Goal: Task Accomplishment & Management: Manage account settings

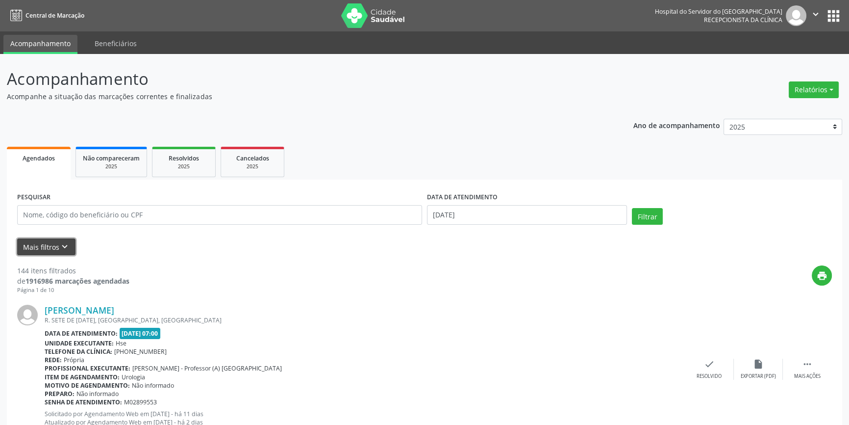
click at [59, 242] on icon "keyboard_arrow_down" at bounding box center [64, 246] width 11 height 11
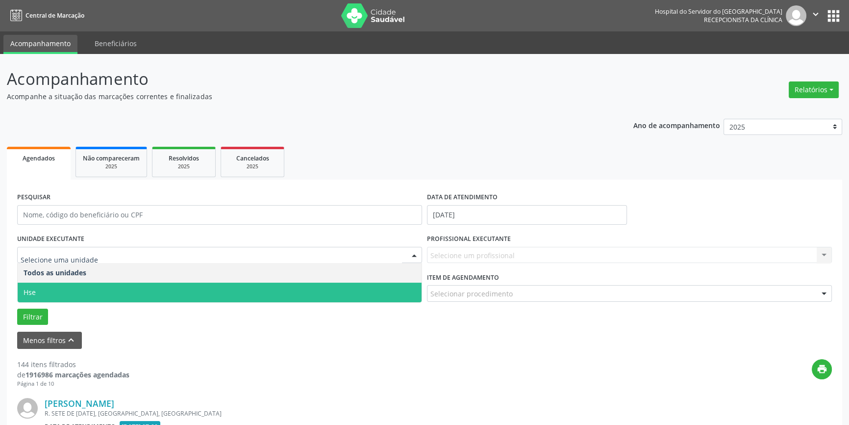
click at [58, 283] on span "Hse" at bounding box center [220, 292] width 404 height 20
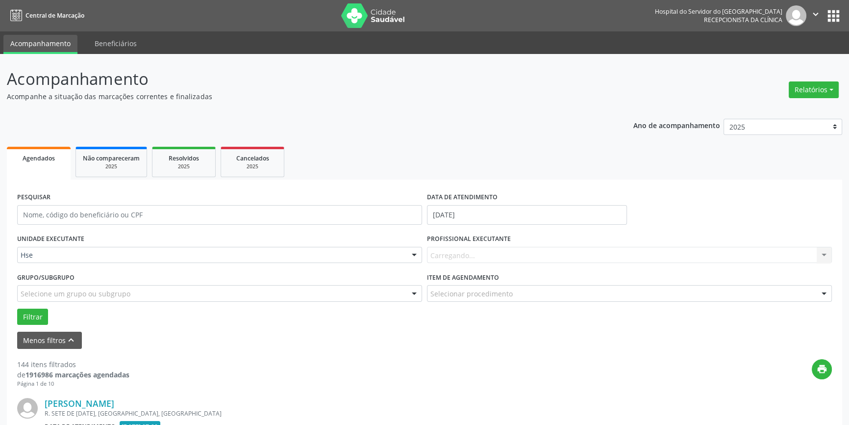
click at [554, 250] on div "Carregando... Nenhum resultado encontrado para: " " Não há nenhuma opção para s…" at bounding box center [629, 255] width 405 height 17
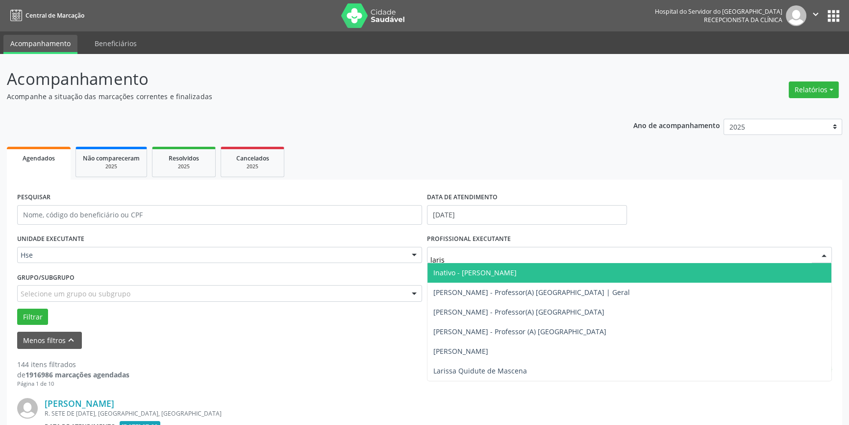
type input "lariss"
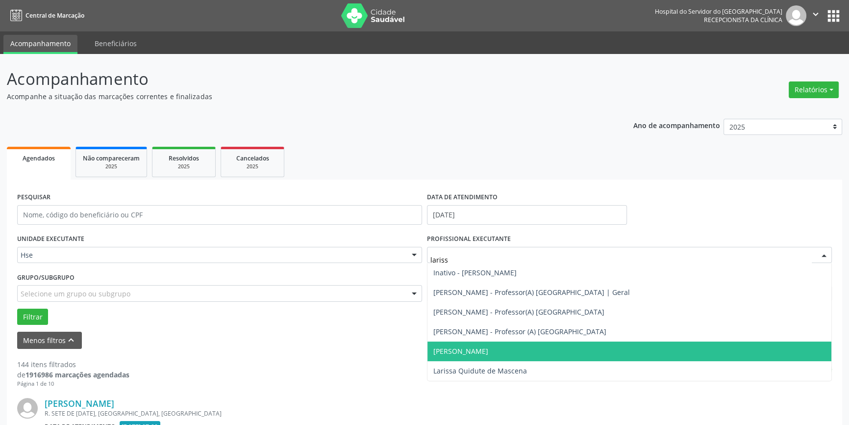
click at [488, 353] on span "[PERSON_NAME]" at bounding box center [460, 350] width 55 height 9
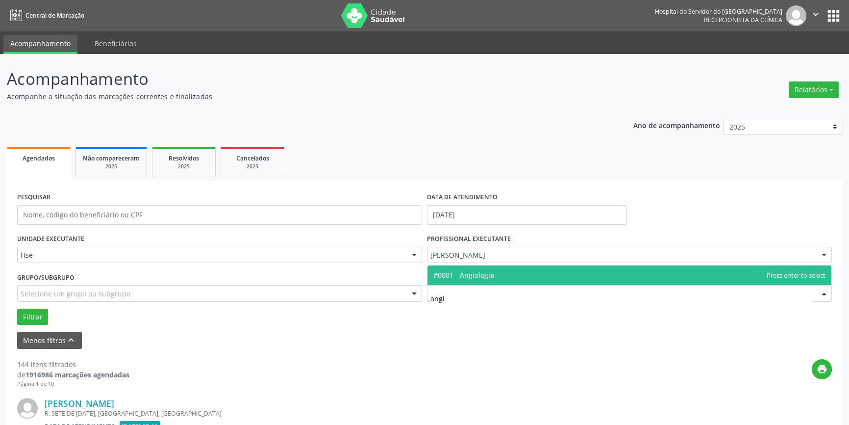
type input "angio"
click at [501, 278] on span "#0001 - Angiologia" at bounding box center [630, 275] width 404 height 20
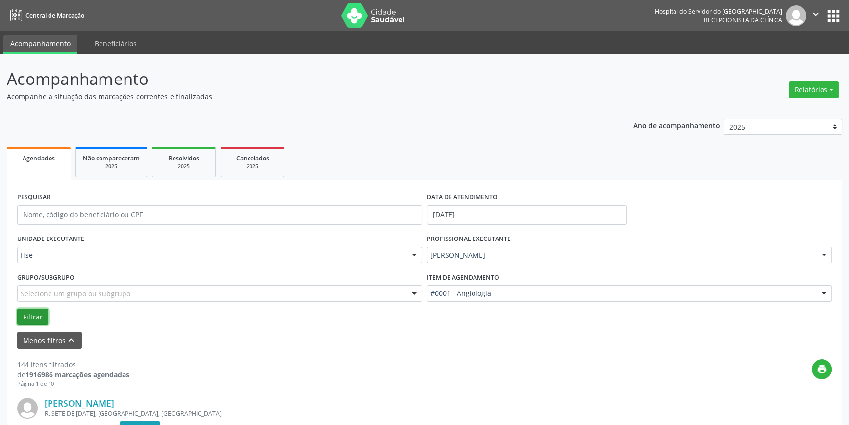
click at [32, 311] on button "Filtrar" at bounding box center [32, 316] width 31 height 17
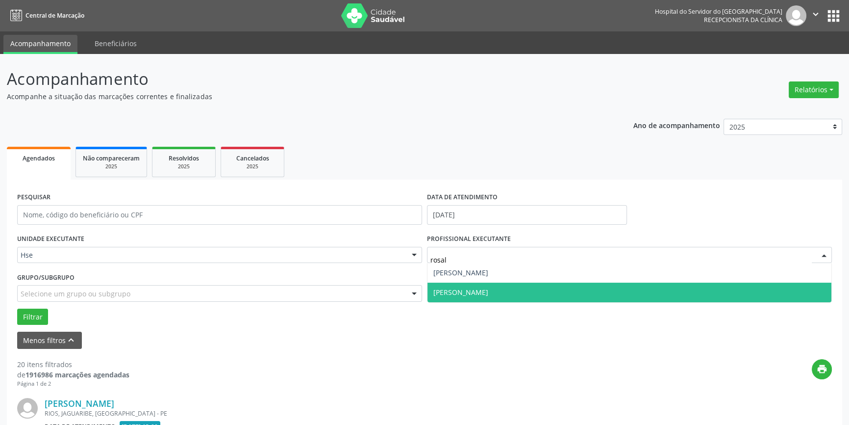
type input "rosali"
click at [481, 294] on span "[PERSON_NAME]" at bounding box center [460, 291] width 55 height 9
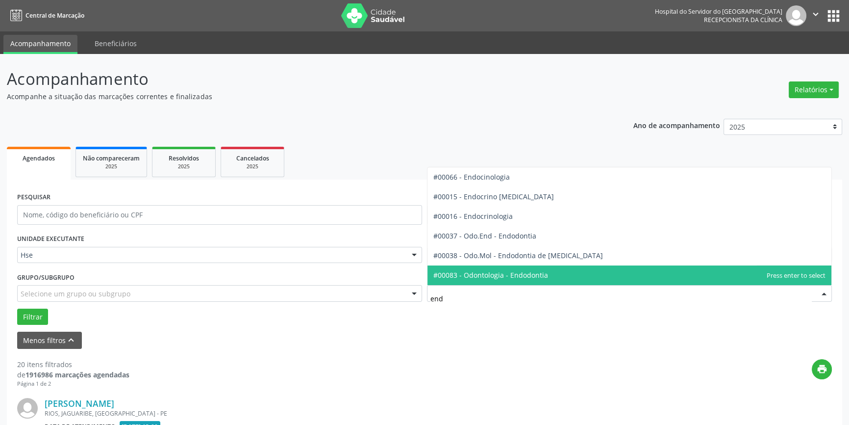
type input "endo"
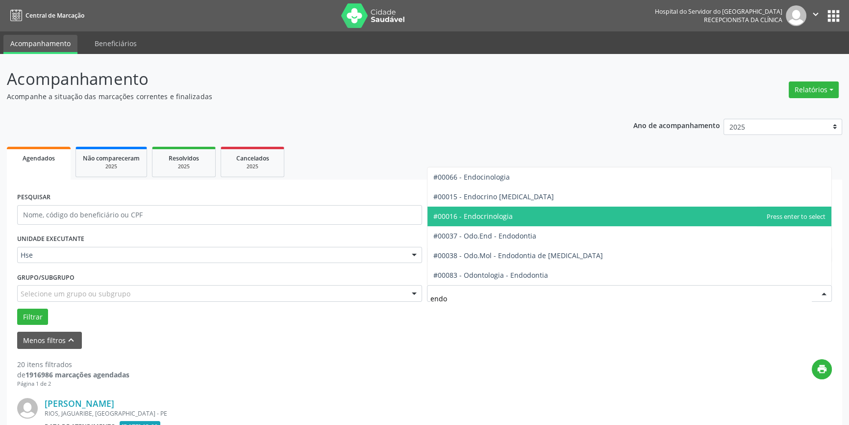
click at [488, 214] on span "#00016 - Endocrinologia" at bounding box center [472, 215] width 79 height 9
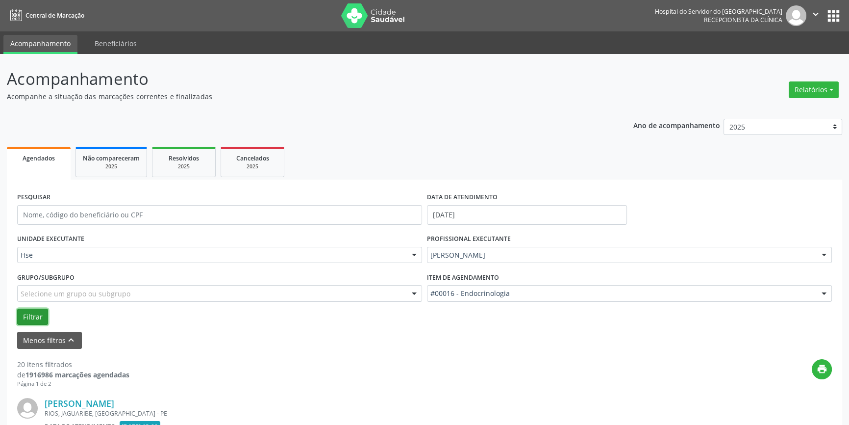
click at [27, 311] on button "Filtrar" at bounding box center [32, 316] width 31 height 17
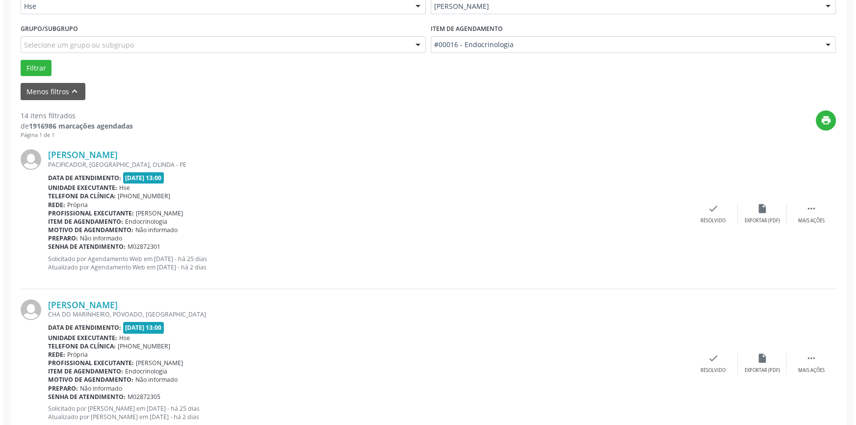
scroll to position [267, 0]
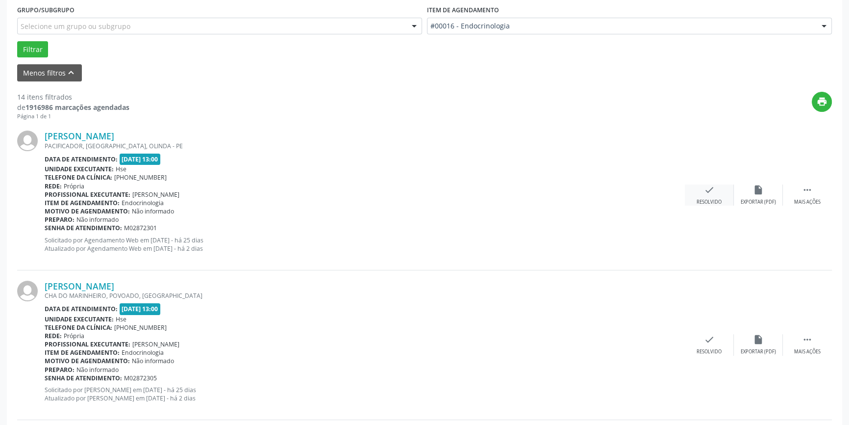
click at [708, 193] on icon "check" at bounding box center [709, 189] width 11 height 11
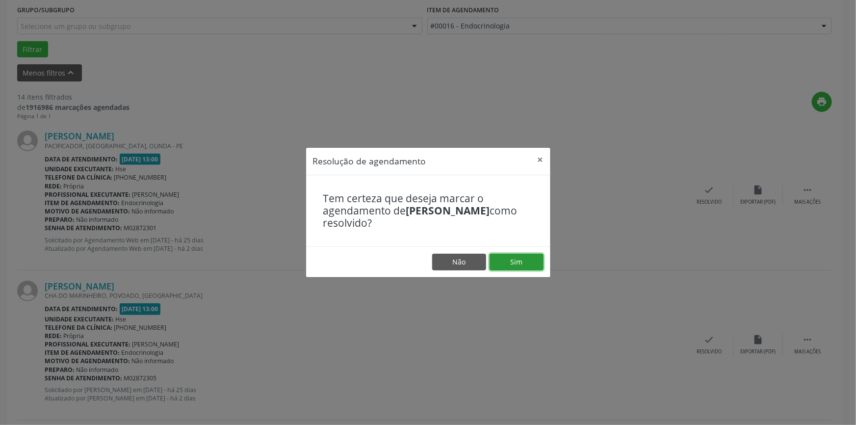
click at [525, 260] on button "Sim" at bounding box center [516, 261] width 54 height 17
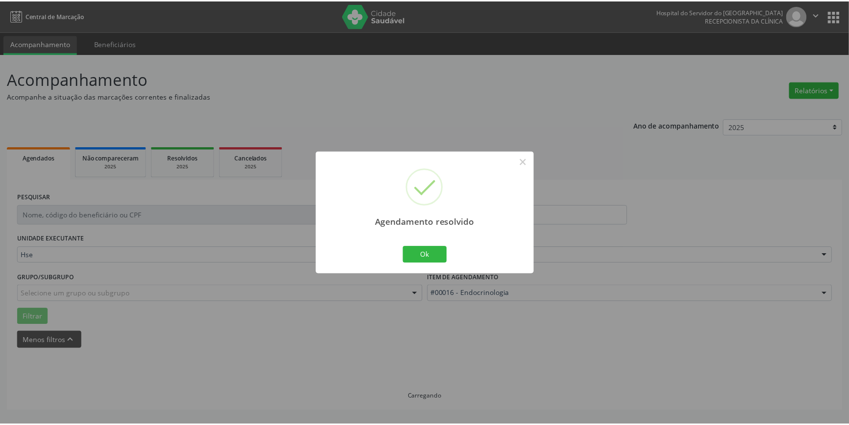
scroll to position [0, 0]
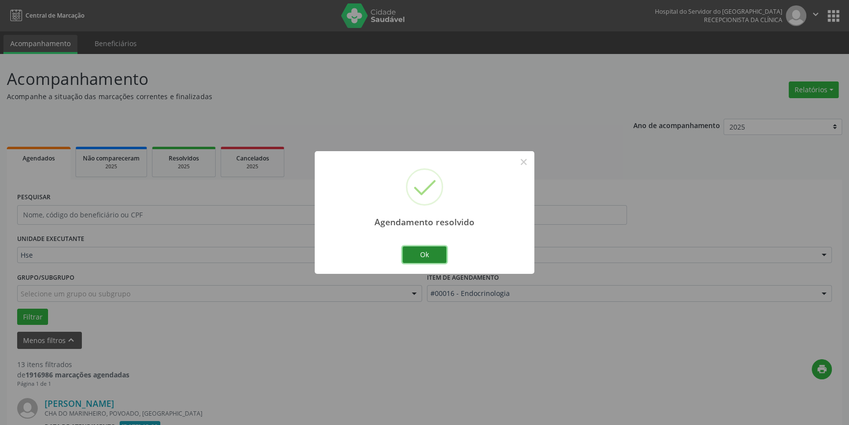
click at [422, 254] on button "Ok" at bounding box center [425, 254] width 44 height 17
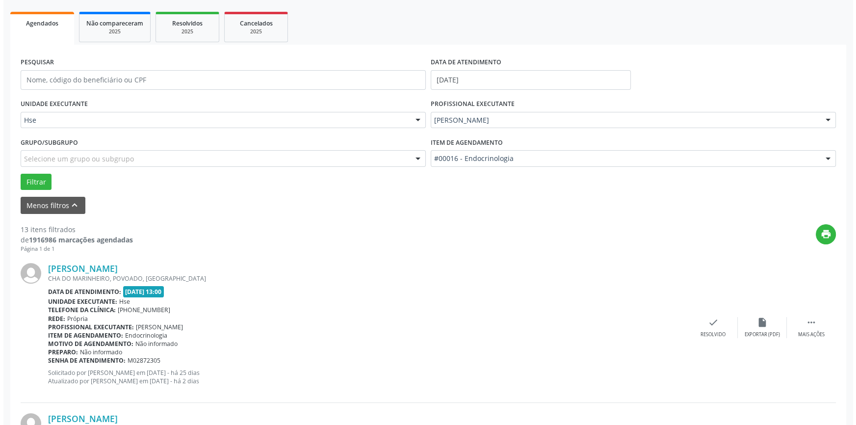
scroll to position [178, 0]
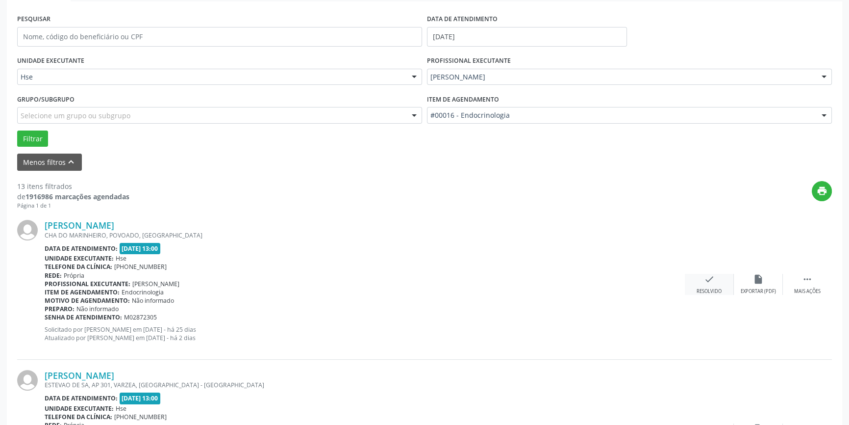
click at [707, 288] on div "Resolvido" at bounding box center [709, 291] width 25 height 7
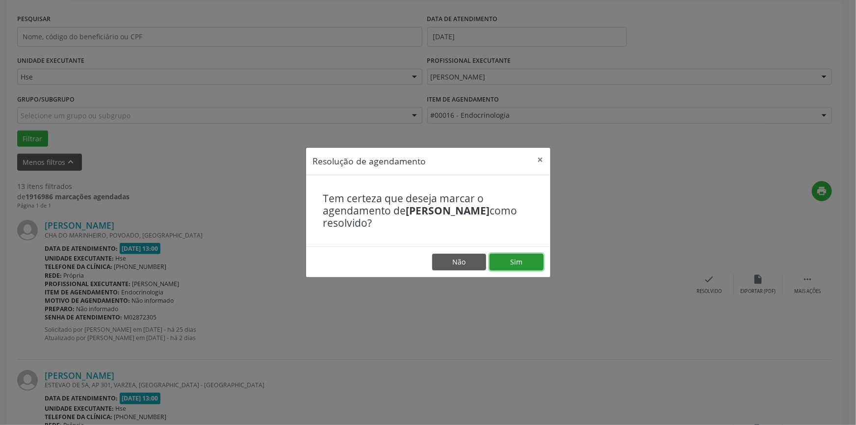
click at [523, 258] on button "Sim" at bounding box center [516, 261] width 54 height 17
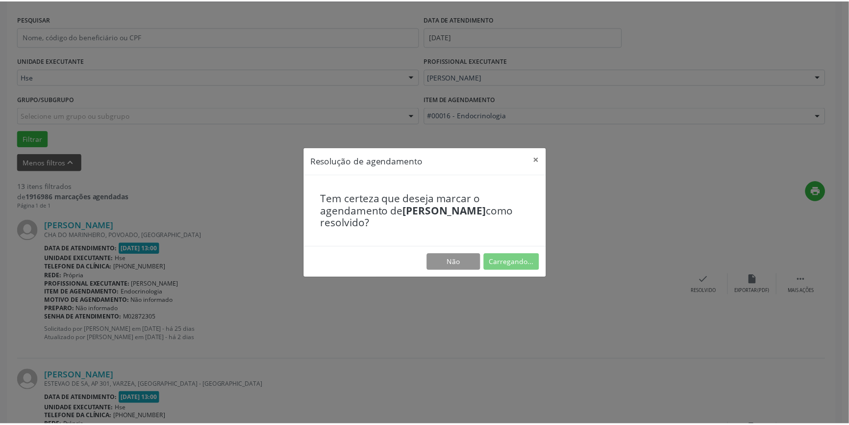
scroll to position [0, 0]
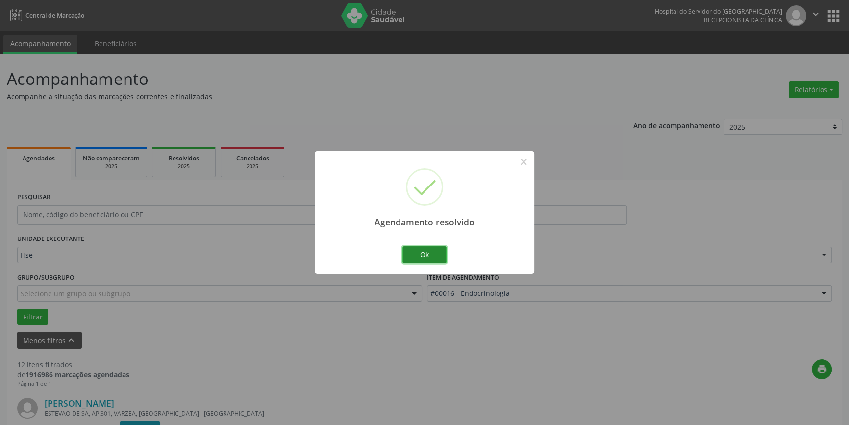
click at [432, 254] on button "Ok" at bounding box center [425, 254] width 44 height 17
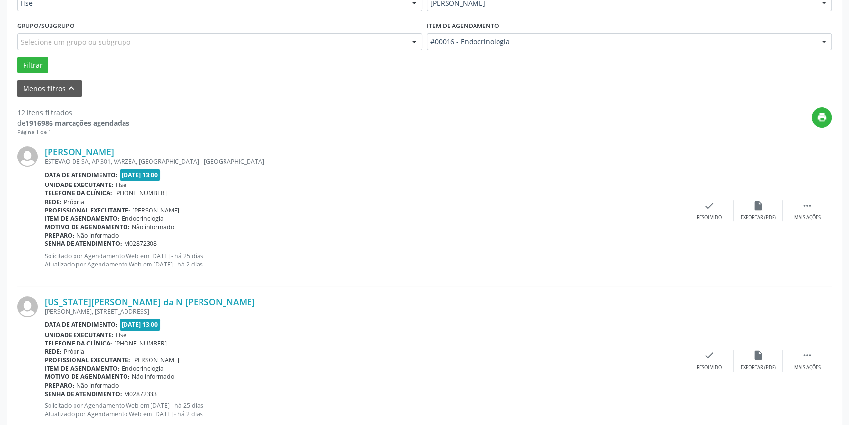
scroll to position [267, 0]
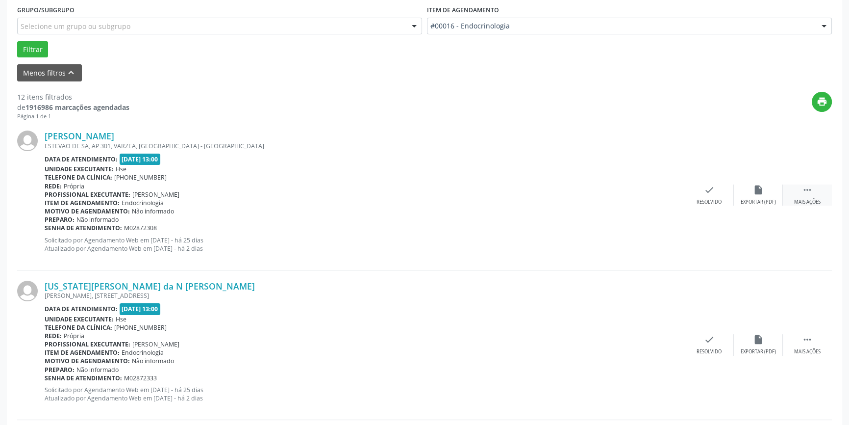
click at [808, 187] on icon "" at bounding box center [807, 189] width 11 height 11
click at [758, 195] on div "alarm_off Não compareceu" at bounding box center [758, 194] width 49 height 21
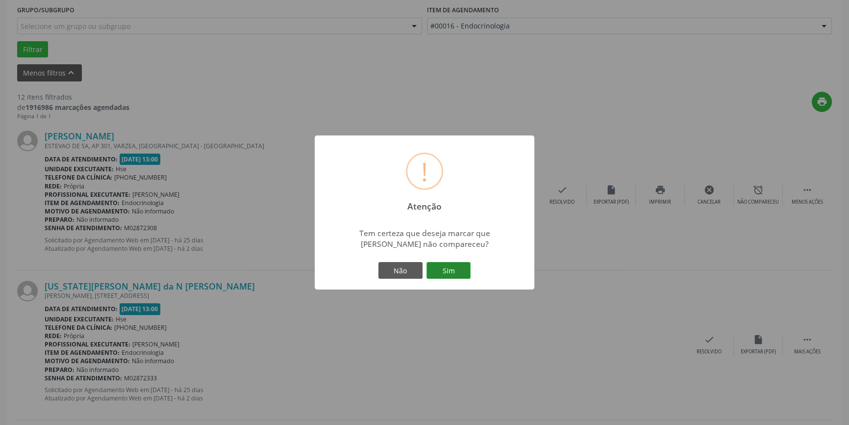
click at [455, 269] on button "Sim" at bounding box center [449, 270] width 44 height 17
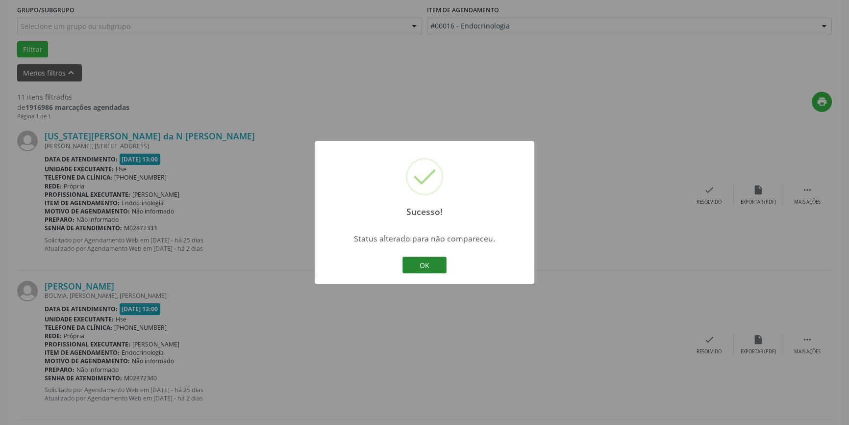
click at [421, 265] on button "OK" at bounding box center [425, 264] width 44 height 17
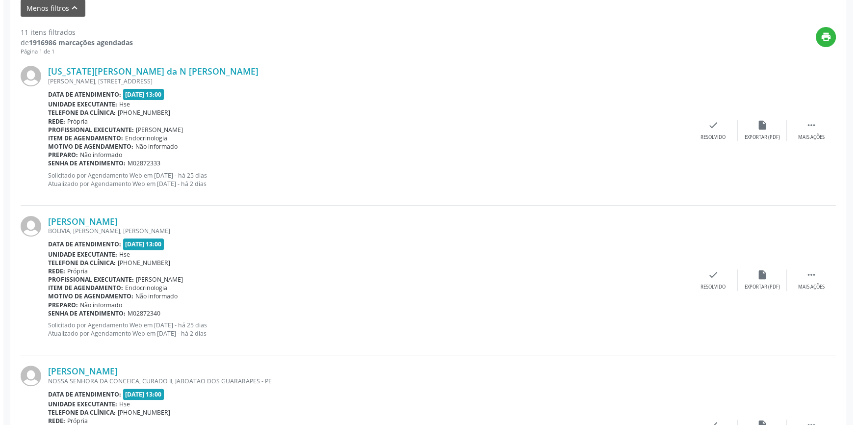
scroll to position [356, 0]
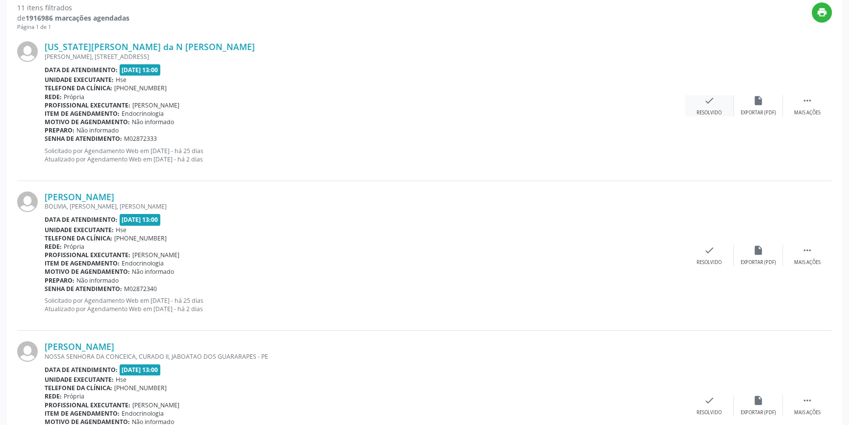
click at [705, 100] on icon "check" at bounding box center [709, 100] width 11 height 11
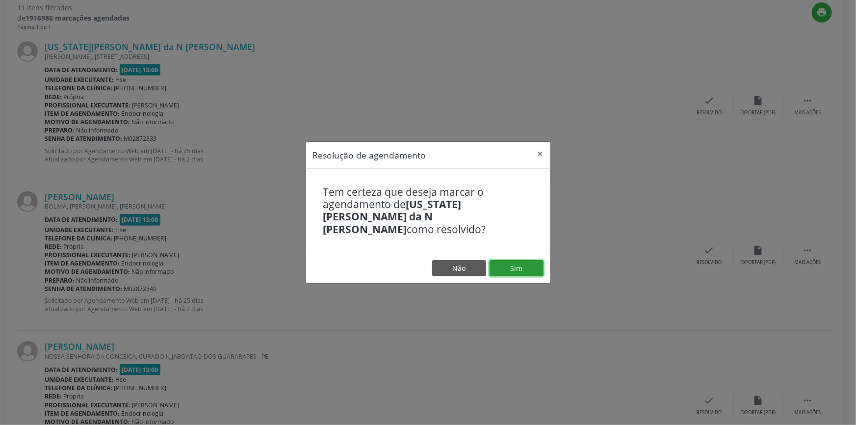
click at [515, 262] on button "Sim" at bounding box center [516, 268] width 54 height 17
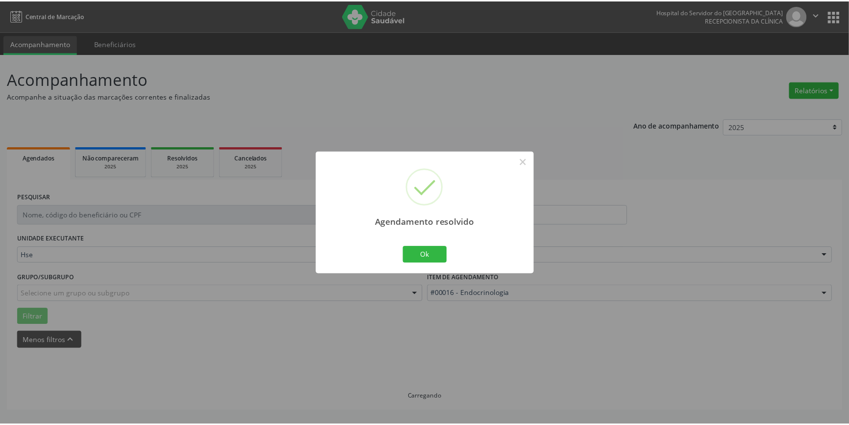
scroll to position [0, 0]
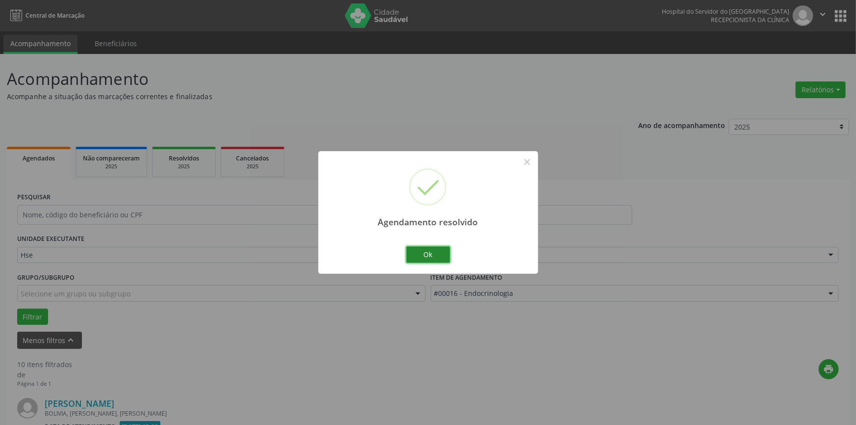
click at [419, 251] on button "Ok" at bounding box center [428, 254] width 44 height 17
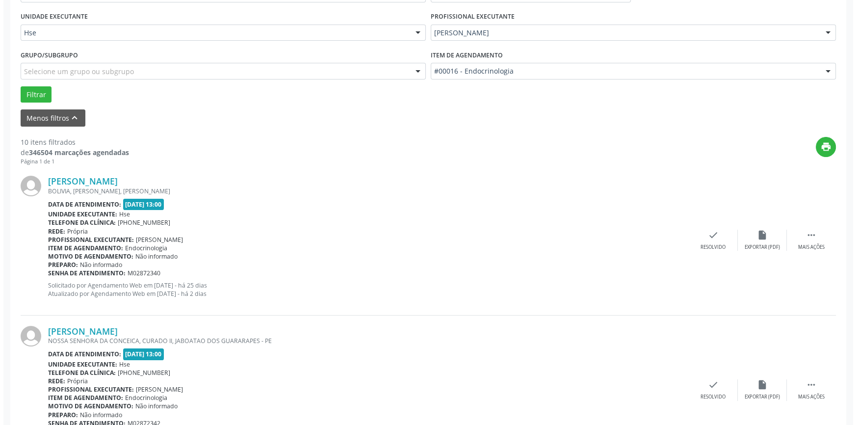
scroll to position [223, 0]
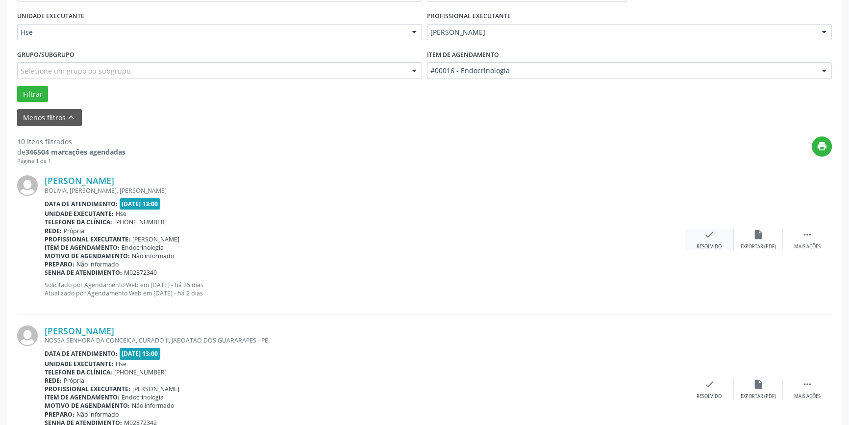
click at [718, 232] on div "check Resolvido" at bounding box center [709, 239] width 49 height 21
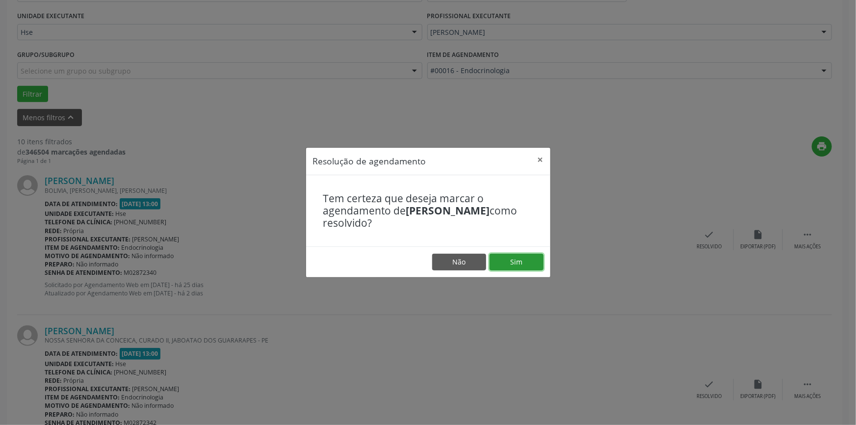
click at [517, 258] on button "Sim" at bounding box center [516, 261] width 54 height 17
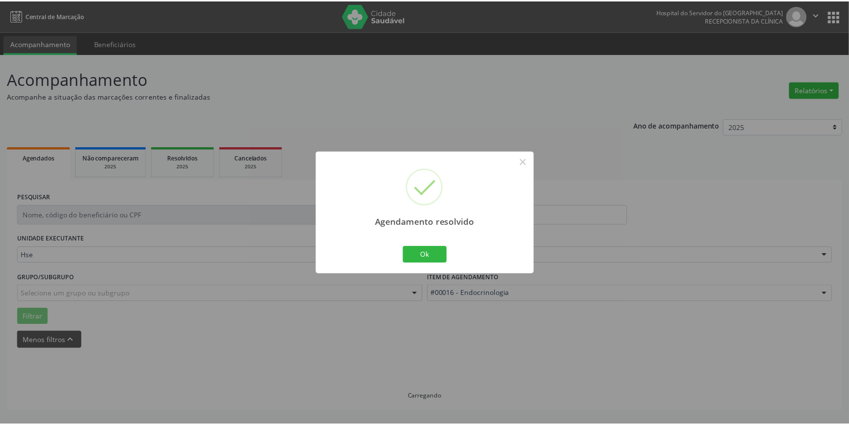
scroll to position [0, 0]
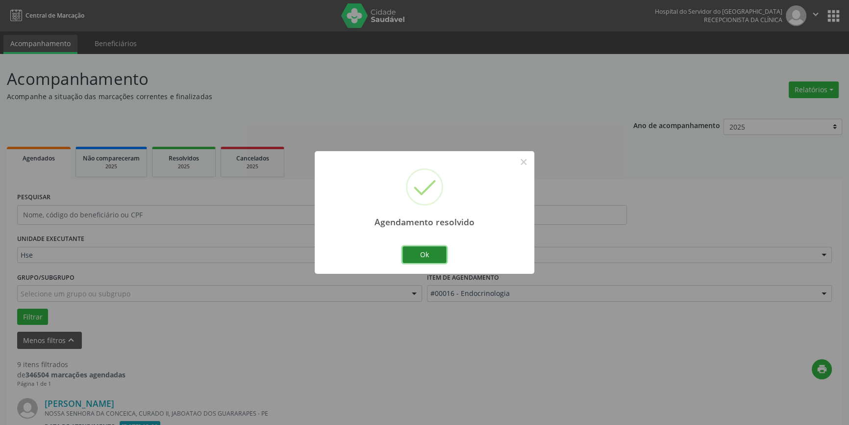
click at [420, 251] on button "Ok" at bounding box center [425, 254] width 44 height 17
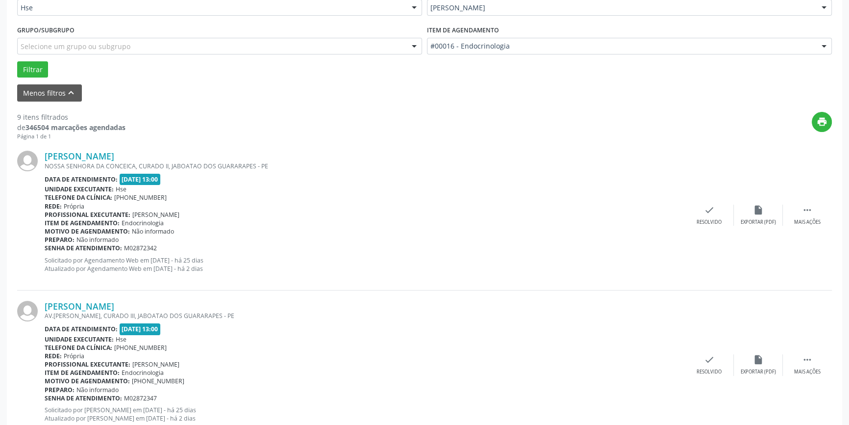
scroll to position [312, 0]
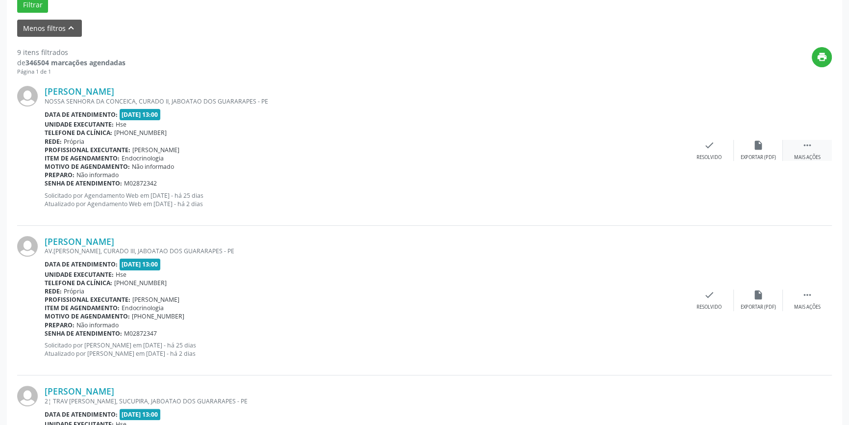
click at [806, 142] on icon "" at bounding box center [807, 145] width 11 height 11
click at [759, 147] on icon "alarm_off" at bounding box center [758, 145] width 11 height 11
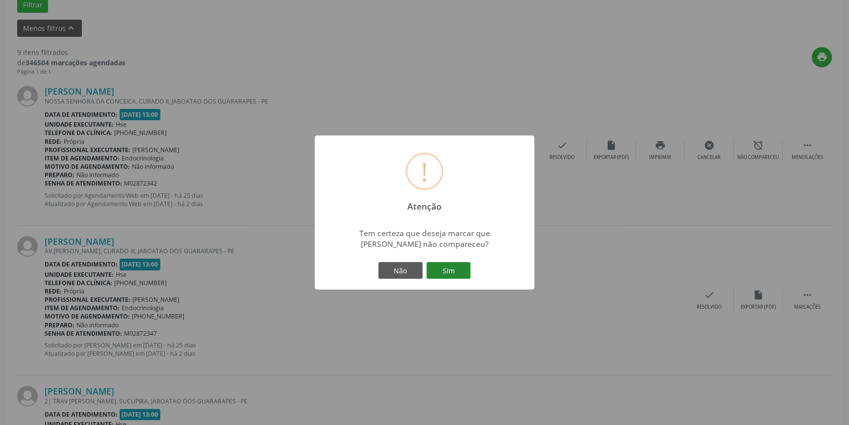
click at [453, 269] on button "Sim" at bounding box center [449, 270] width 44 height 17
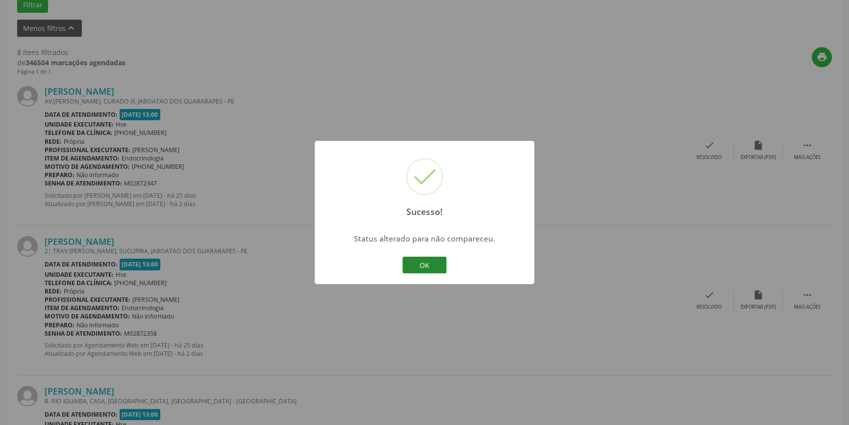
click at [420, 263] on button "OK" at bounding box center [425, 264] width 44 height 17
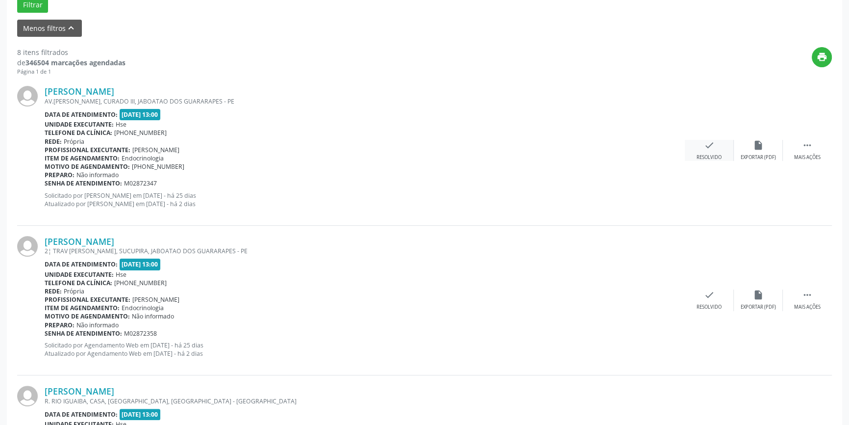
click at [706, 152] on div "check Resolvido" at bounding box center [709, 150] width 49 height 21
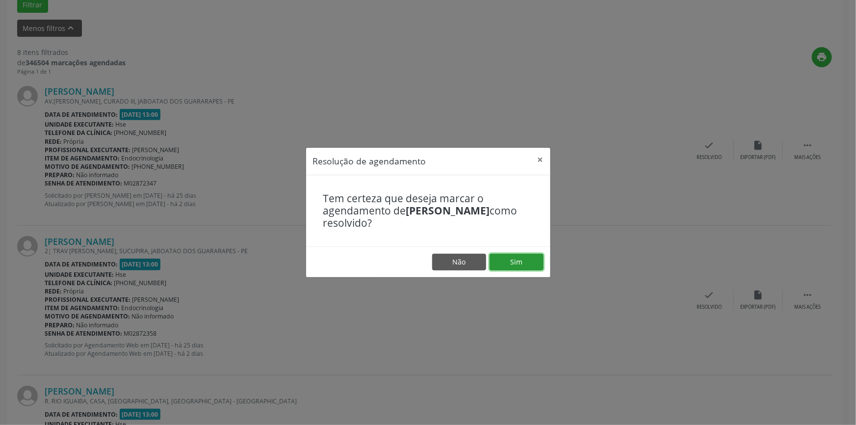
click at [529, 265] on button "Sim" at bounding box center [516, 261] width 54 height 17
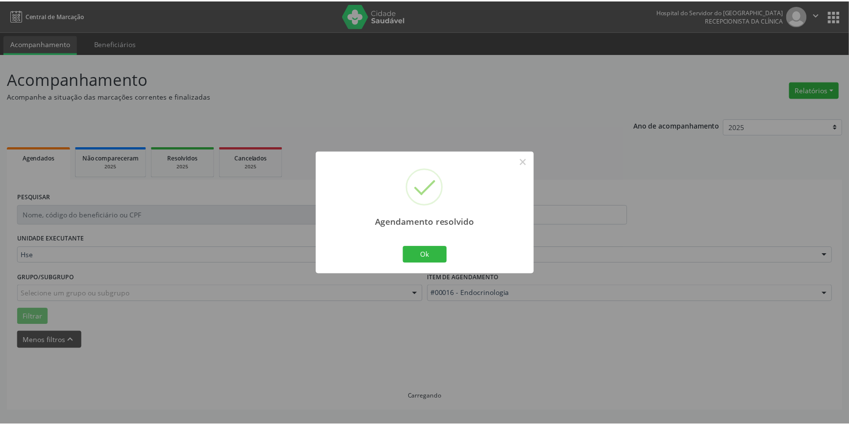
scroll to position [0, 0]
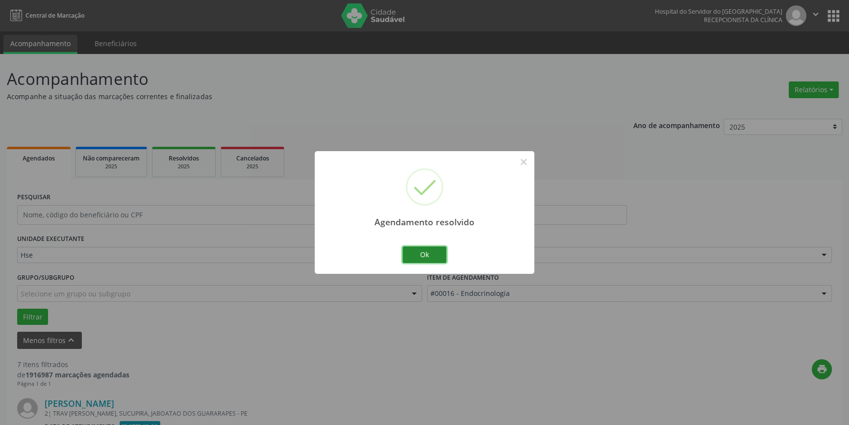
click at [431, 254] on button "Ok" at bounding box center [425, 254] width 44 height 17
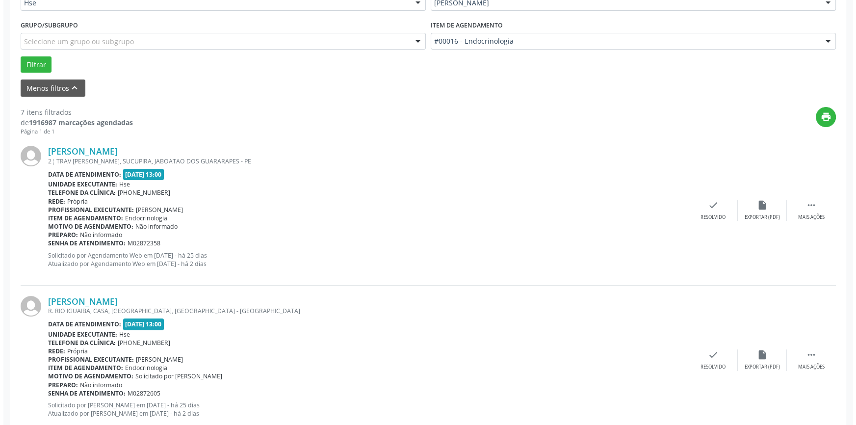
scroll to position [267, 0]
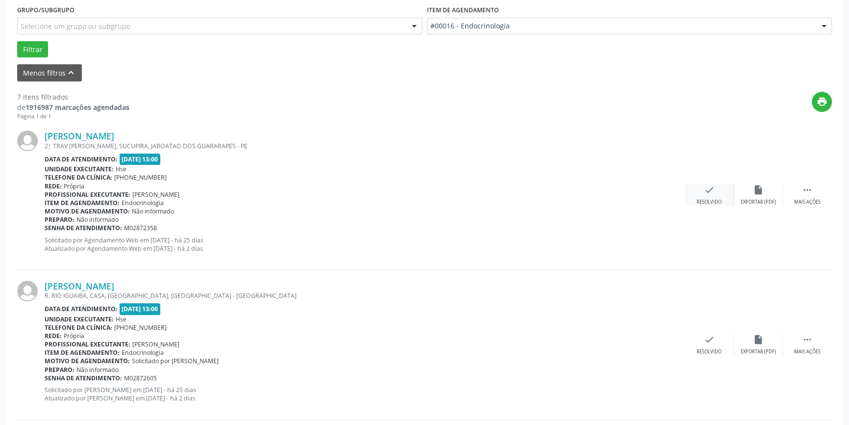
click at [695, 191] on div "check Resolvido" at bounding box center [709, 194] width 49 height 21
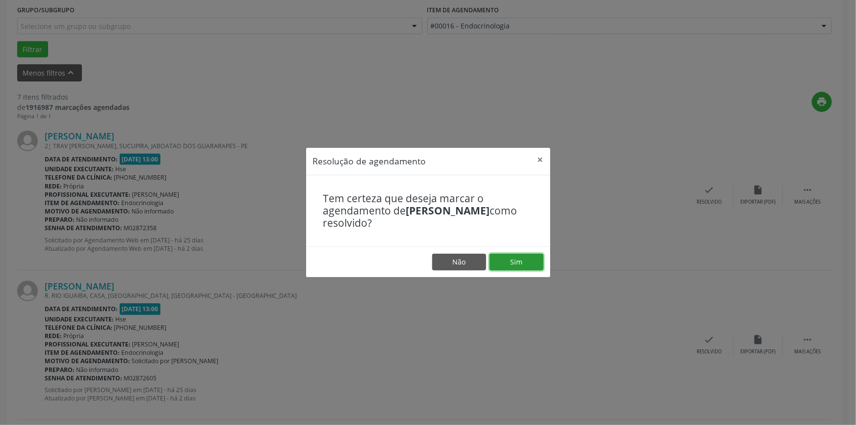
click at [523, 255] on button "Sim" at bounding box center [516, 261] width 54 height 17
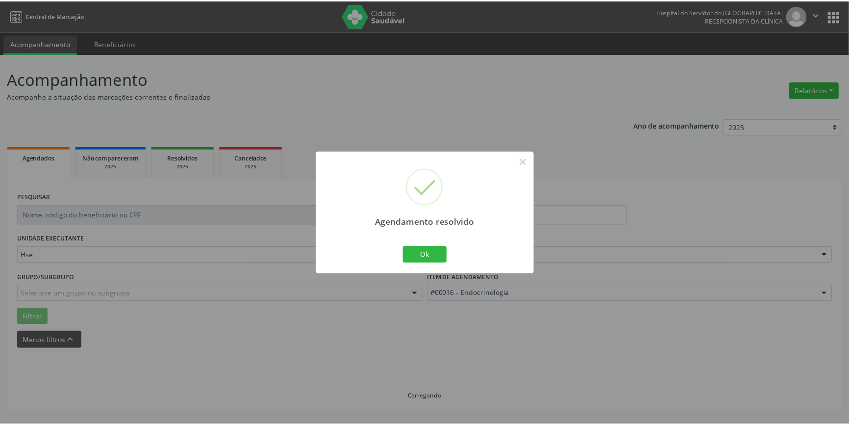
scroll to position [0, 0]
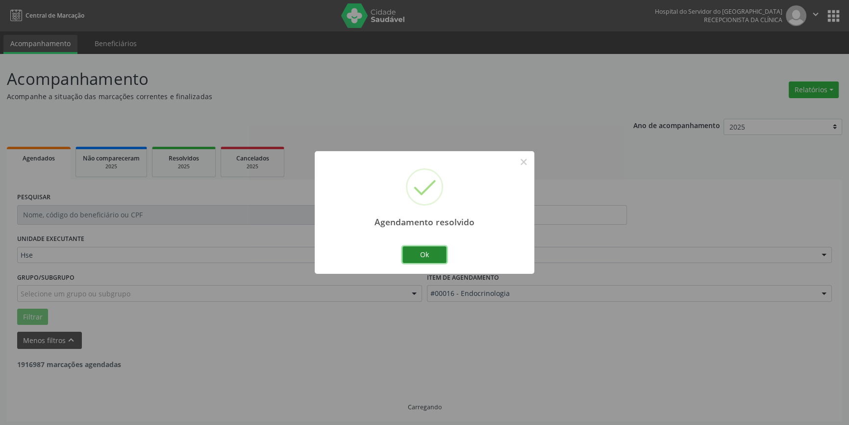
click at [421, 251] on button "Ok" at bounding box center [425, 254] width 44 height 17
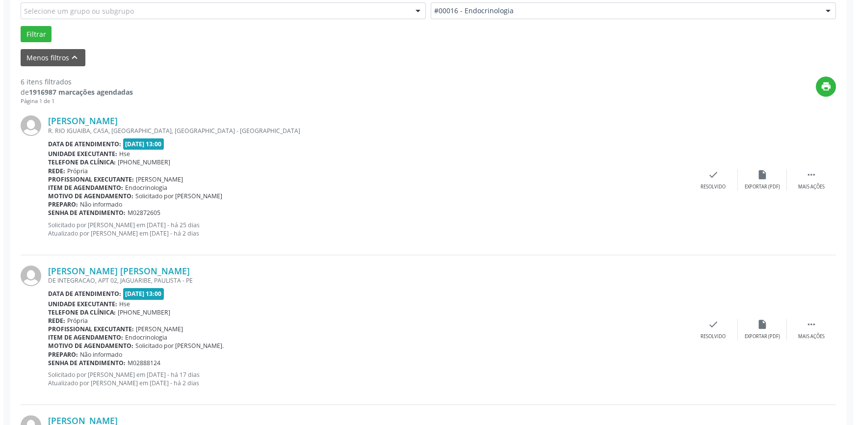
scroll to position [312, 0]
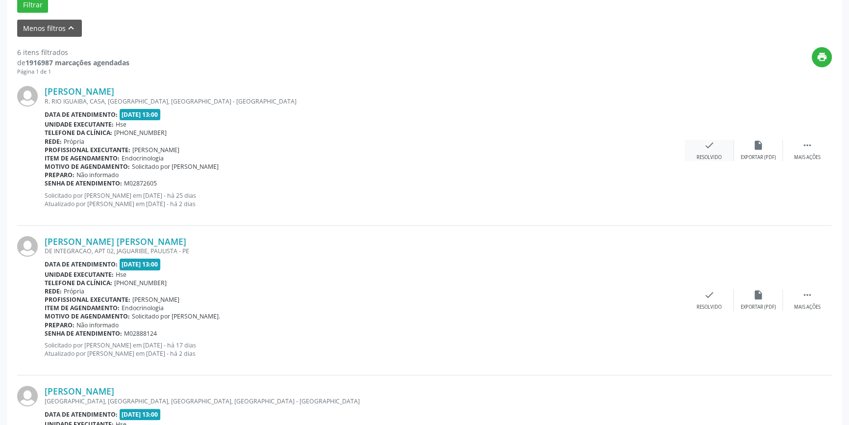
click at [711, 152] on div "check Resolvido" at bounding box center [709, 150] width 49 height 21
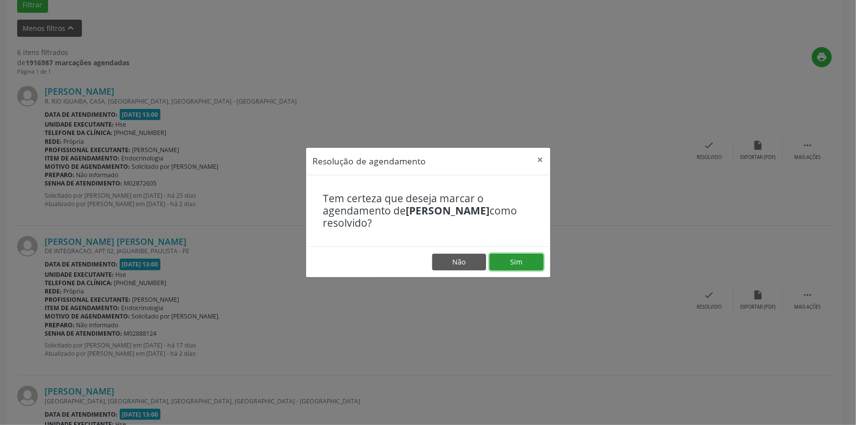
click at [526, 262] on button "Sim" at bounding box center [516, 261] width 54 height 17
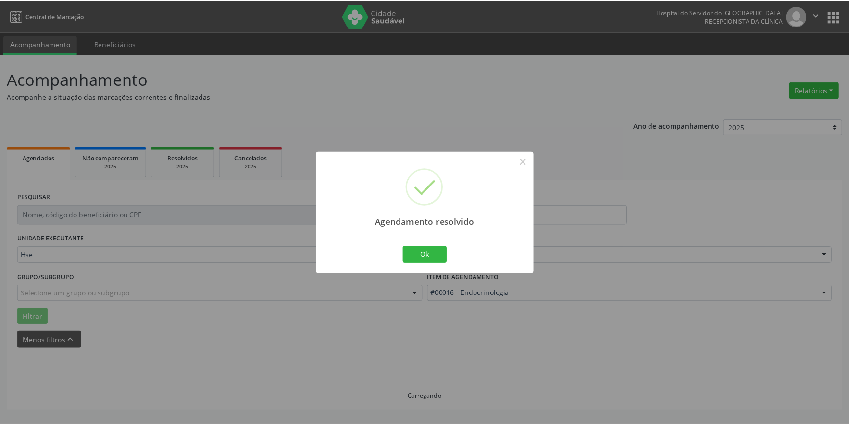
scroll to position [0, 0]
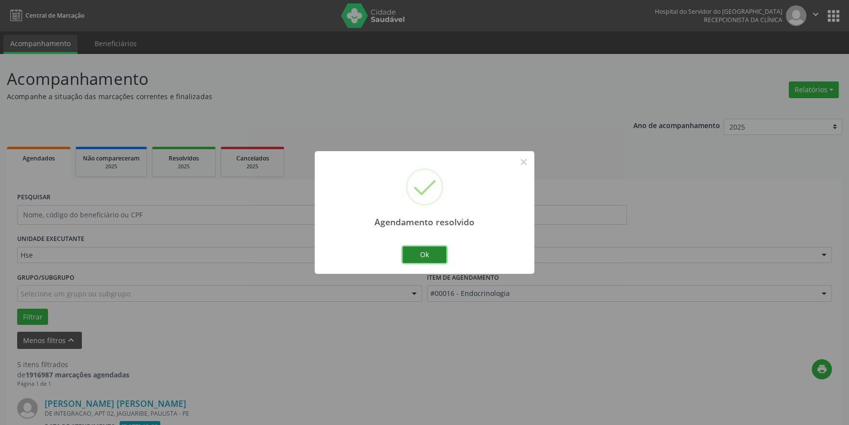
click at [410, 251] on button "Ok" at bounding box center [425, 254] width 44 height 17
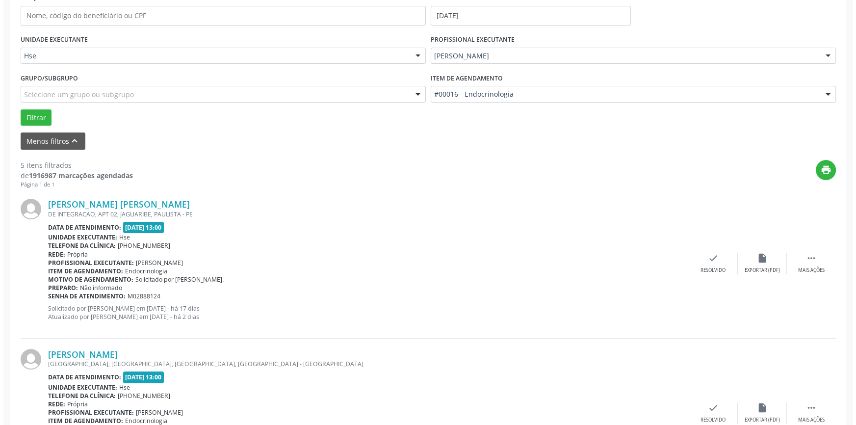
scroll to position [223, 0]
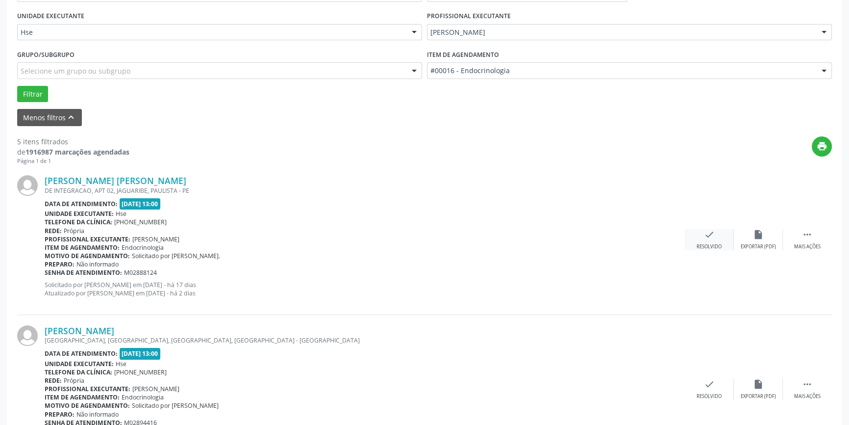
click at [711, 235] on icon "check" at bounding box center [709, 234] width 11 height 11
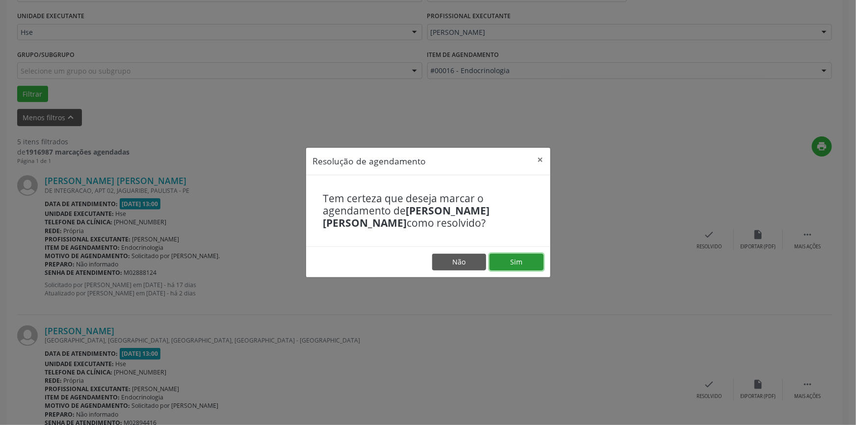
click at [527, 258] on button "Sim" at bounding box center [516, 261] width 54 height 17
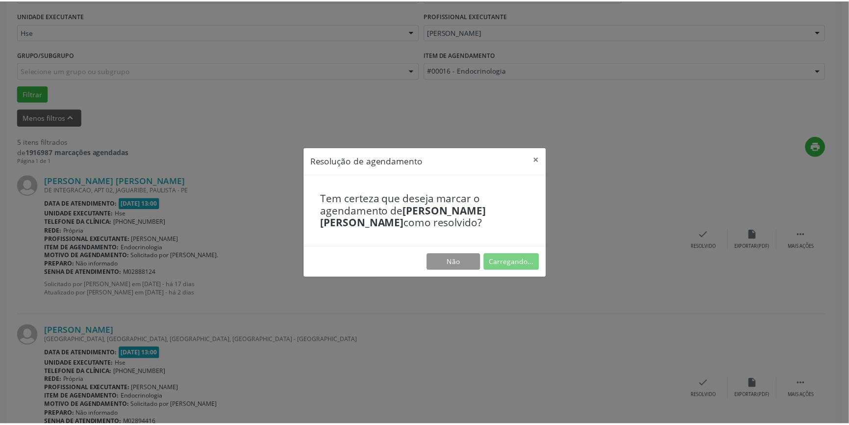
scroll to position [0, 0]
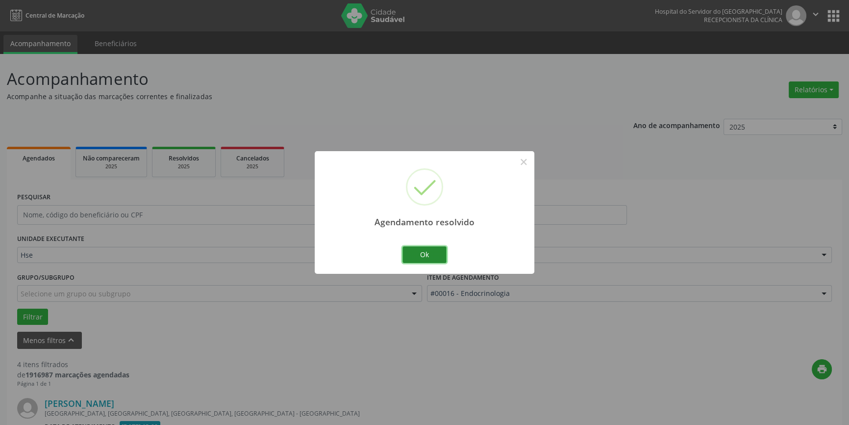
click at [433, 252] on button "Ok" at bounding box center [425, 254] width 44 height 17
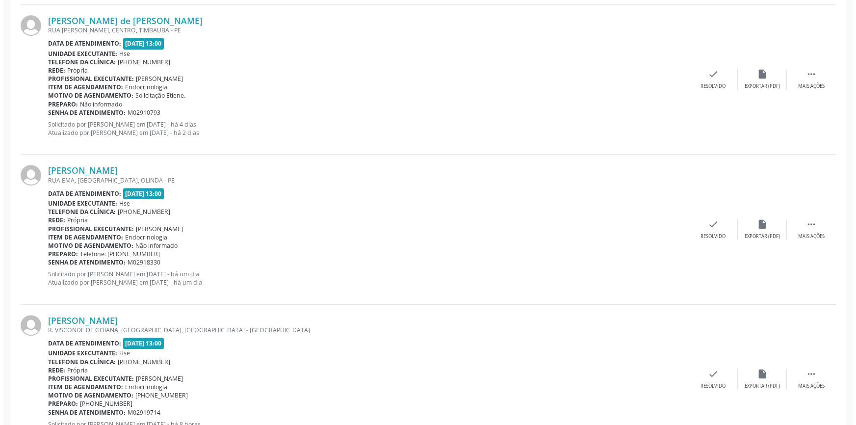
scroll to position [534, 0]
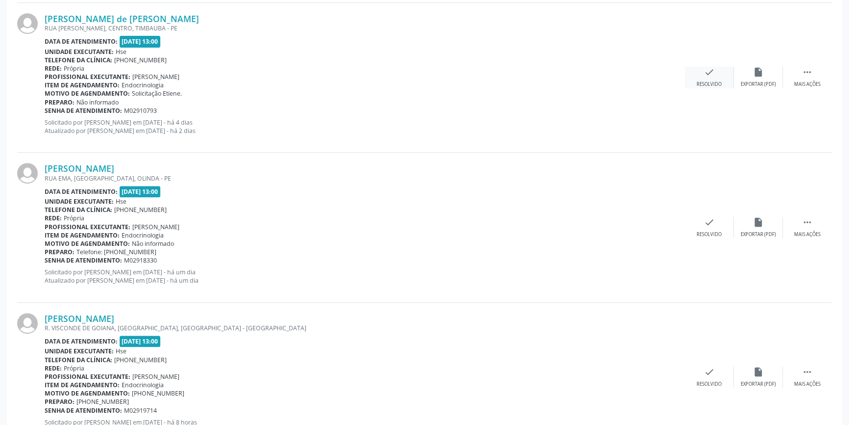
click at [705, 73] on icon "check" at bounding box center [709, 72] width 11 height 11
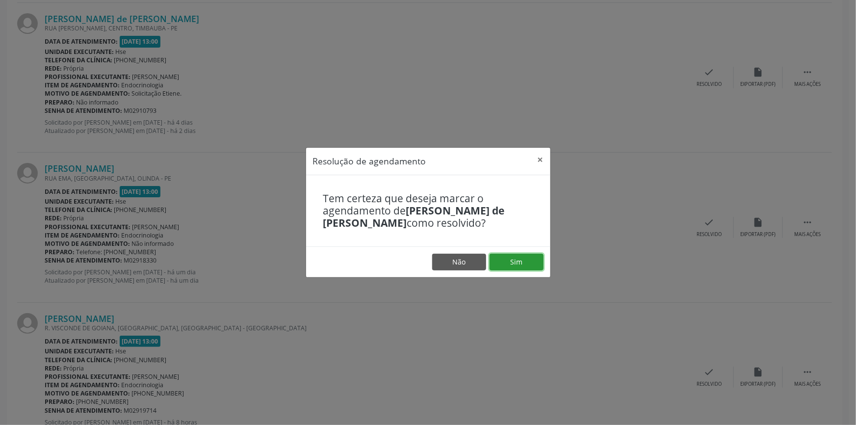
click at [508, 267] on button "Sim" at bounding box center [516, 261] width 54 height 17
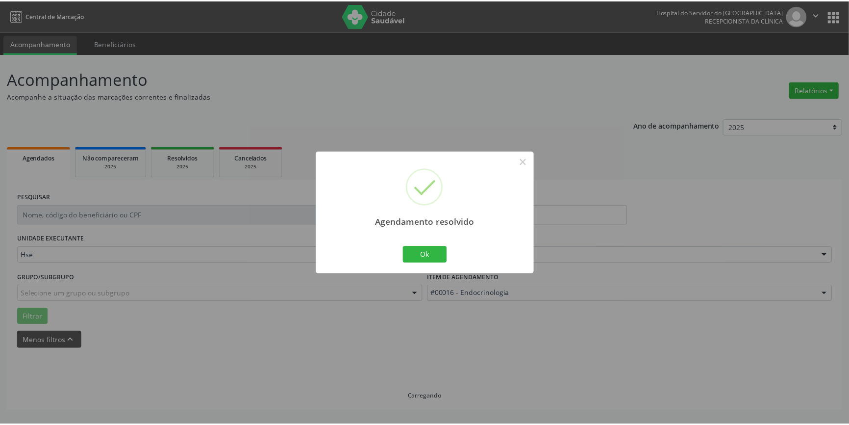
scroll to position [0, 0]
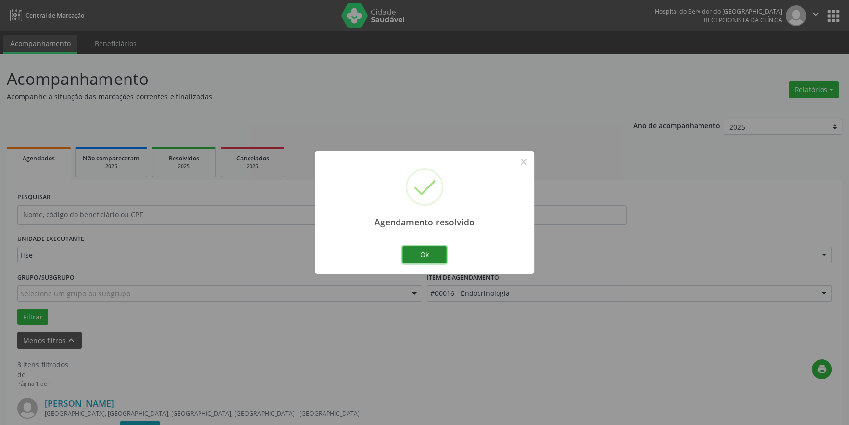
click at [431, 253] on button "Ok" at bounding box center [425, 254] width 44 height 17
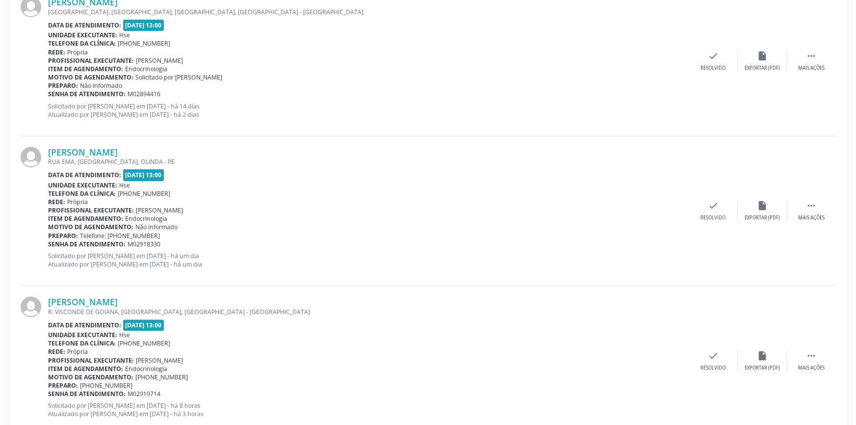
scroll to position [428, 0]
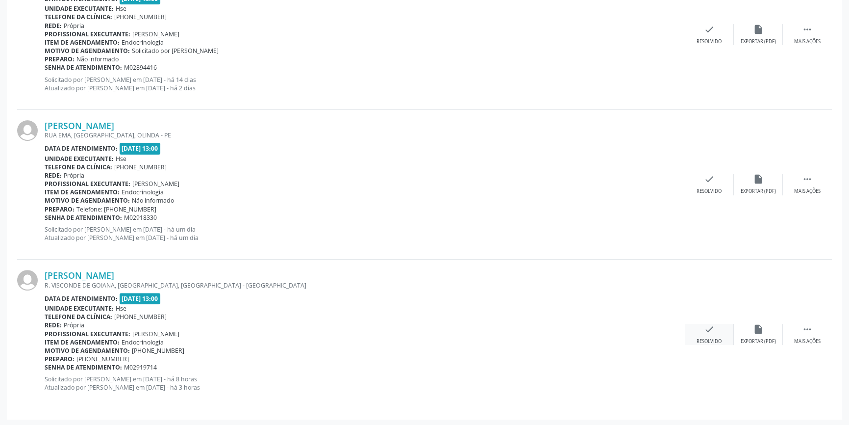
click at [701, 329] on div "check Resolvido" at bounding box center [709, 334] width 49 height 21
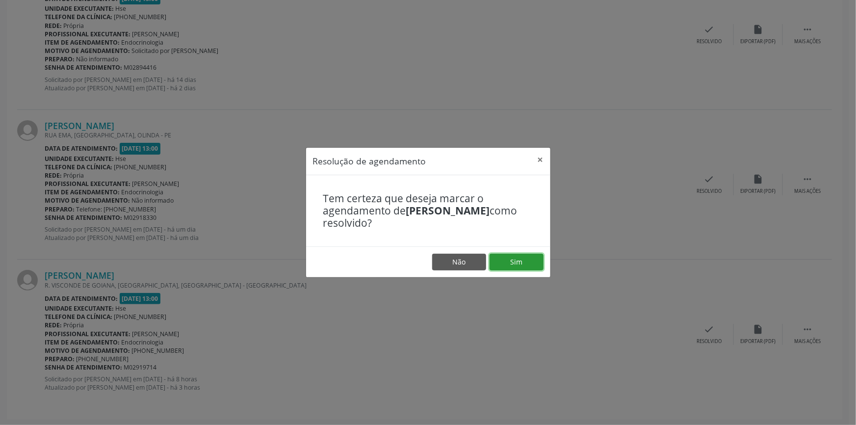
click at [519, 264] on button "Sim" at bounding box center [516, 261] width 54 height 17
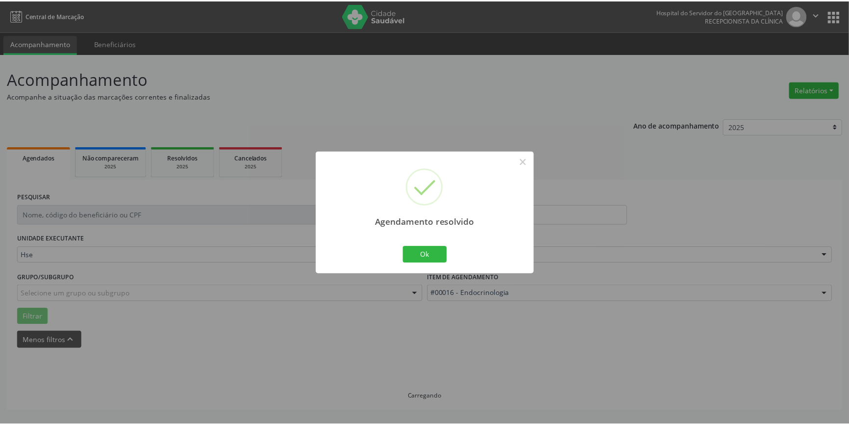
scroll to position [0, 0]
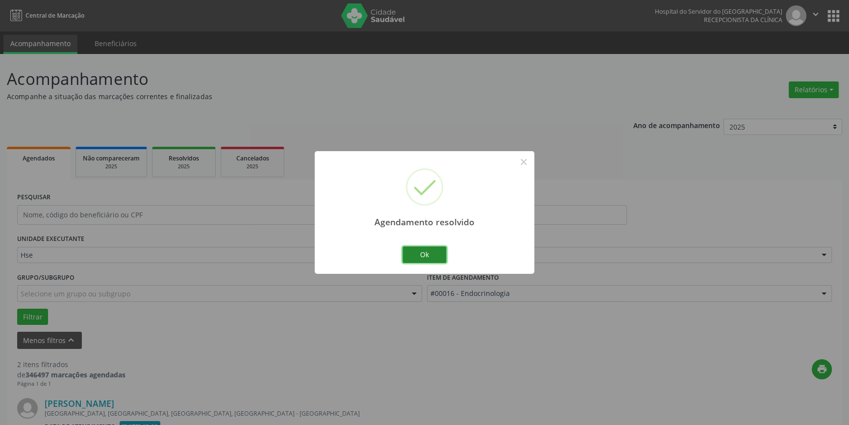
click at [433, 251] on button "Ok" at bounding box center [425, 254] width 44 height 17
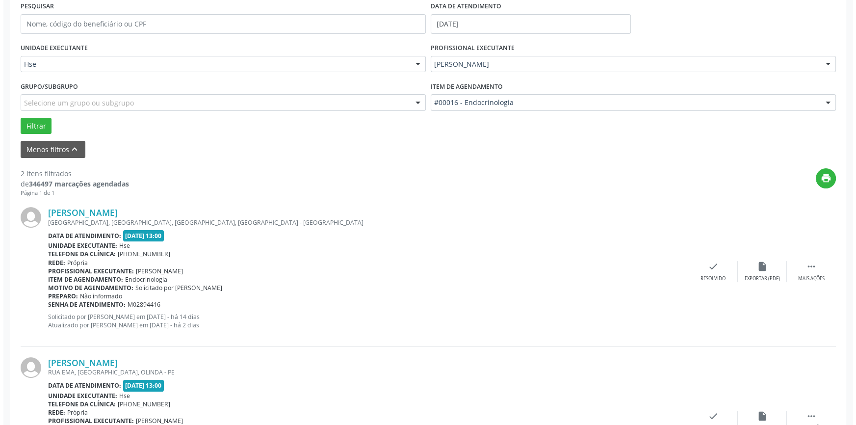
scroll to position [278, 0]
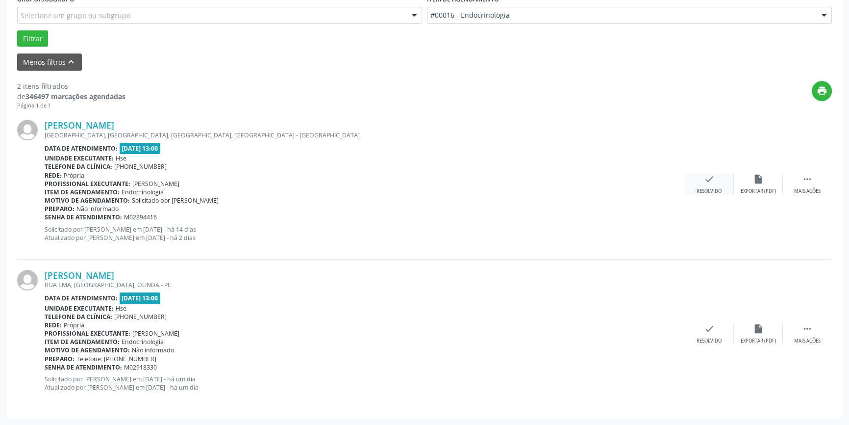
click at [699, 177] on div "check Resolvido" at bounding box center [709, 184] width 49 height 21
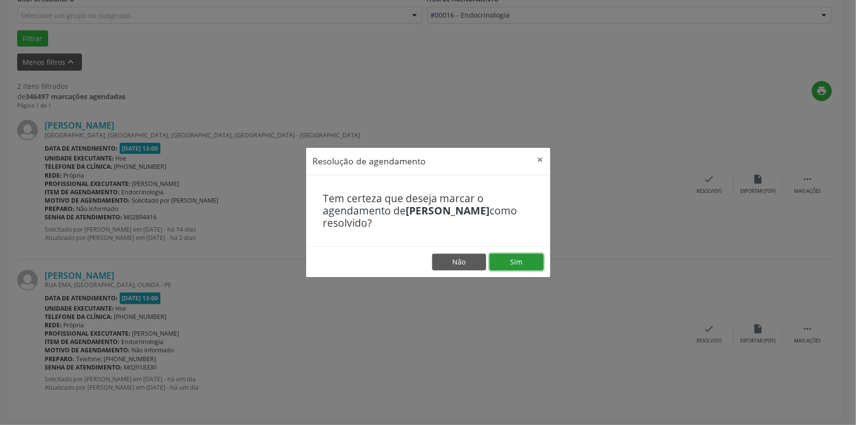
click at [526, 267] on button "Sim" at bounding box center [516, 261] width 54 height 17
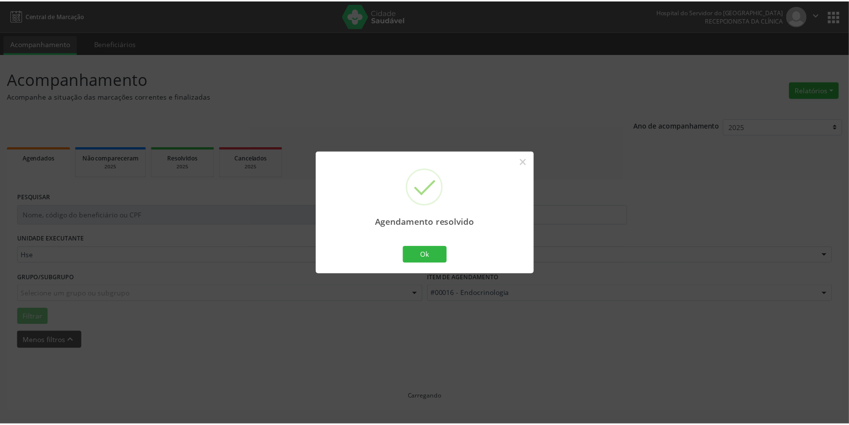
scroll to position [0, 0]
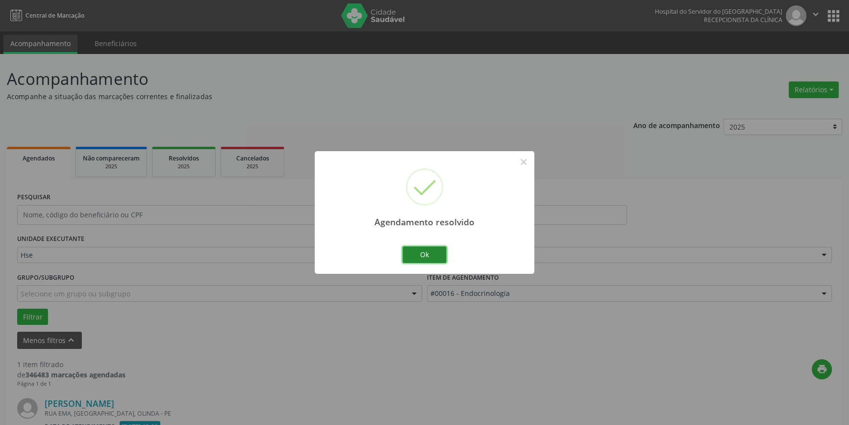
click at [421, 255] on button "Ok" at bounding box center [425, 254] width 44 height 17
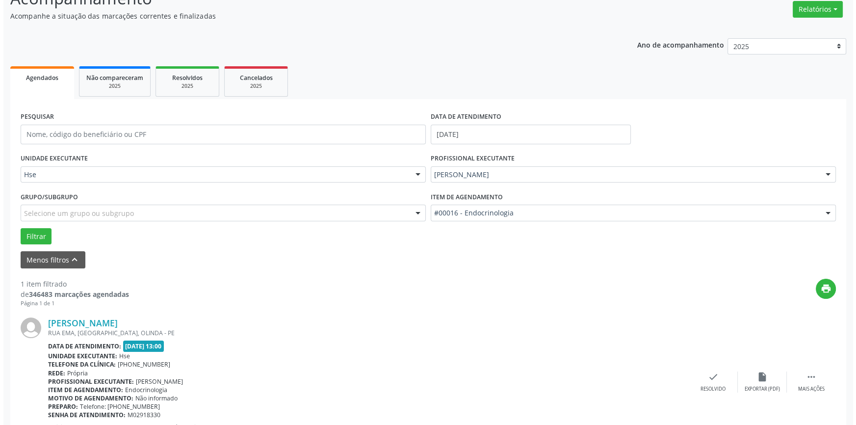
scroll to position [128, 0]
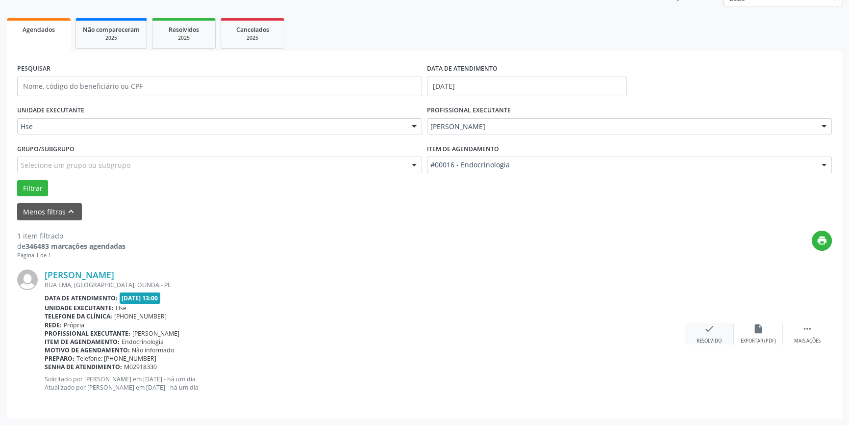
click at [703, 333] on div "check Resolvido" at bounding box center [709, 333] width 49 height 21
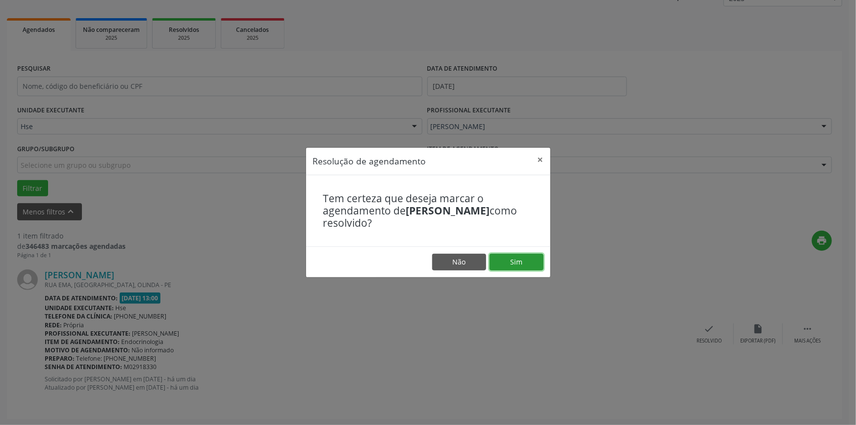
click at [515, 264] on button "Sim" at bounding box center [516, 261] width 54 height 17
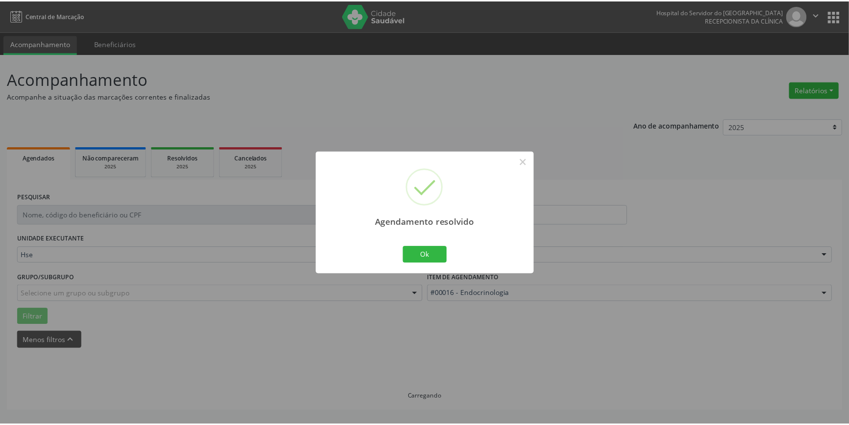
scroll to position [0, 0]
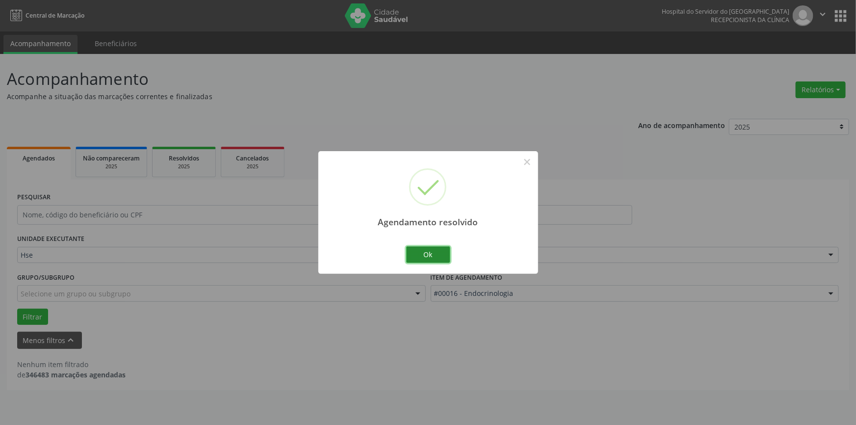
click at [434, 255] on button "Ok" at bounding box center [428, 254] width 44 height 17
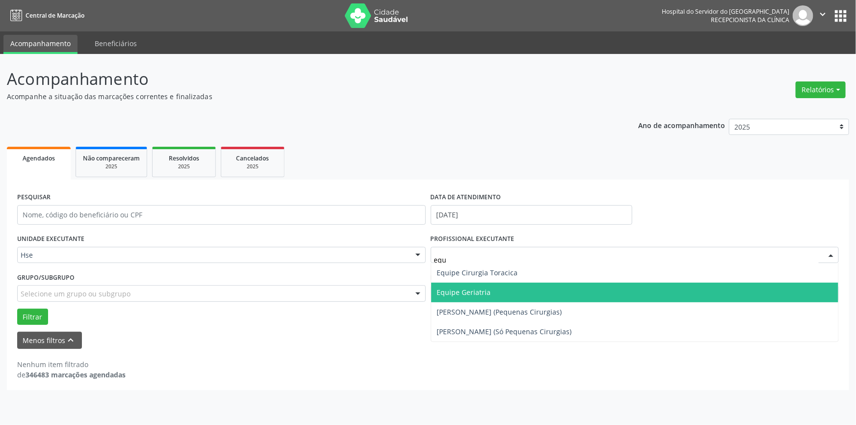
type input "equi"
click at [525, 296] on span "Equipe Geriatria" at bounding box center [634, 292] width 407 height 20
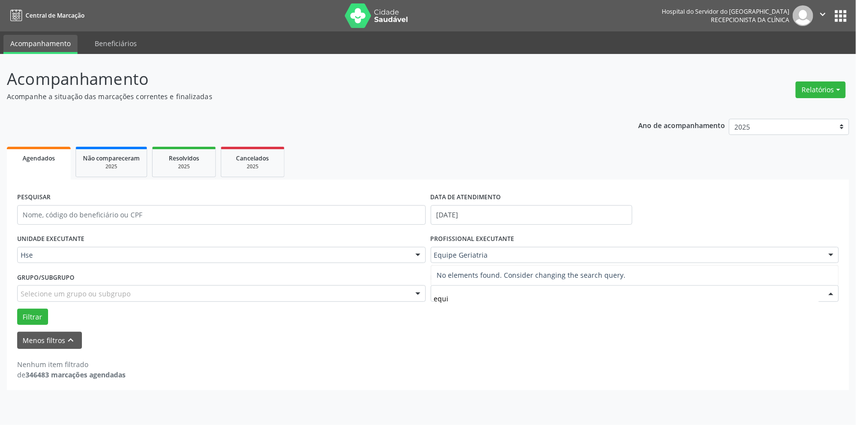
drag, startPoint x: 460, startPoint y: 297, endPoint x: 394, endPoint y: 299, distance: 66.2
click at [394, 299] on div "UNIDADE EXECUTANTE Hse Todos as unidades Hse Nenhum resultado encontrado para: …" at bounding box center [428, 277] width 826 height 93
click at [397, 338] on div "Menos filtros keyboard_arrow_up" at bounding box center [428, 339] width 826 height 17
click at [831, 290] on div at bounding box center [830, 293] width 15 height 17
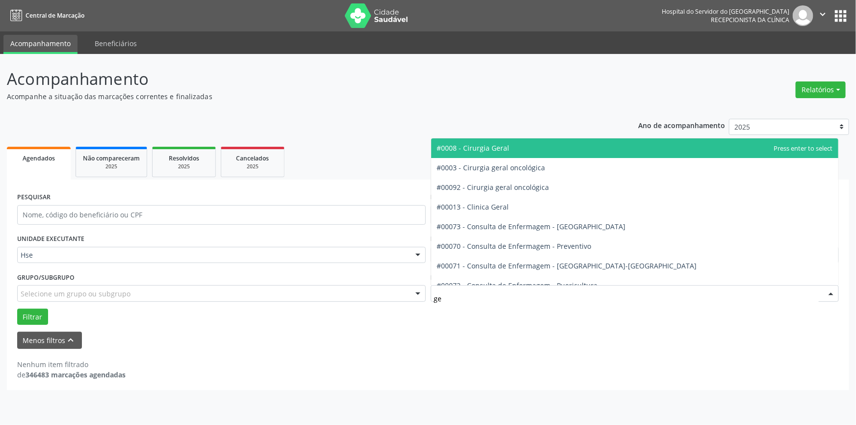
type input "ger"
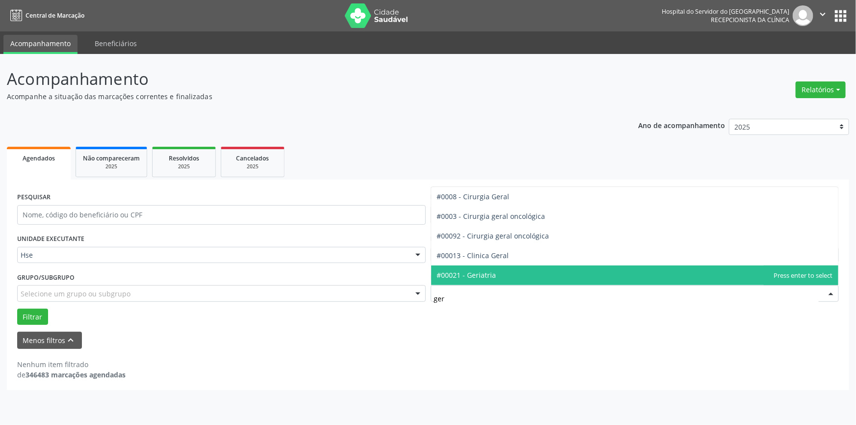
click at [527, 273] on span "#00021 - Geriatria" at bounding box center [634, 275] width 407 height 20
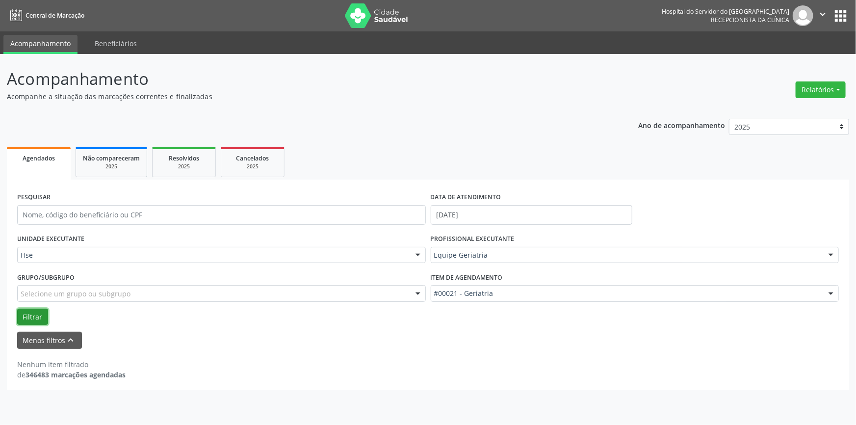
click at [29, 312] on button "Filtrar" at bounding box center [32, 316] width 31 height 17
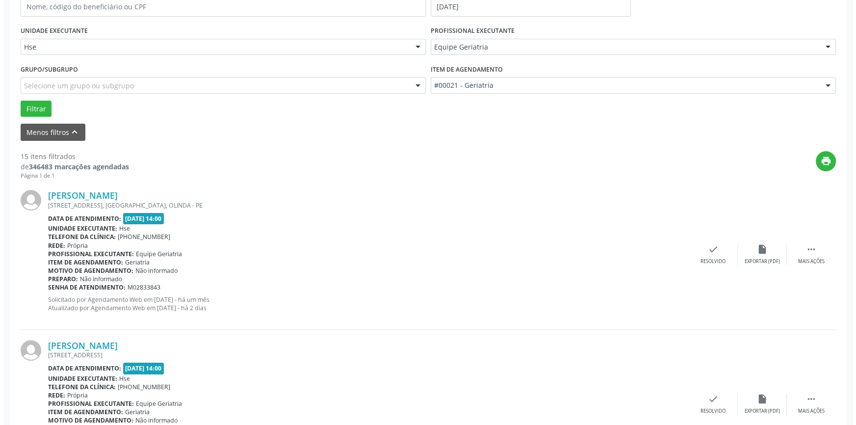
scroll to position [223, 0]
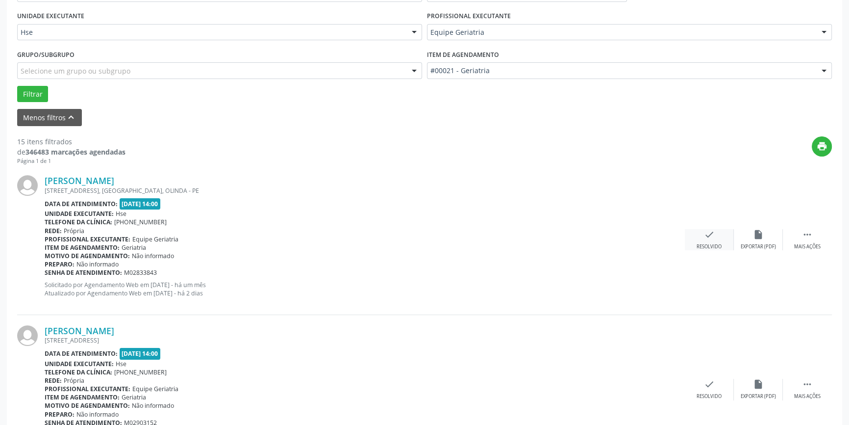
click at [706, 230] on icon "check" at bounding box center [709, 234] width 11 height 11
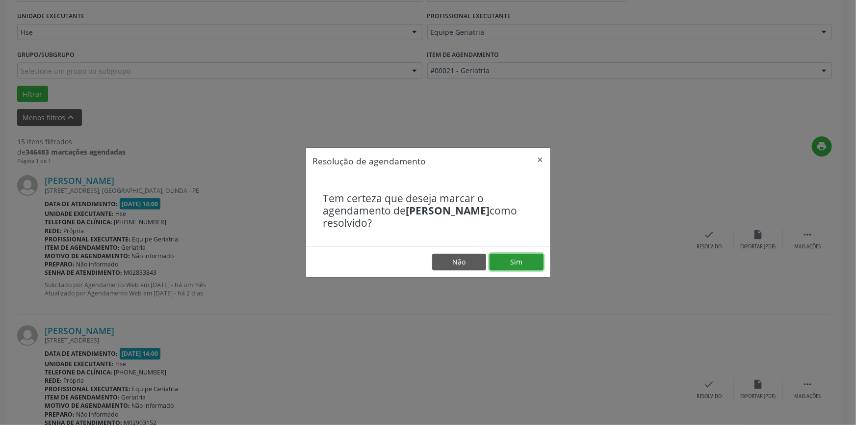
click at [514, 256] on button "Sim" at bounding box center [516, 261] width 54 height 17
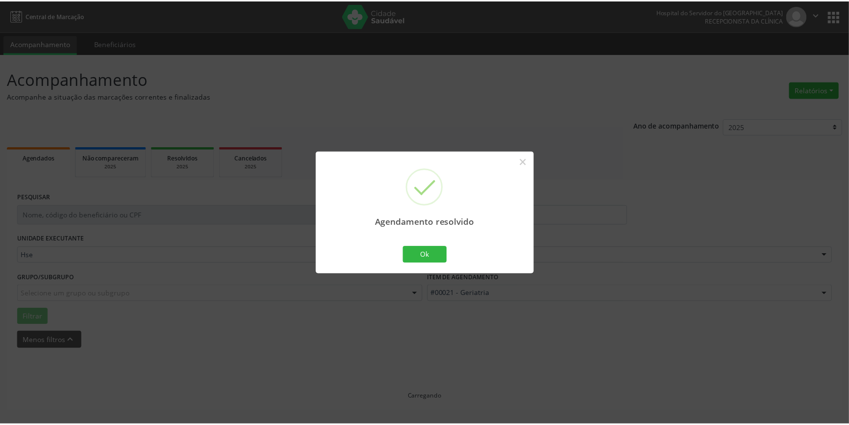
scroll to position [0, 0]
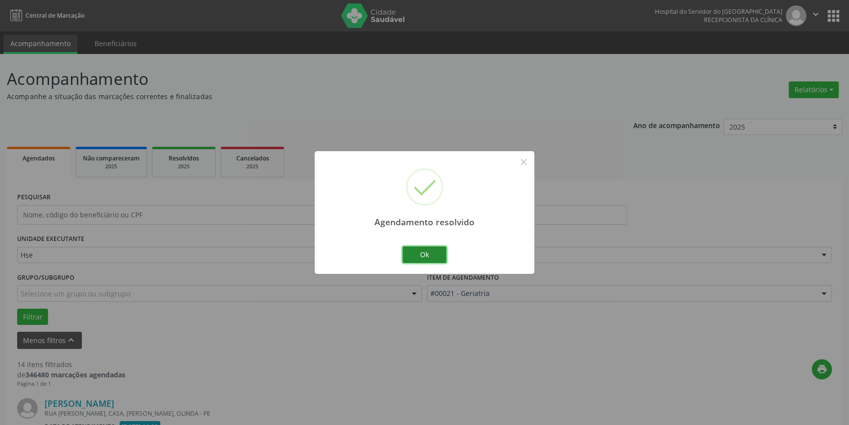
click at [434, 254] on button "Ok" at bounding box center [425, 254] width 44 height 17
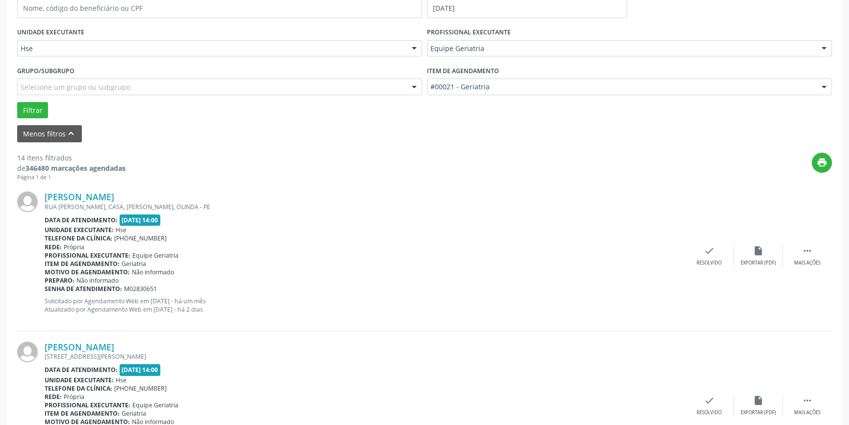
scroll to position [223, 0]
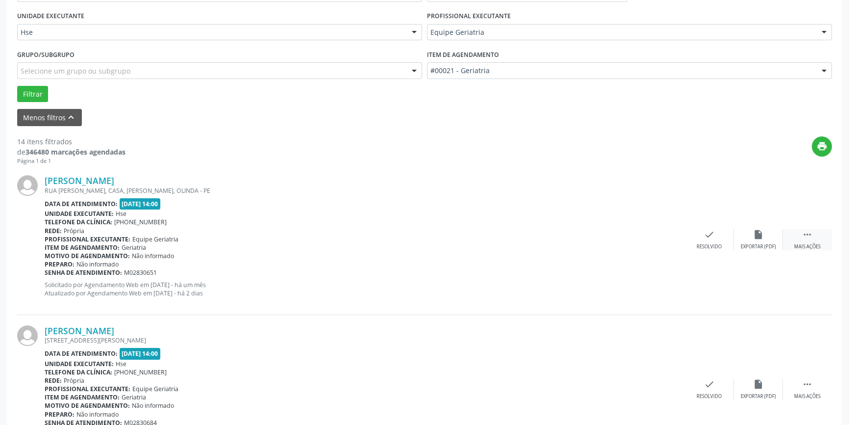
click at [814, 237] on div " Mais ações" at bounding box center [807, 239] width 49 height 21
click at [758, 240] on div "alarm_off Não compareceu" at bounding box center [758, 239] width 49 height 21
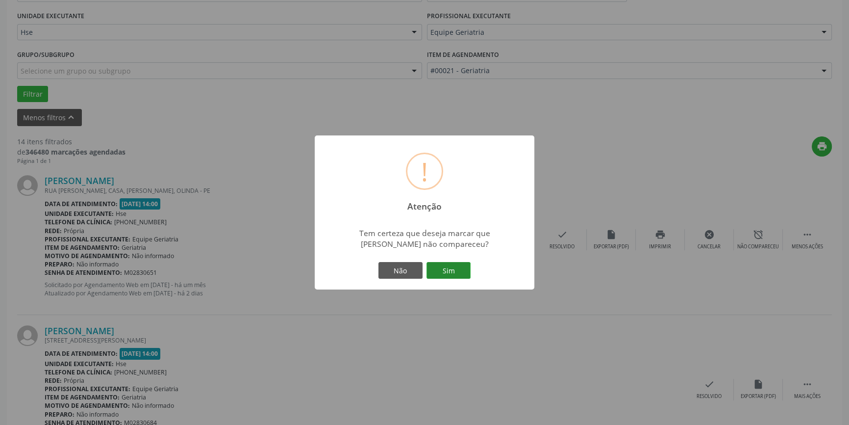
click at [441, 266] on button "Sim" at bounding box center [449, 270] width 44 height 17
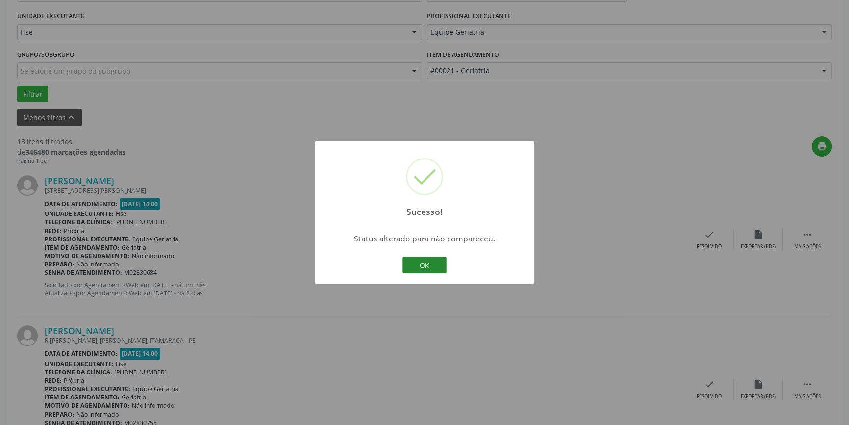
click at [430, 264] on button "OK" at bounding box center [425, 264] width 44 height 17
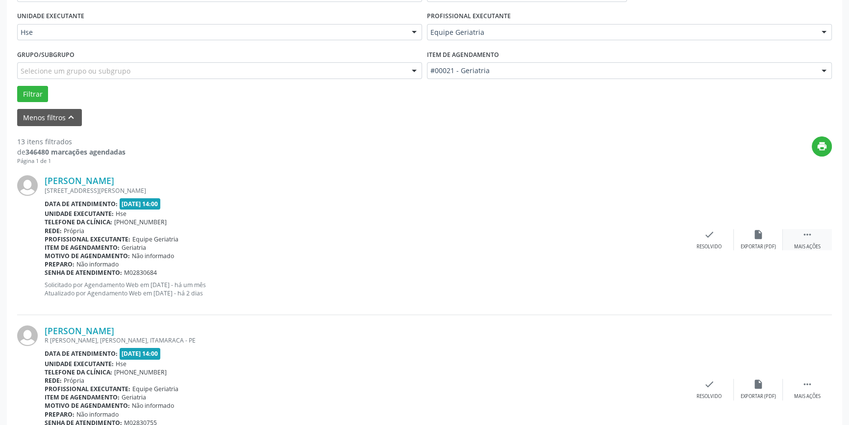
click at [813, 235] on div " Mais ações" at bounding box center [807, 239] width 49 height 21
click at [758, 238] on icon "alarm_off" at bounding box center [758, 234] width 11 height 11
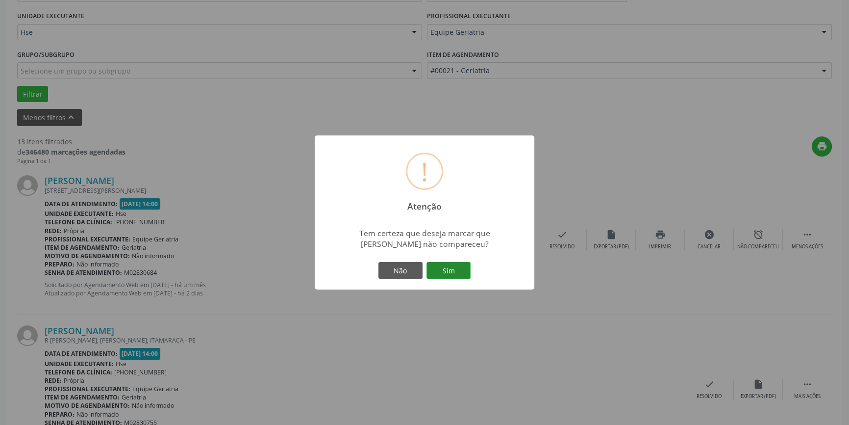
click at [454, 268] on button "Sim" at bounding box center [449, 270] width 44 height 17
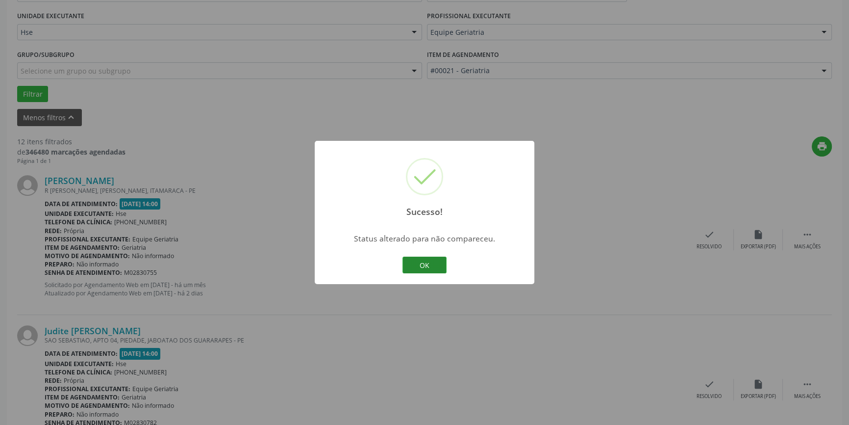
click at [418, 260] on button "OK" at bounding box center [425, 264] width 44 height 17
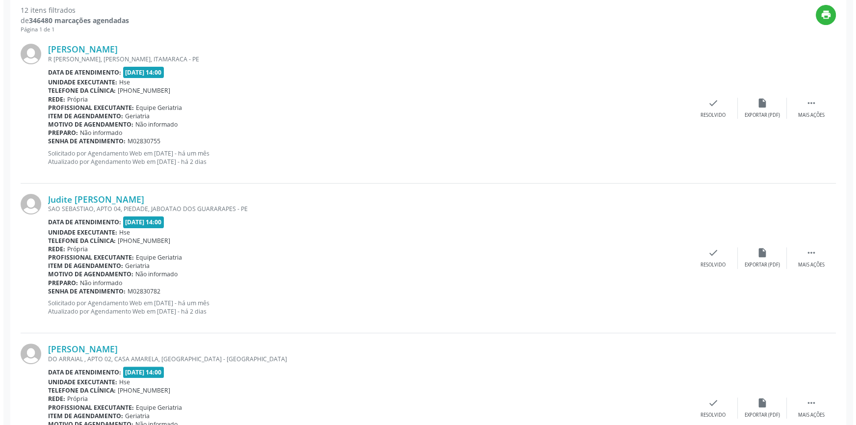
scroll to position [356, 0]
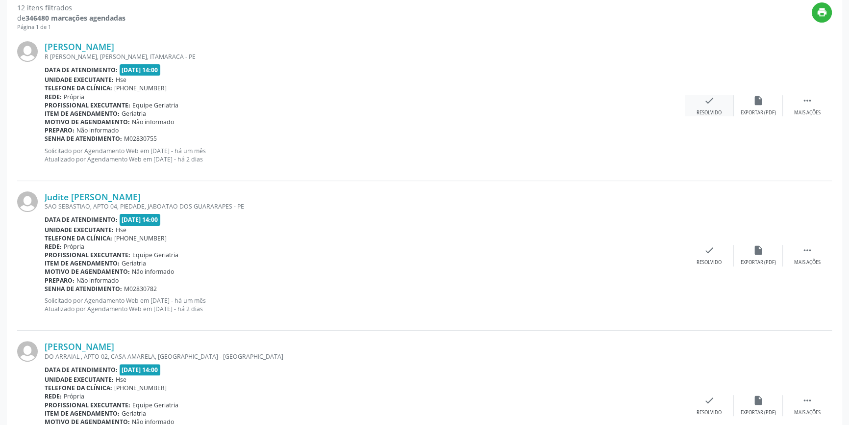
click at [701, 98] on div "check Resolvido" at bounding box center [709, 105] width 49 height 21
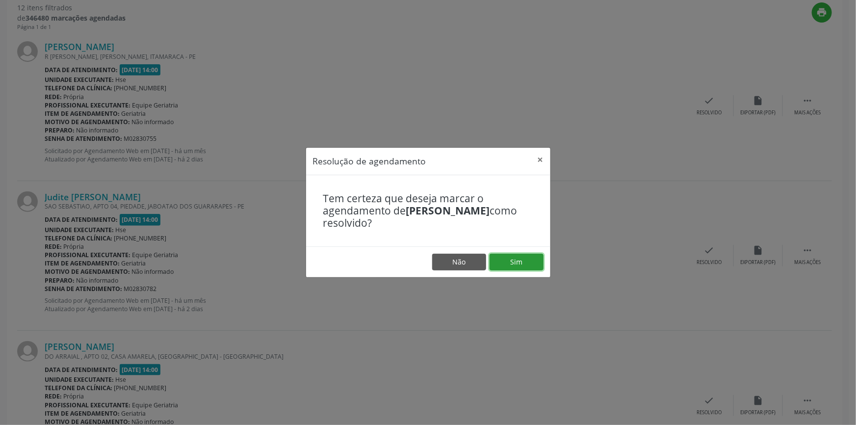
click at [529, 264] on button "Sim" at bounding box center [516, 261] width 54 height 17
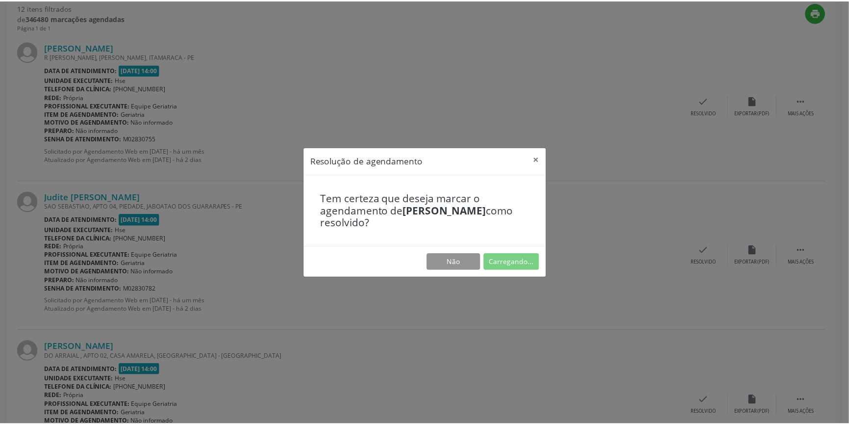
scroll to position [0, 0]
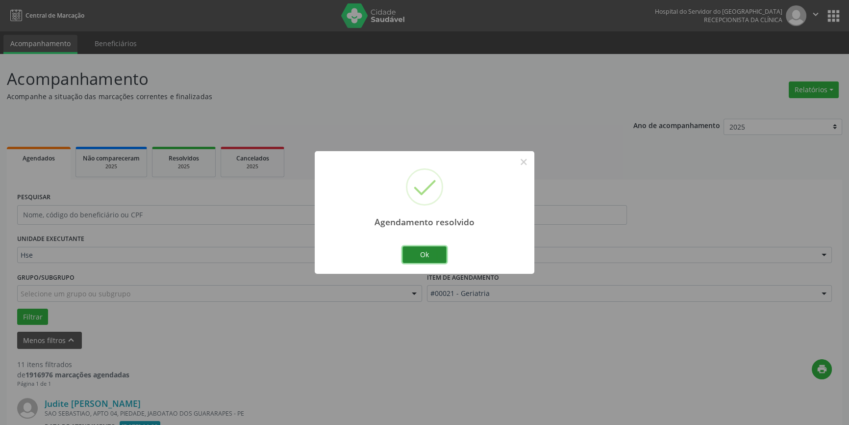
click at [431, 255] on button "Ok" at bounding box center [425, 254] width 44 height 17
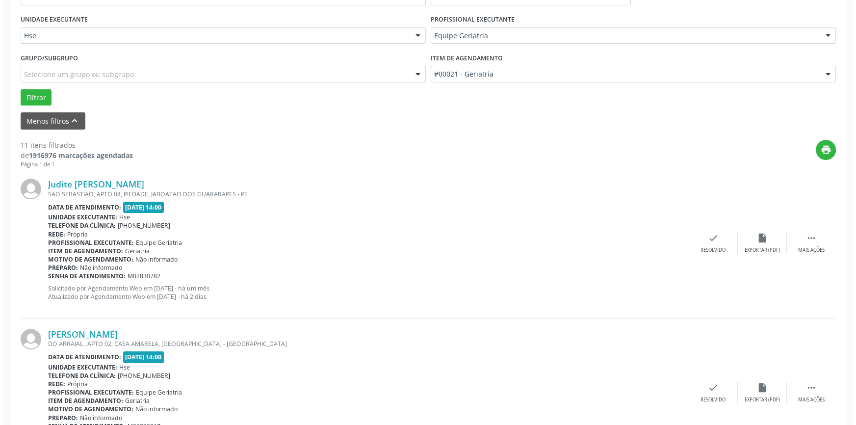
scroll to position [223, 0]
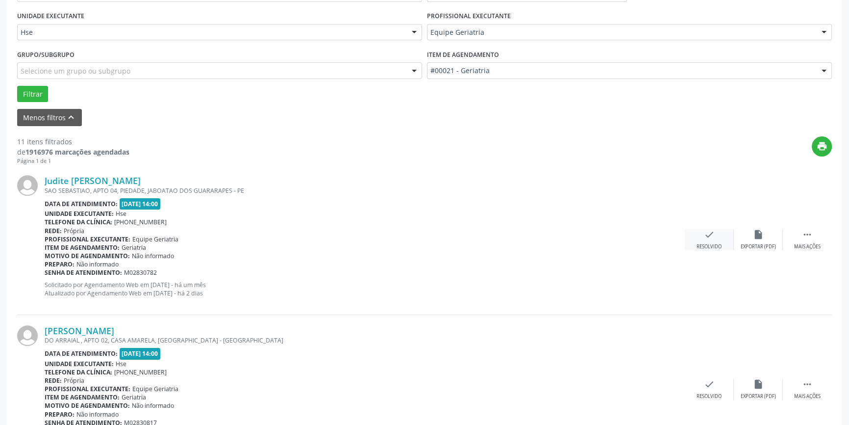
click at [711, 238] on icon "check" at bounding box center [709, 234] width 11 height 11
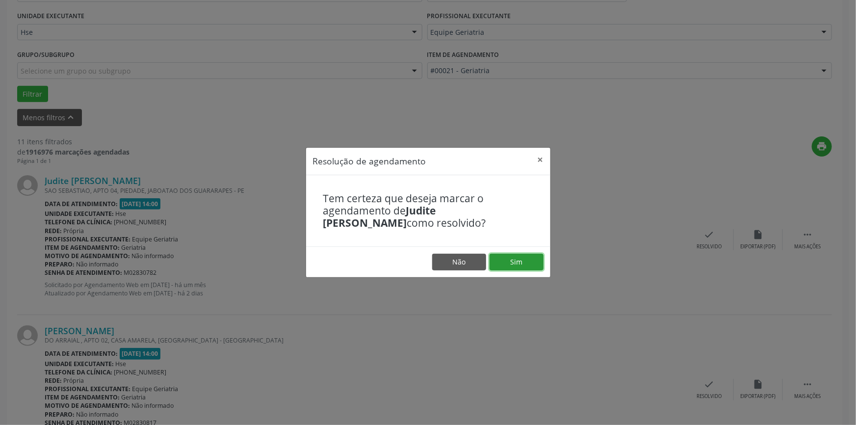
click at [525, 265] on button "Sim" at bounding box center [516, 261] width 54 height 17
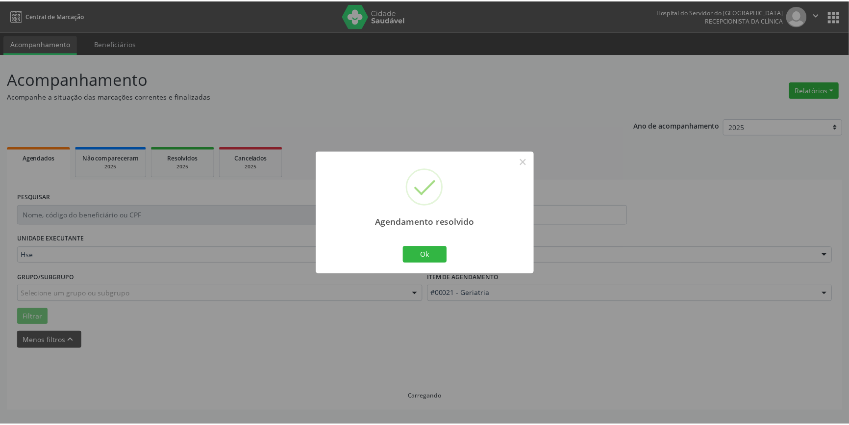
scroll to position [0, 0]
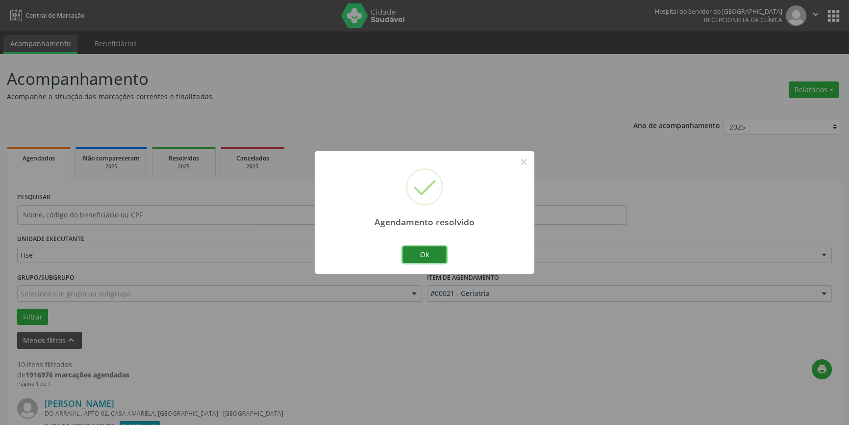
click at [432, 258] on button "Ok" at bounding box center [425, 254] width 44 height 17
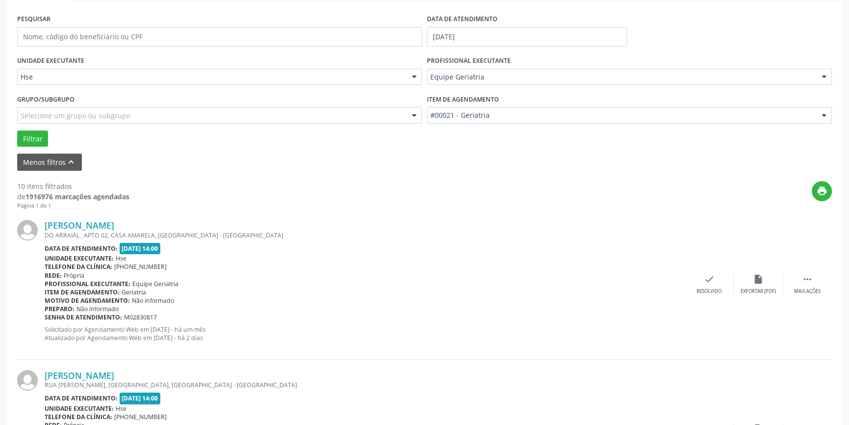
scroll to position [267, 0]
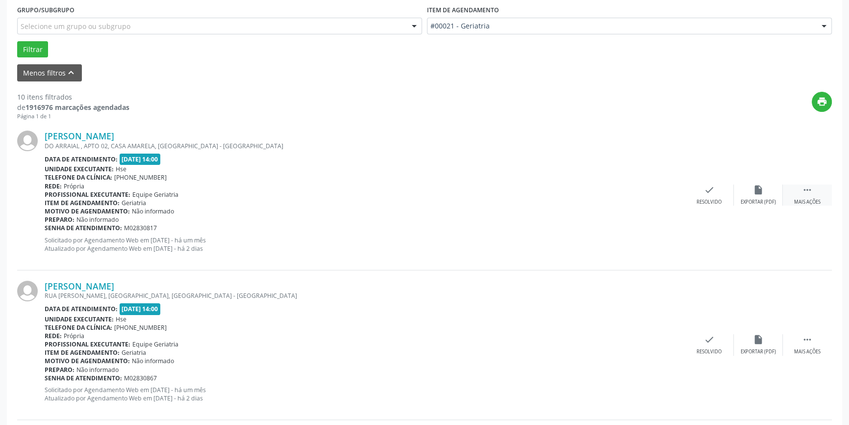
click at [812, 188] on icon "" at bounding box center [807, 189] width 11 height 11
click at [758, 193] on icon "alarm_off" at bounding box center [758, 189] width 11 height 11
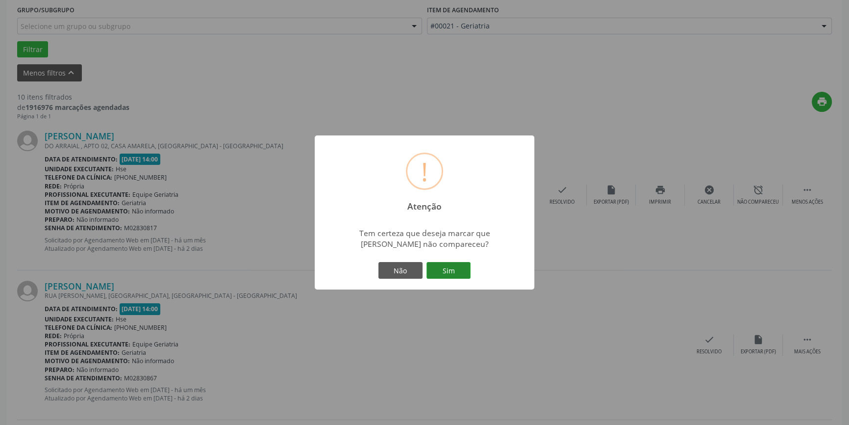
click at [441, 270] on button "Sim" at bounding box center [449, 270] width 44 height 17
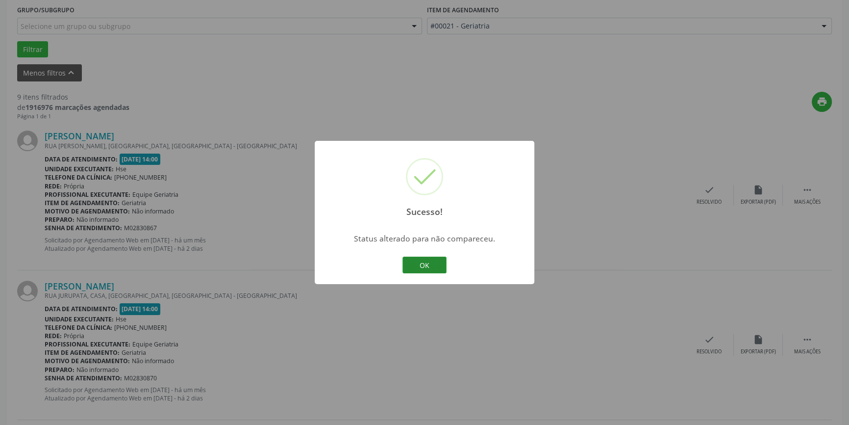
click at [422, 267] on button "OK" at bounding box center [425, 264] width 44 height 17
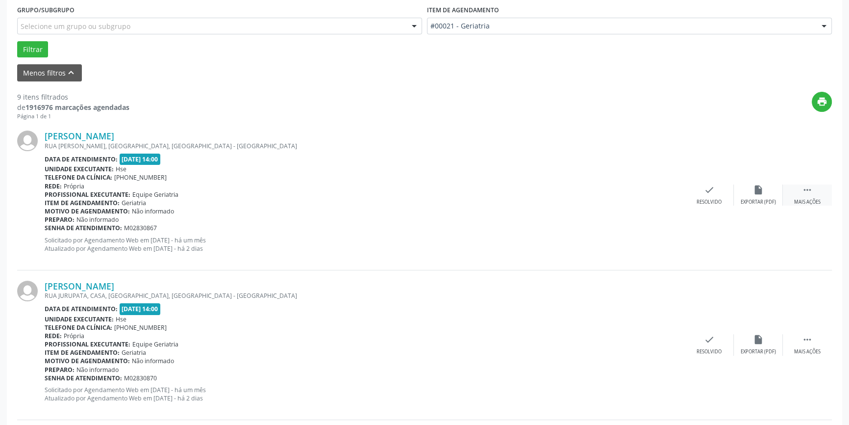
click at [816, 190] on div " Mais ações" at bounding box center [807, 194] width 49 height 21
click at [755, 196] on div "alarm_off Não compareceu" at bounding box center [758, 194] width 49 height 21
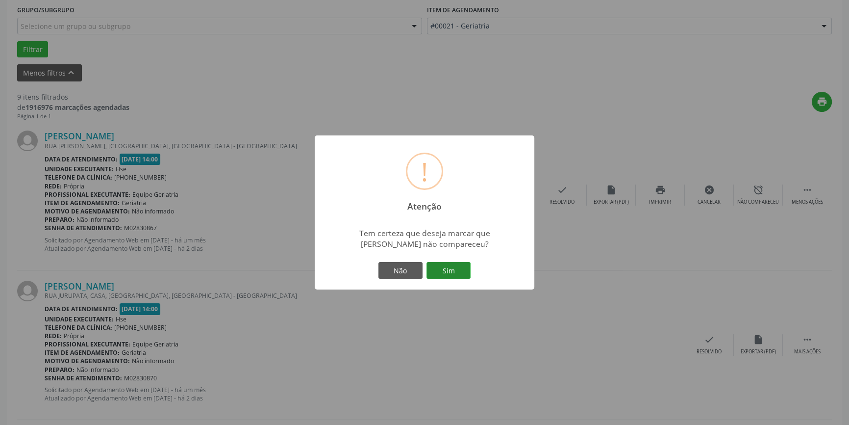
click at [450, 274] on button "Sim" at bounding box center [449, 270] width 44 height 17
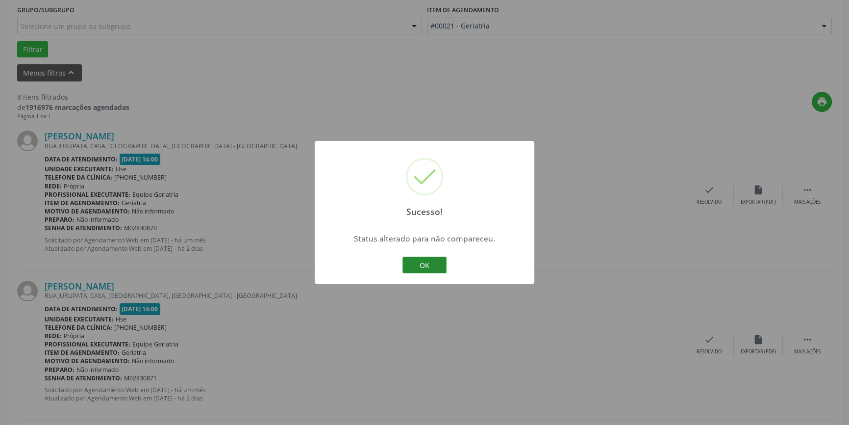
click at [423, 262] on button "OK" at bounding box center [425, 264] width 44 height 17
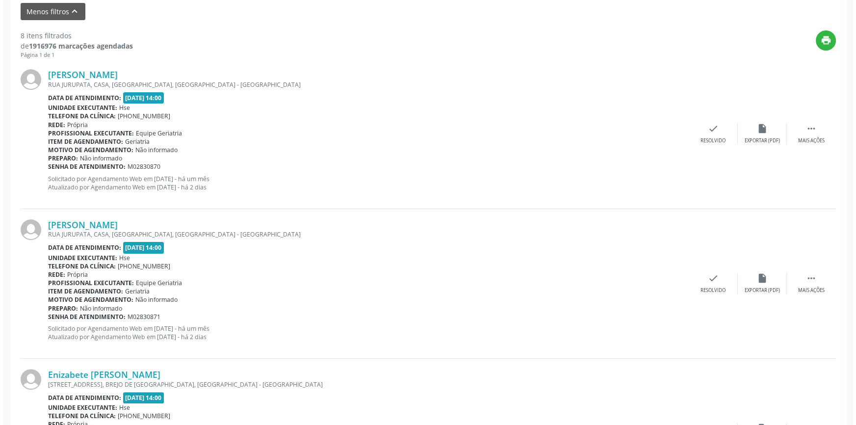
scroll to position [356, 0]
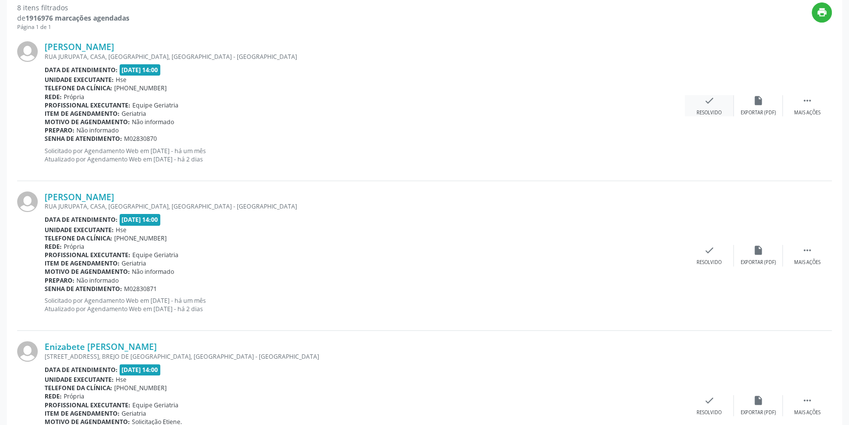
click at [695, 97] on div "check Resolvido" at bounding box center [709, 105] width 49 height 21
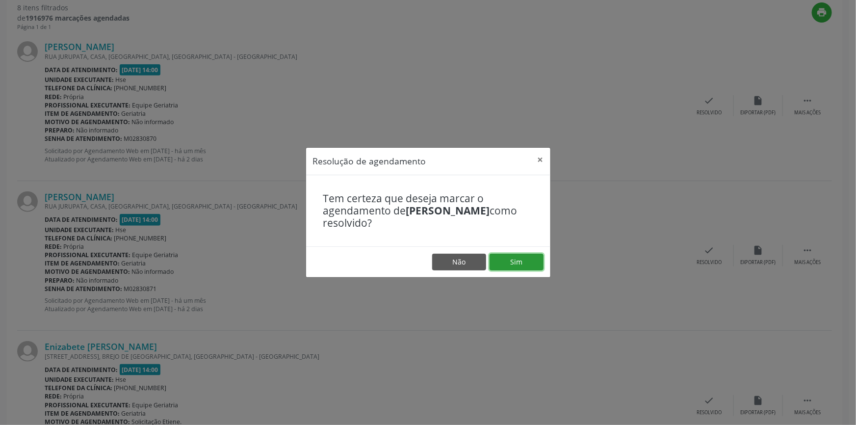
click at [525, 260] on button "Sim" at bounding box center [516, 261] width 54 height 17
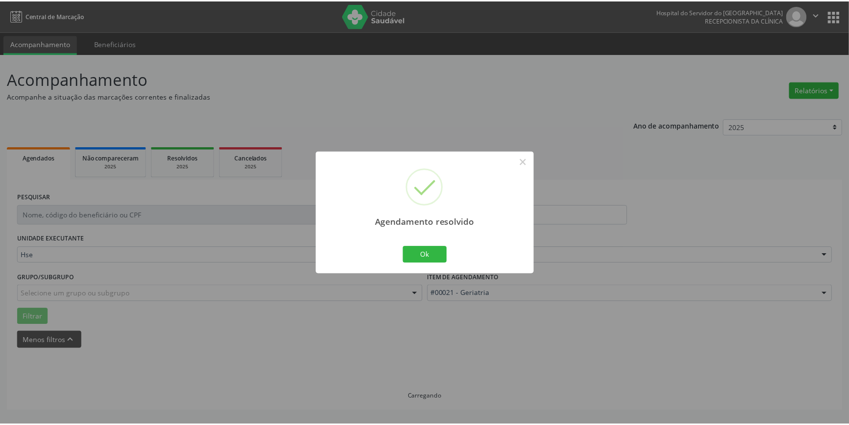
scroll to position [0, 0]
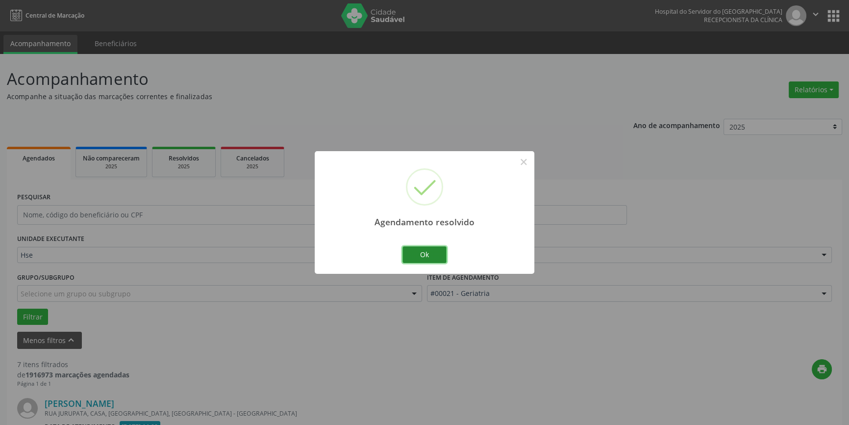
click at [407, 256] on button "Ok" at bounding box center [425, 254] width 44 height 17
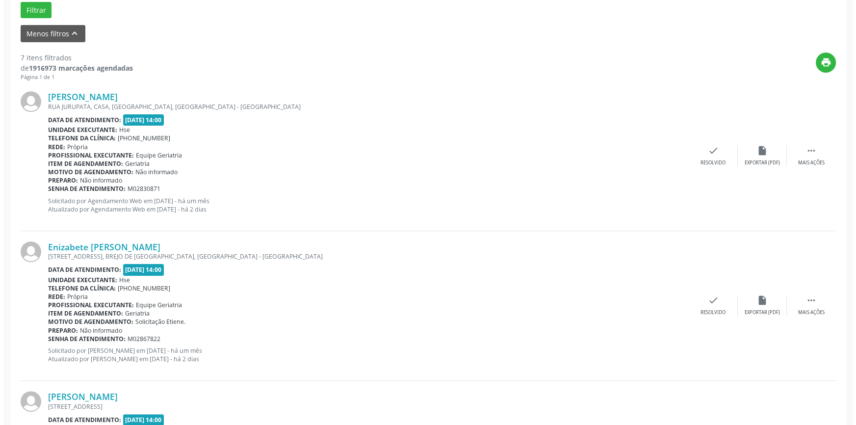
scroll to position [312, 0]
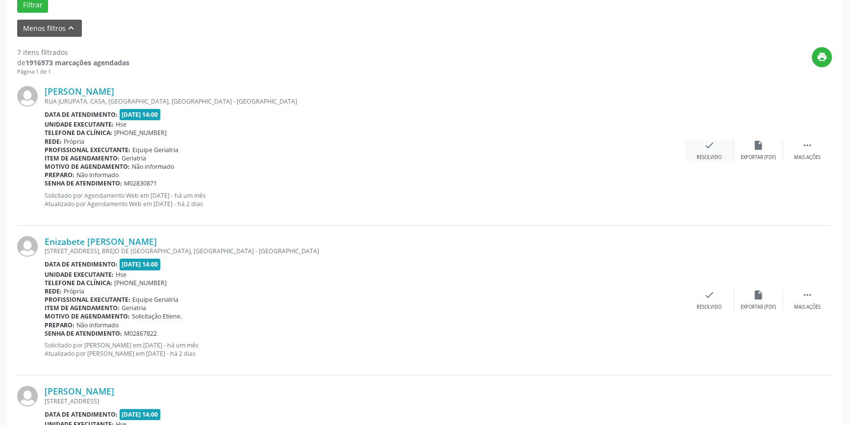
click at [706, 147] on icon "check" at bounding box center [709, 145] width 11 height 11
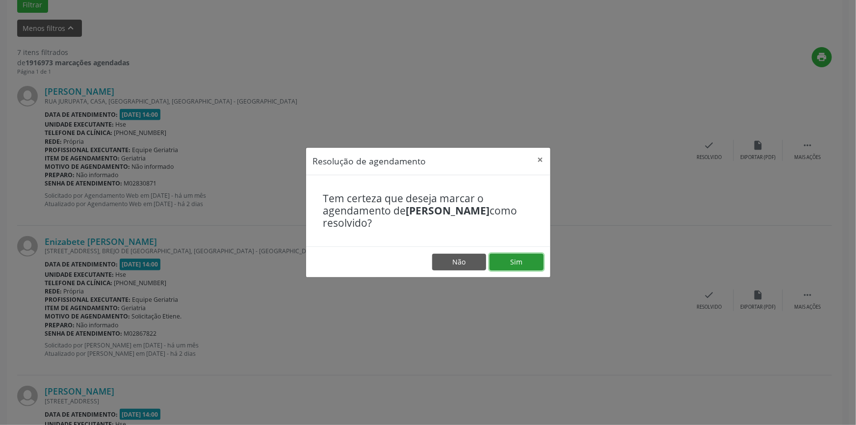
click at [525, 258] on button "Sim" at bounding box center [516, 261] width 54 height 17
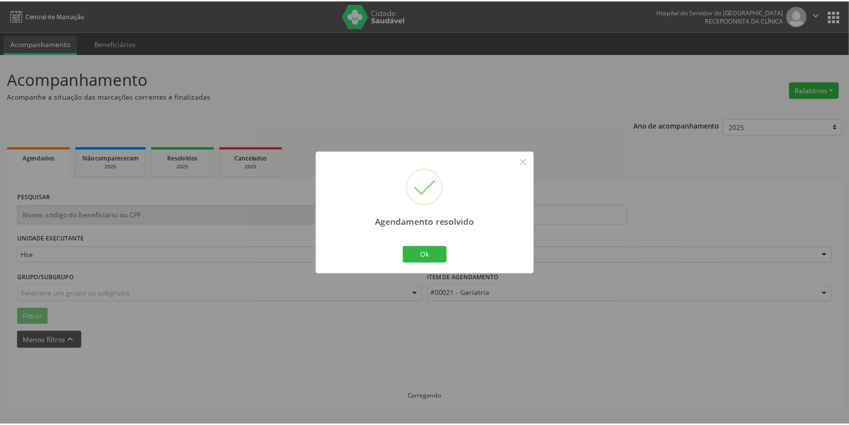
scroll to position [0, 0]
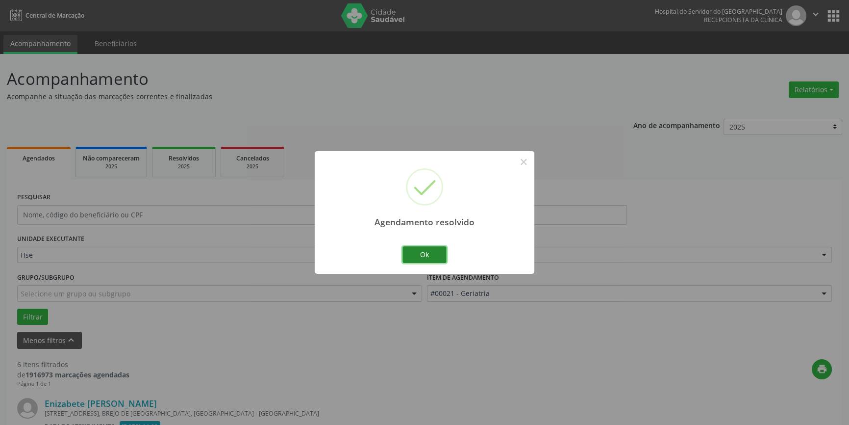
click at [421, 255] on button "Ok" at bounding box center [425, 254] width 44 height 17
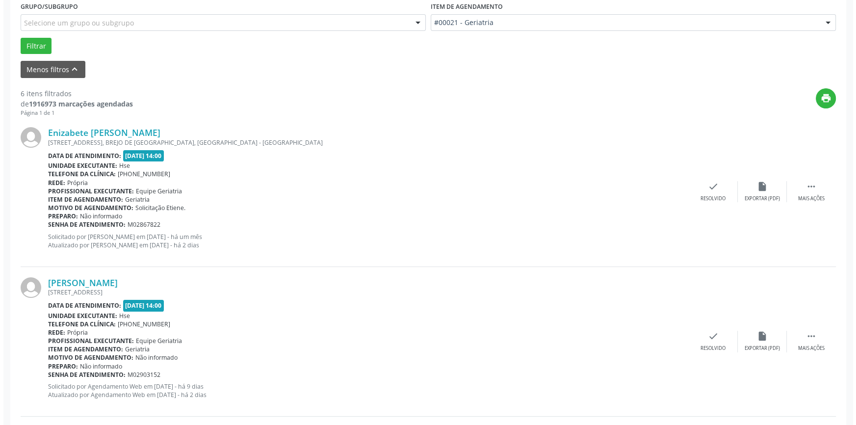
scroll to position [312, 0]
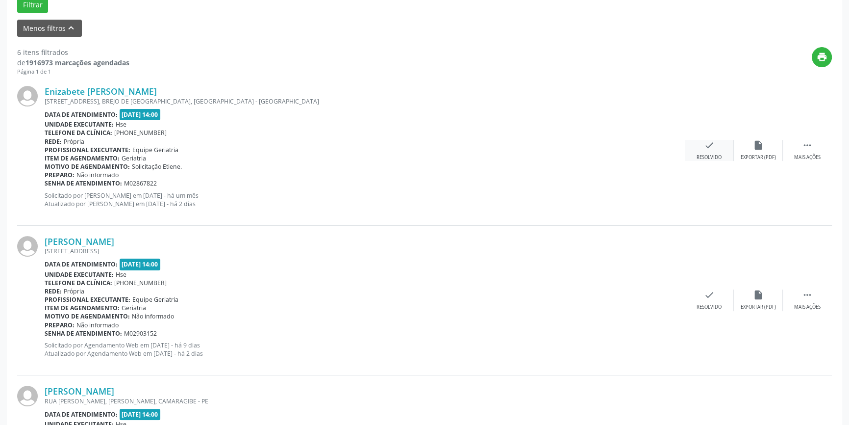
click at [698, 142] on div "check Resolvido" at bounding box center [709, 150] width 49 height 21
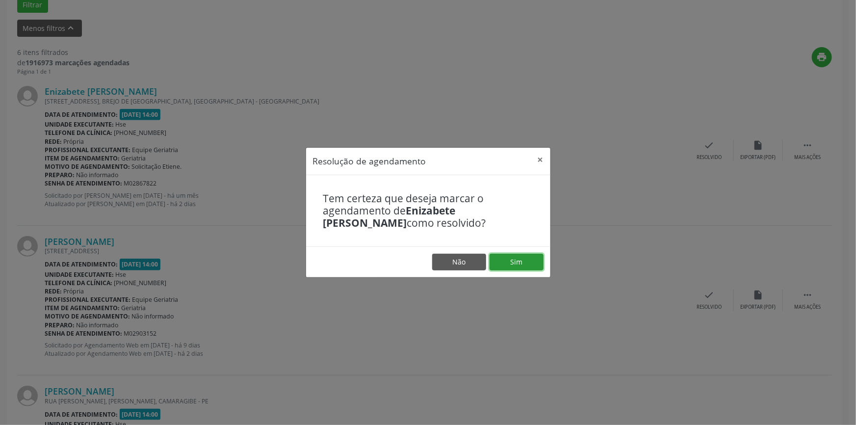
click at [513, 260] on button "Sim" at bounding box center [516, 261] width 54 height 17
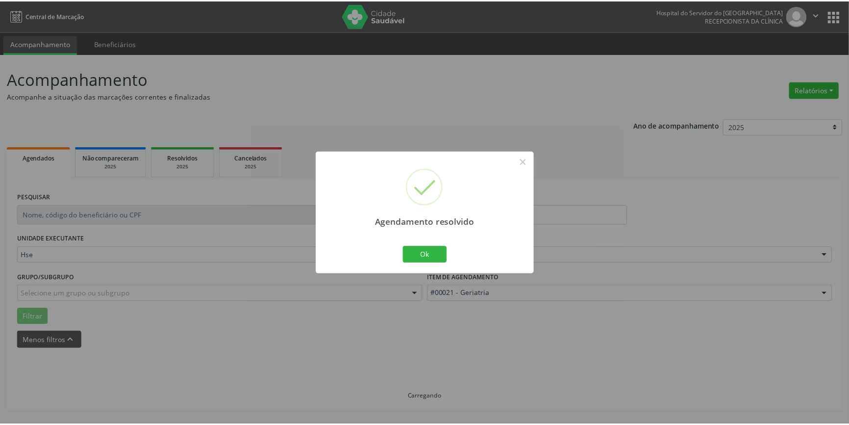
scroll to position [0, 0]
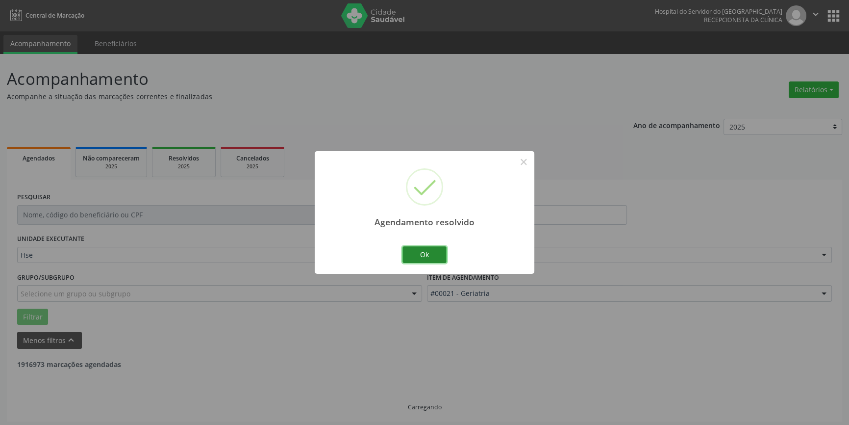
click at [439, 249] on button "Ok" at bounding box center [425, 254] width 44 height 17
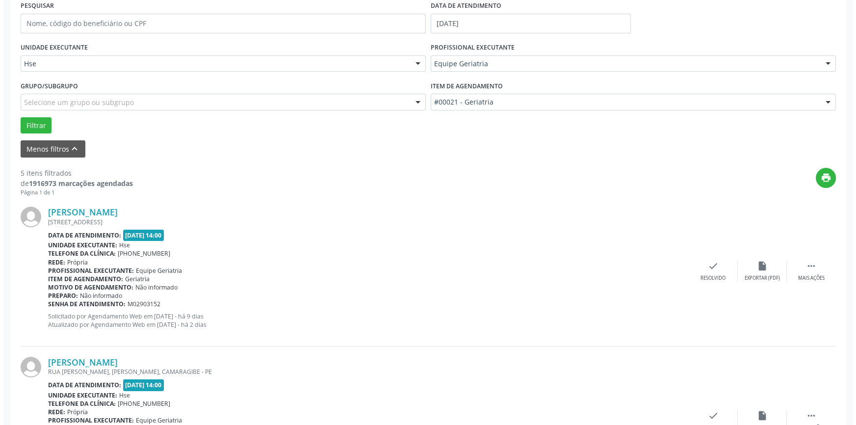
scroll to position [267, 0]
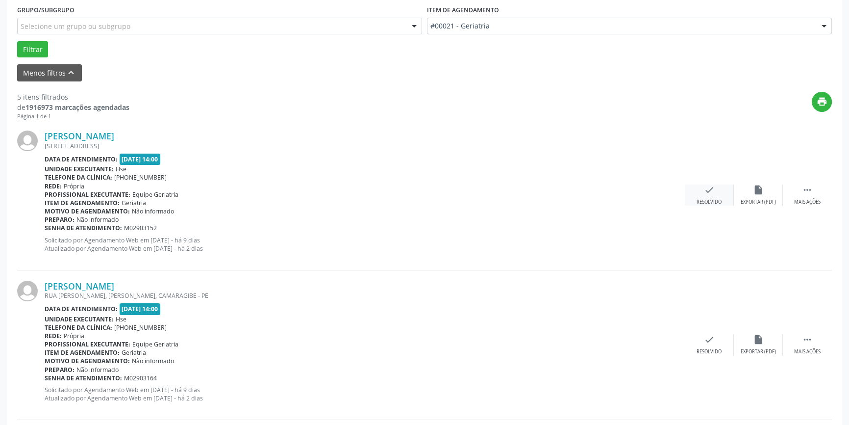
click at [710, 192] on icon "check" at bounding box center [709, 189] width 11 height 11
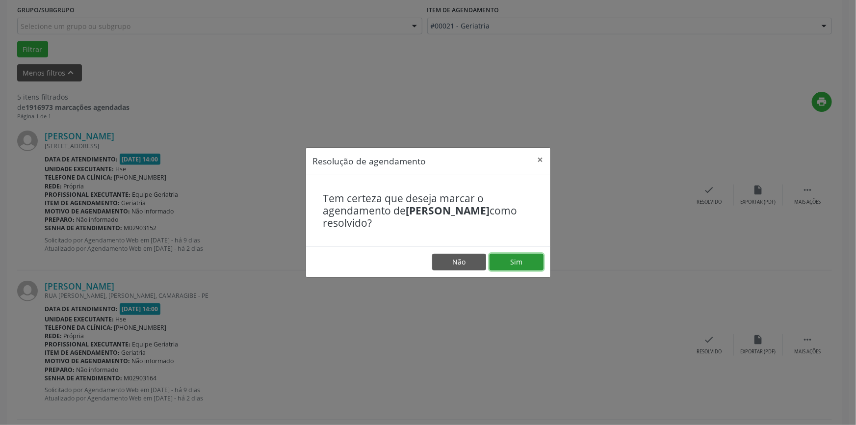
click at [522, 255] on button "Sim" at bounding box center [516, 261] width 54 height 17
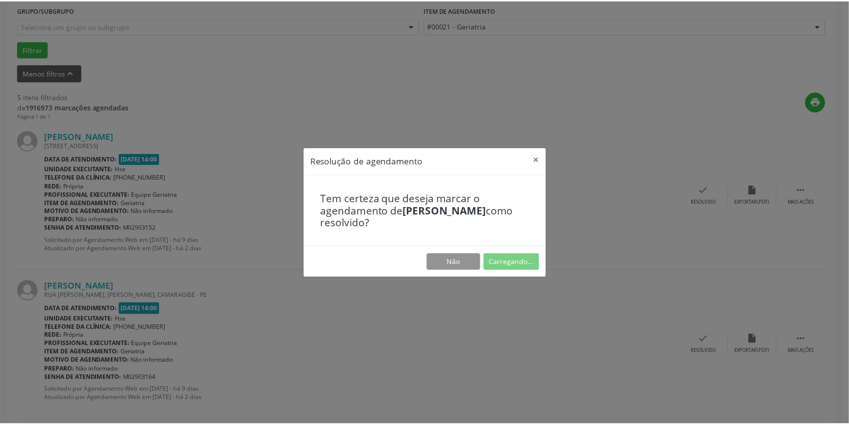
scroll to position [0, 0]
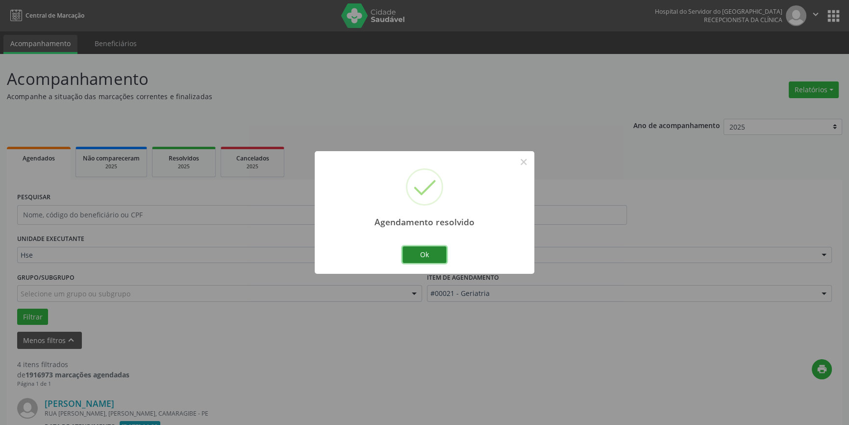
click at [417, 246] on button "Ok" at bounding box center [425, 254] width 44 height 17
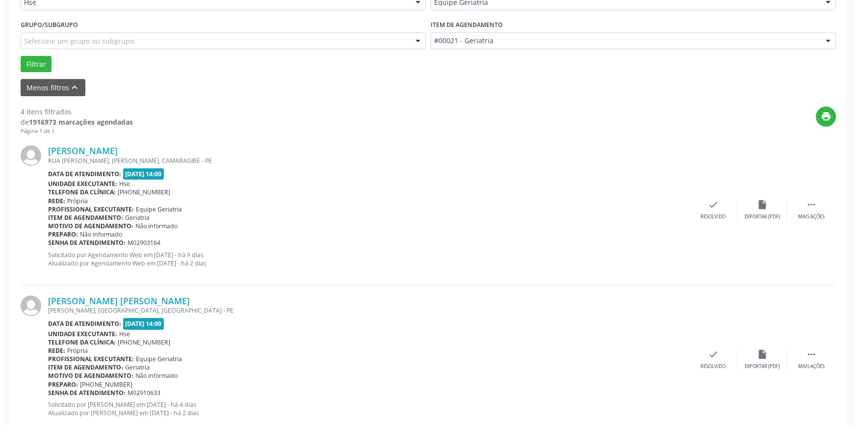
scroll to position [267, 0]
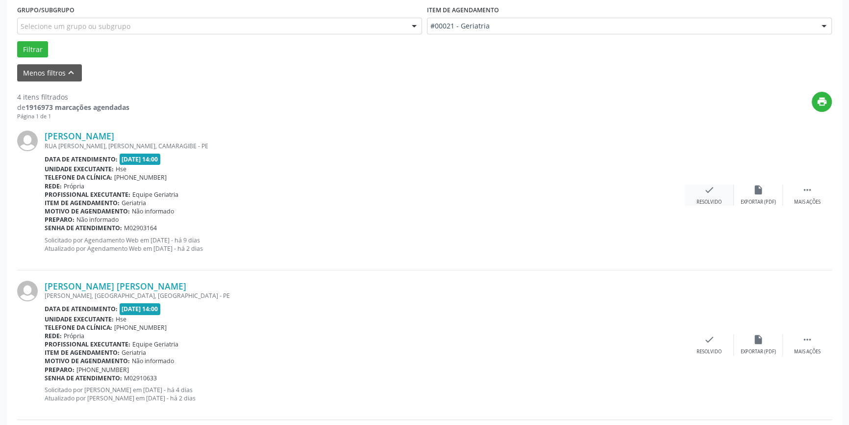
click at [719, 191] on div "check Resolvido" at bounding box center [709, 194] width 49 height 21
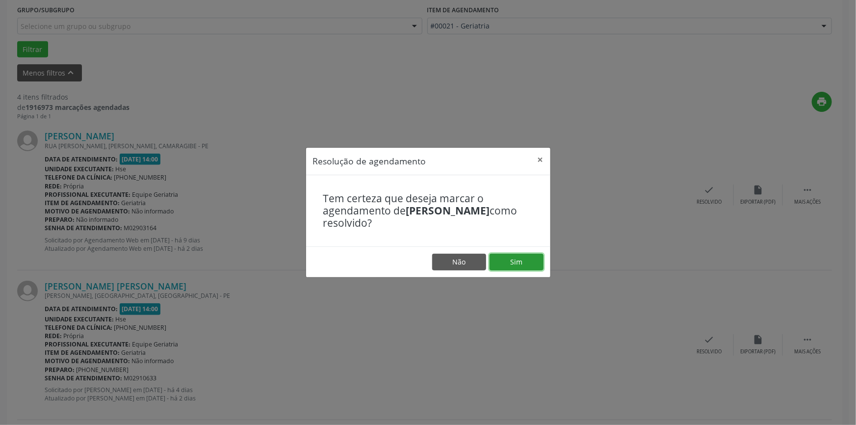
click at [503, 263] on button "Sim" at bounding box center [516, 261] width 54 height 17
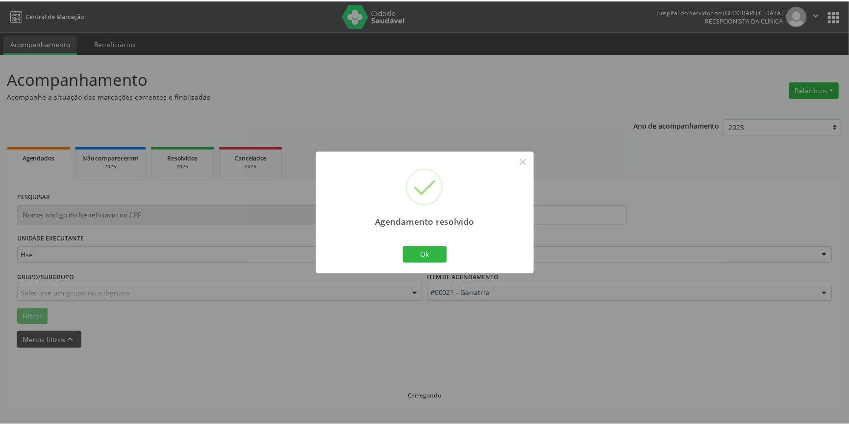
scroll to position [0, 0]
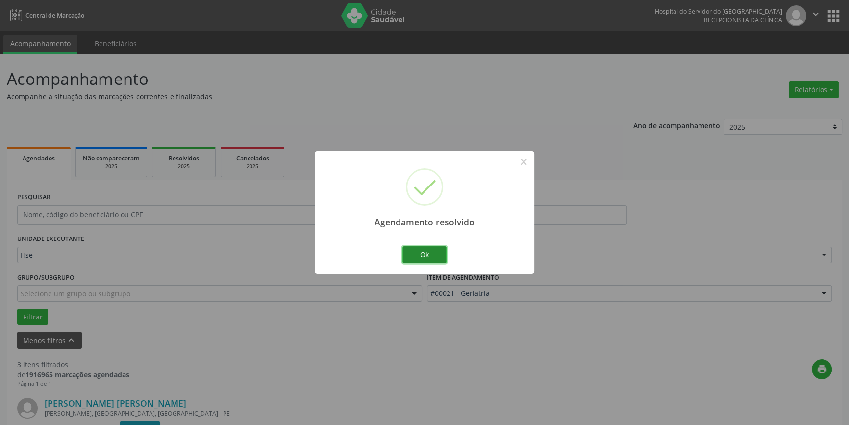
click at [431, 251] on button "Ok" at bounding box center [425, 254] width 44 height 17
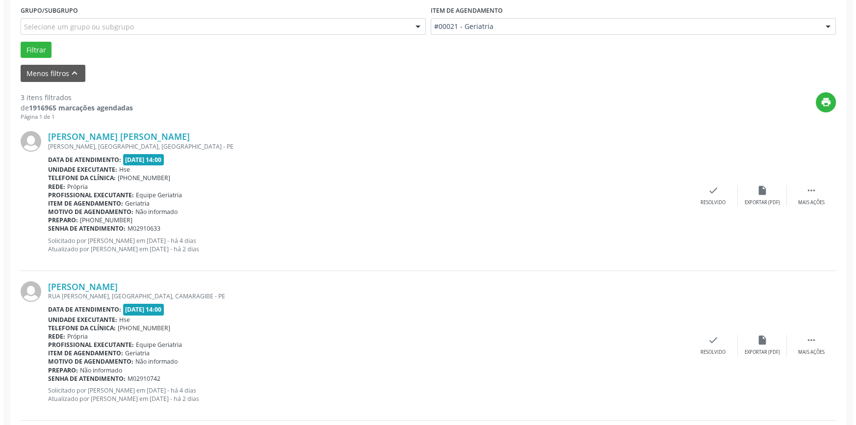
scroll to position [267, 0]
click at [711, 191] on icon "check" at bounding box center [709, 189] width 11 height 11
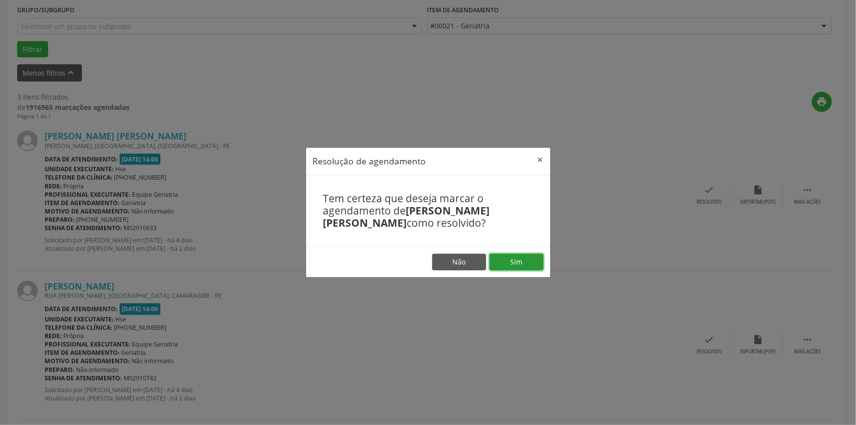
click at [528, 261] on button "Sim" at bounding box center [516, 261] width 54 height 17
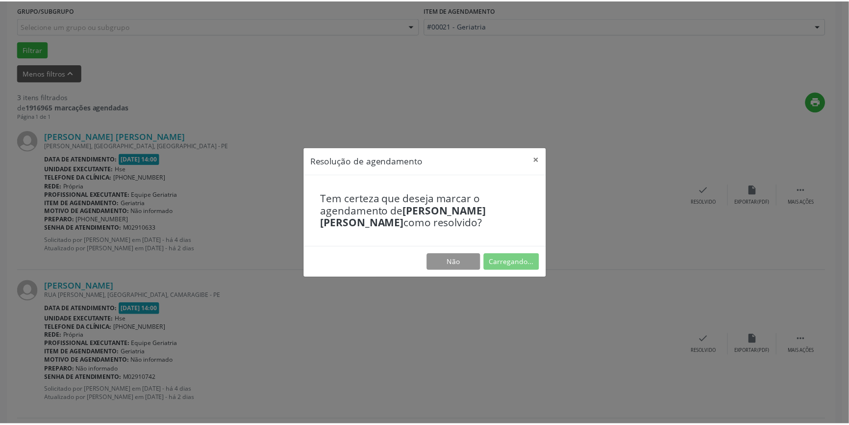
scroll to position [0, 0]
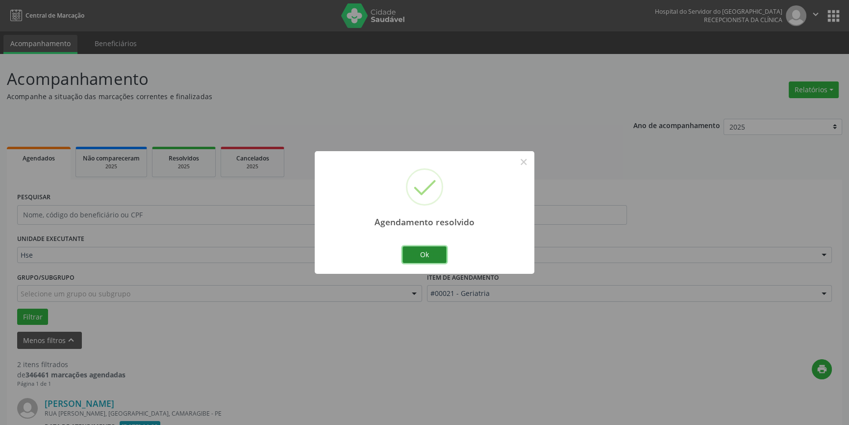
click at [430, 254] on button "Ok" at bounding box center [425, 254] width 44 height 17
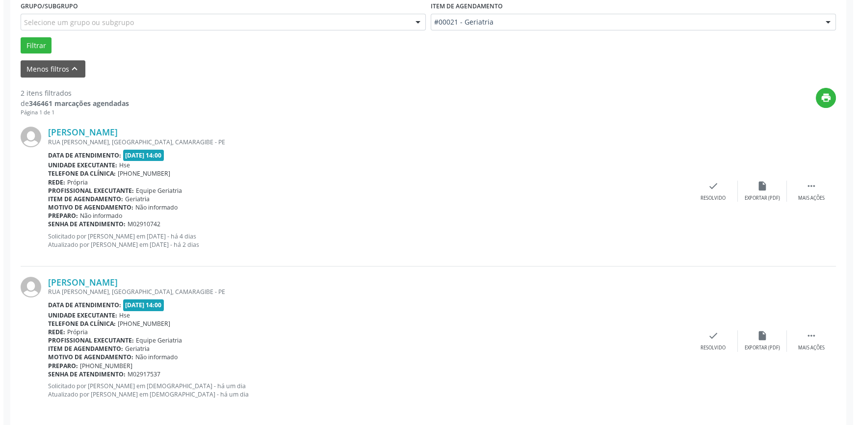
scroll to position [278, 0]
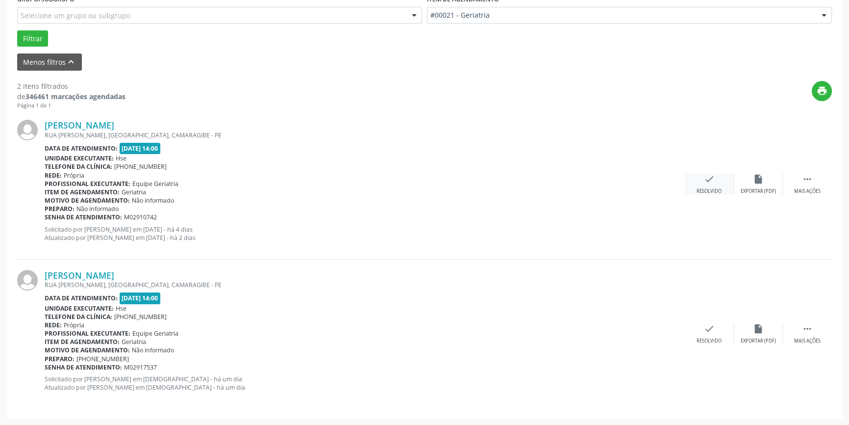
click at [708, 179] on icon "check" at bounding box center [709, 179] width 11 height 11
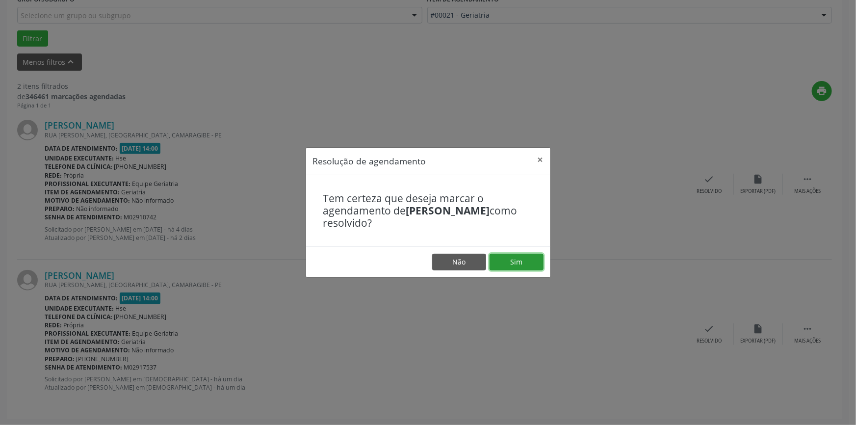
click at [530, 253] on button "Sim" at bounding box center [516, 261] width 54 height 17
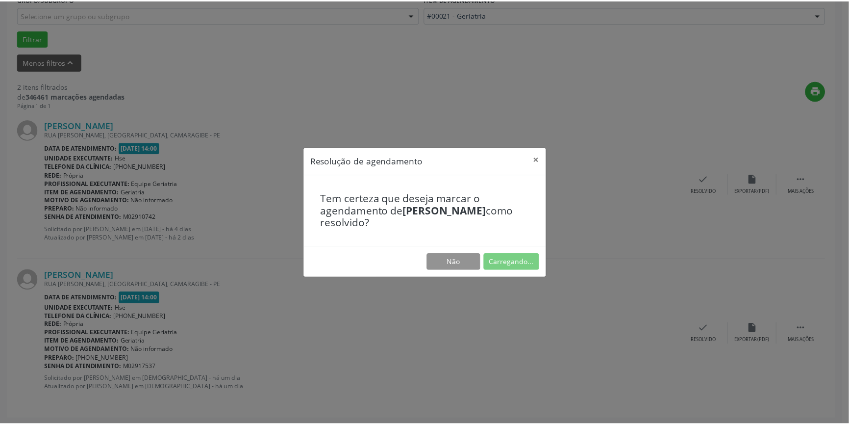
scroll to position [0, 0]
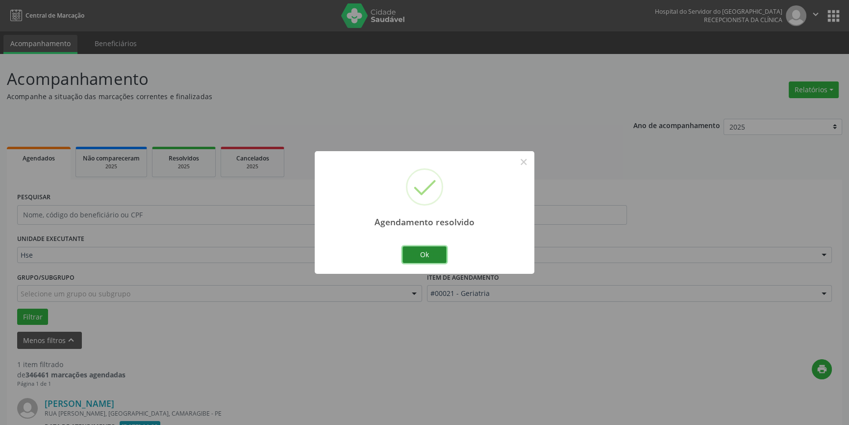
click at [434, 253] on button "Ok" at bounding box center [425, 254] width 44 height 17
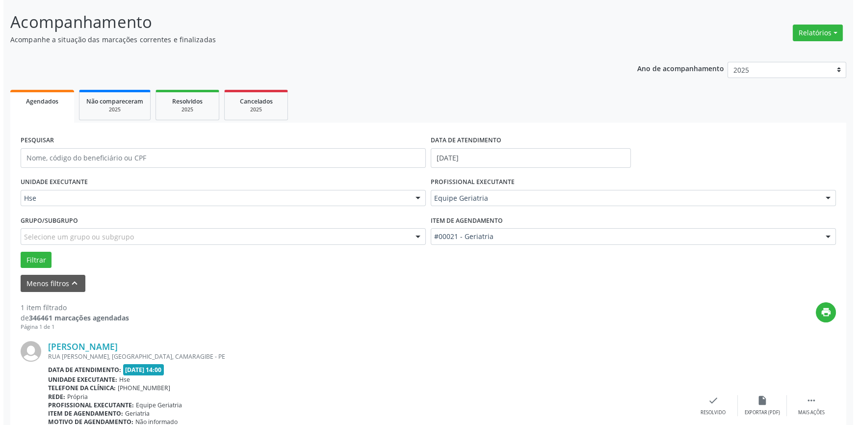
scroll to position [128, 0]
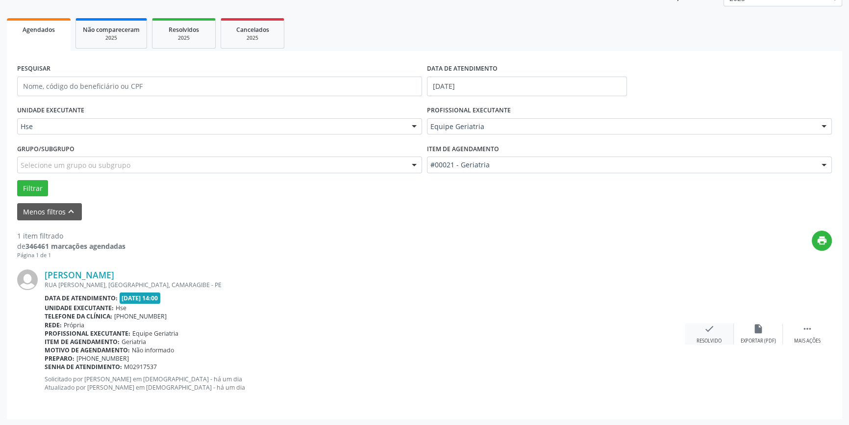
click at [710, 332] on icon "check" at bounding box center [709, 328] width 11 height 11
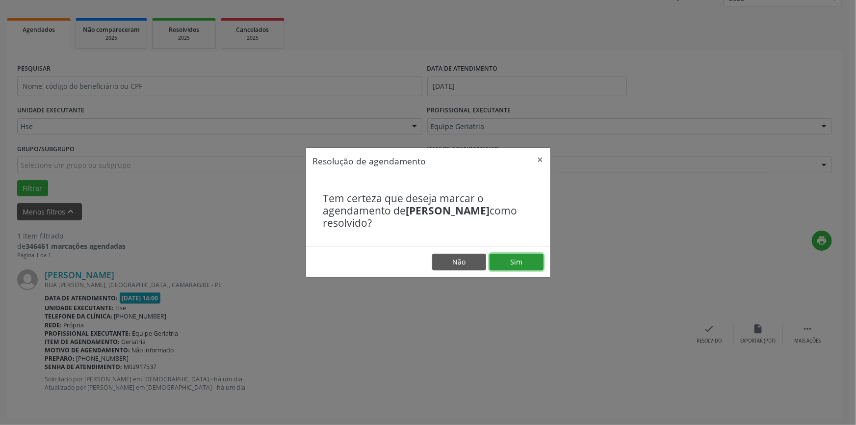
click at [524, 261] on button "Sim" at bounding box center [516, 261] width 54 height 17
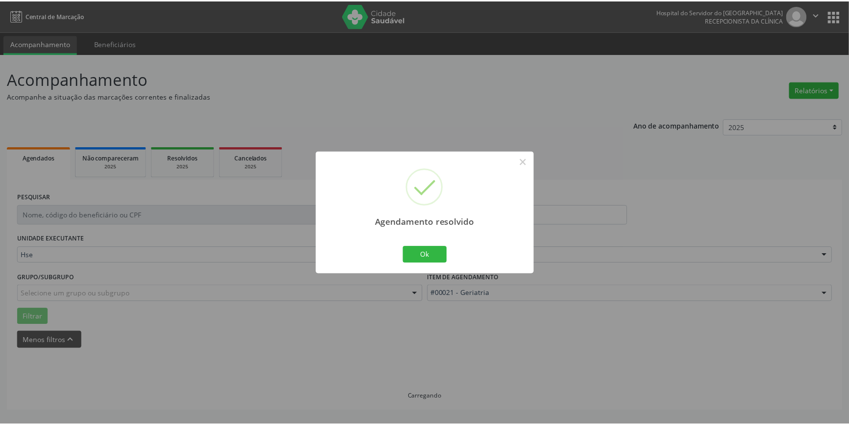
scroll to position [0, 0]
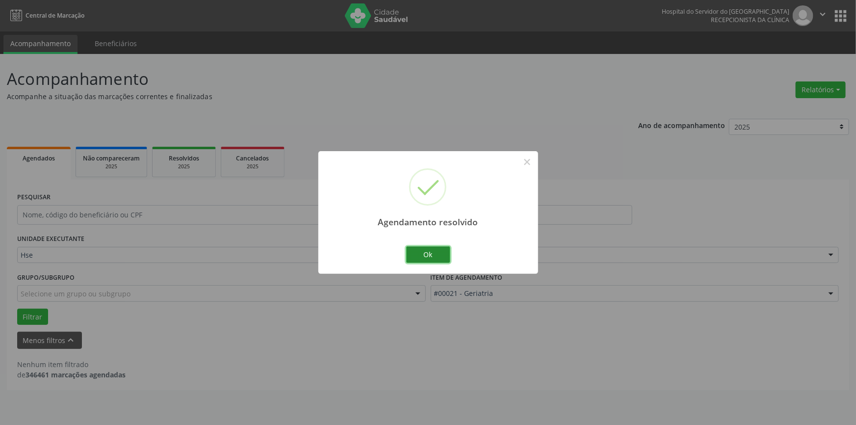
click at [431, 255] on button "Ok" at bounding box center [428, 254] width 44 height 17
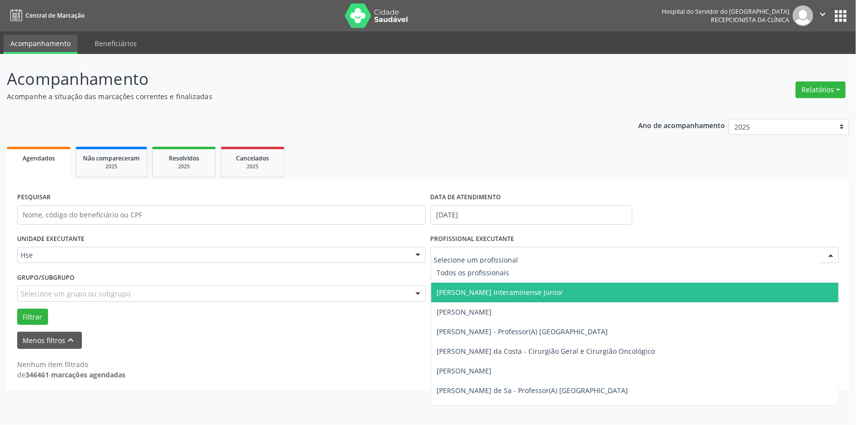
click at [598, 260] on div at bounding box center [634, 255] width 408 height 17
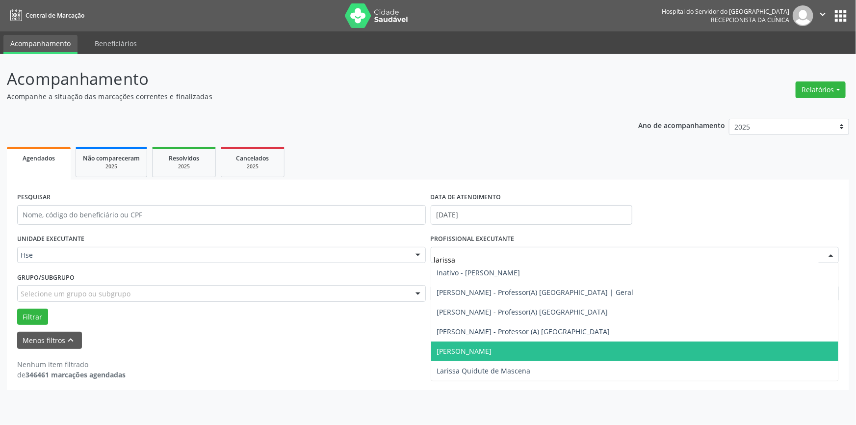
click at [548, 353] on span "[PERSON_NAME]" at bounding box center [634, 351] width 407 height 20
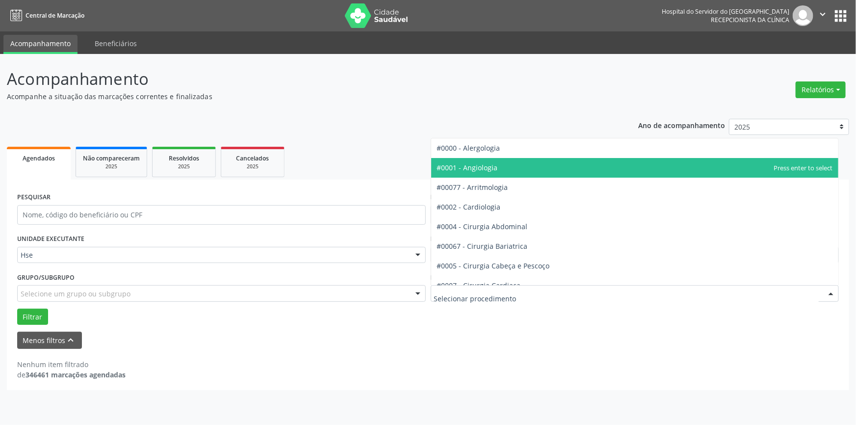
click at [485, 165] on span "#0001 - Angiologia" at bounding box center [467, 167] width 61 height 9
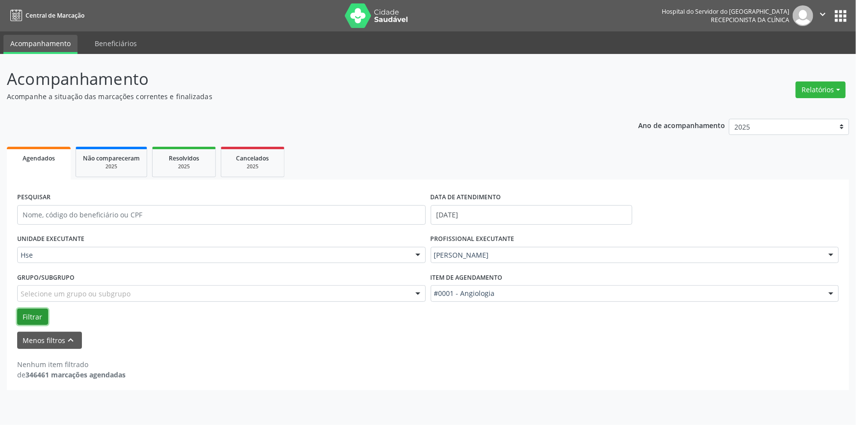
click at [34, 314] on button "Filtrar" at bounding box center [32, 316] width 31 height 17
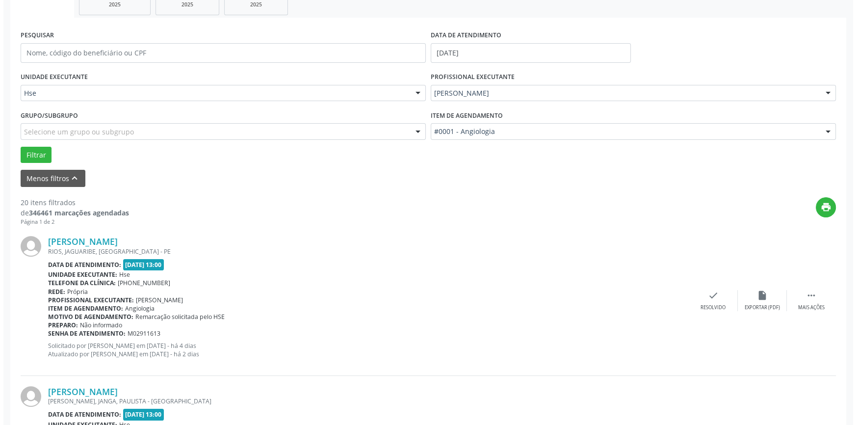
scroll to position [178, 0]
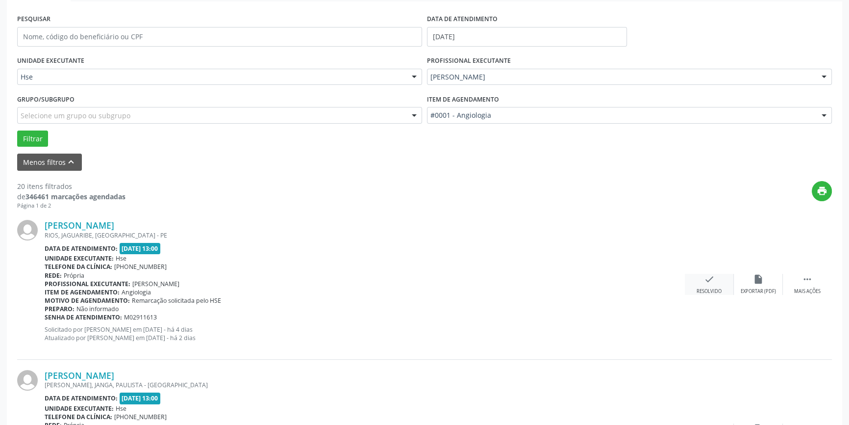
click at [705, 281] on icon "check" at bounding box center [709, 279] width 11 height 11
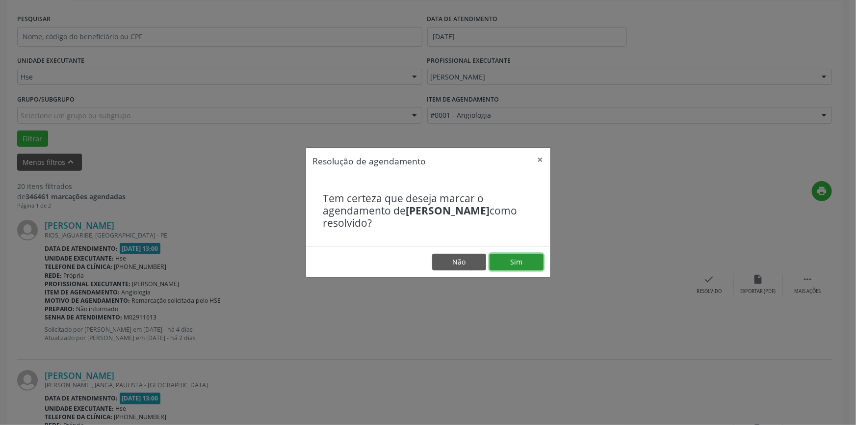
click at [513, 260] on button "Sim" at bounding box center [516, 261] width 54 height 17
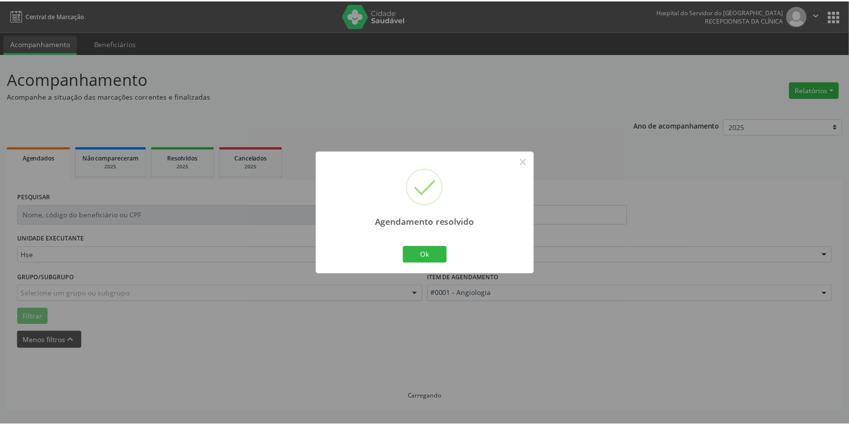
scroll to position [0, 0]
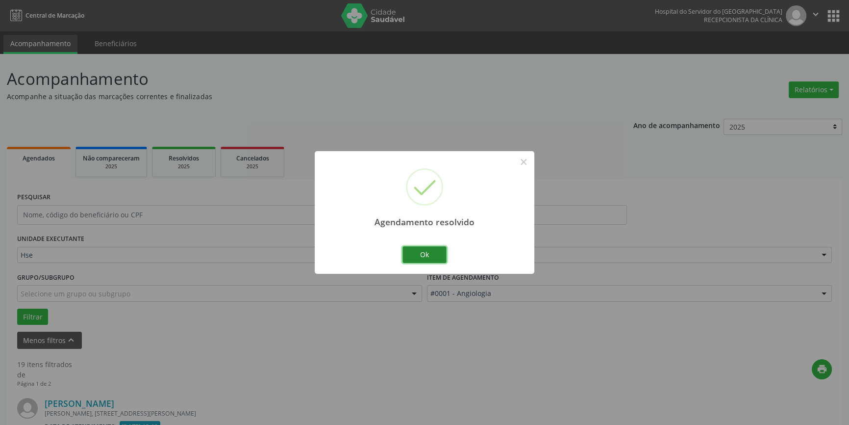
click at [433, 249] on button "Ok" at bounding box center [425, 254] width 44 height 17
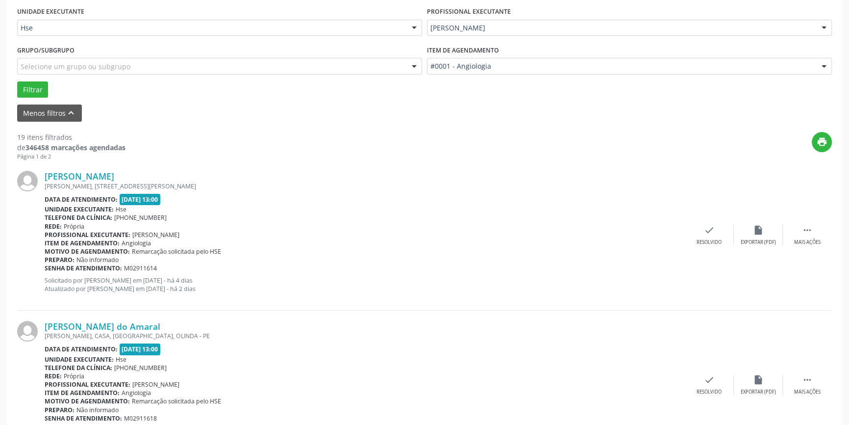
scroll to position [312, 0]
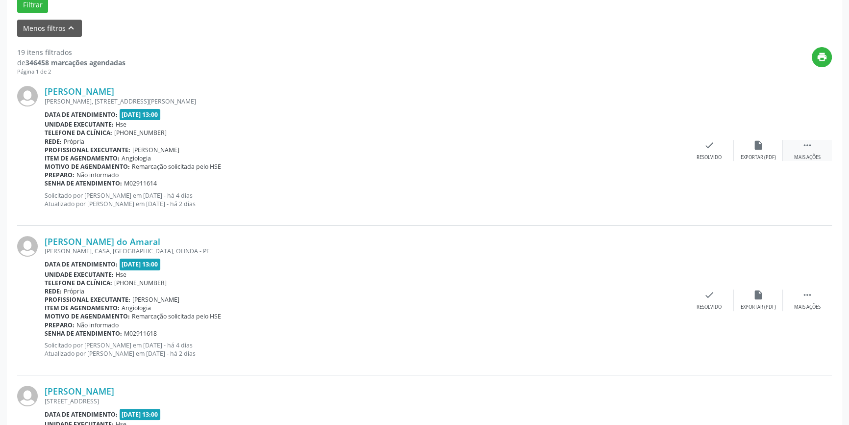
click at [804, 140] on icon "" at bounding box center [807, 145] width 11 height 11
click at [761, 145] on icon "alarm_off" at bounding box center [758, 145] width 11 height 11
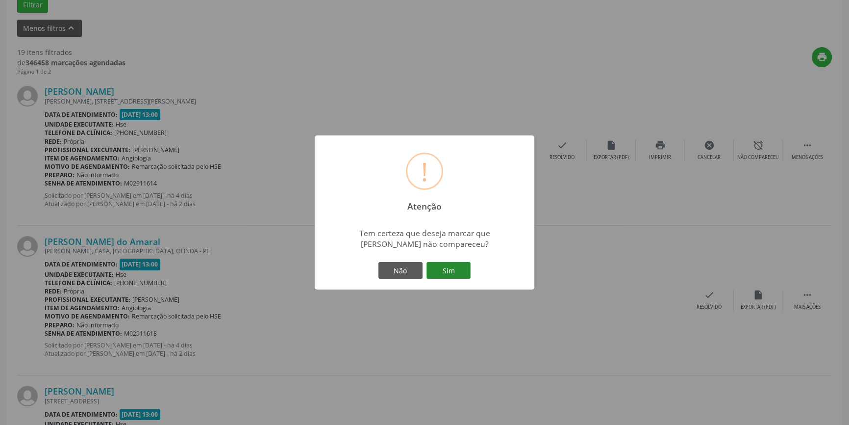
click at [449, 270] on button "Sim" at bounding box center [449, 270] width 44 height 17
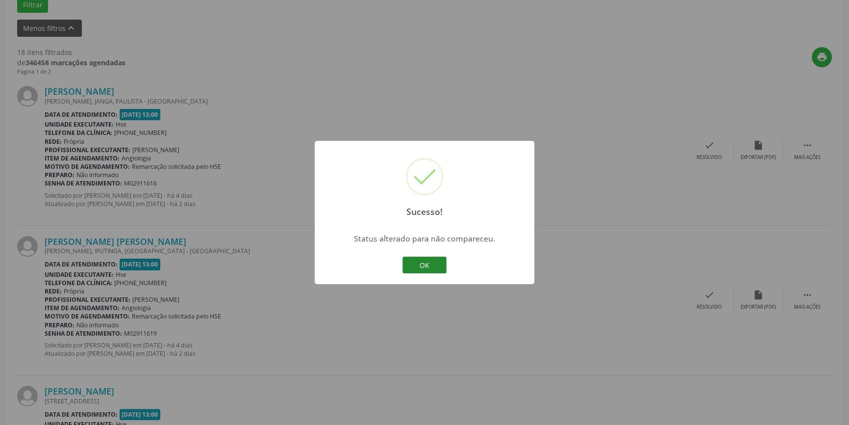
click at [430, 264] on button "OK" at bounding box center [425, 264] width 44 height 17
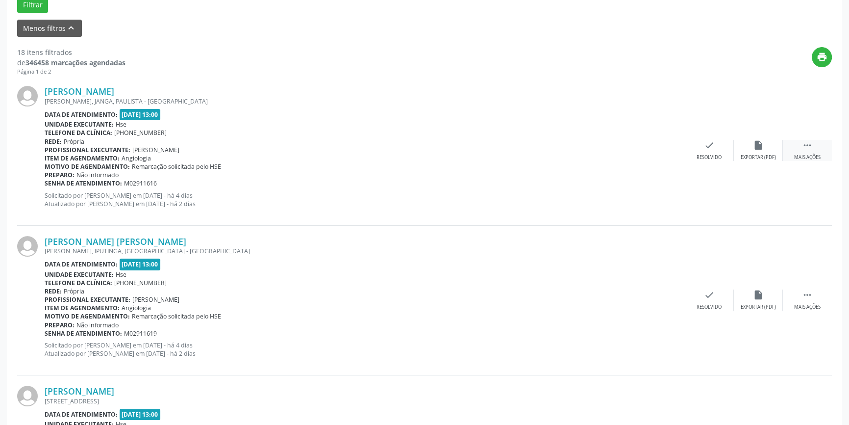
click at [811, 149] on icon "" at bounding box center [807, 145] width 11 height 11
click at [753, 149] on icon "alarm_off" at bounding box center [758, 145] width 11 height 11
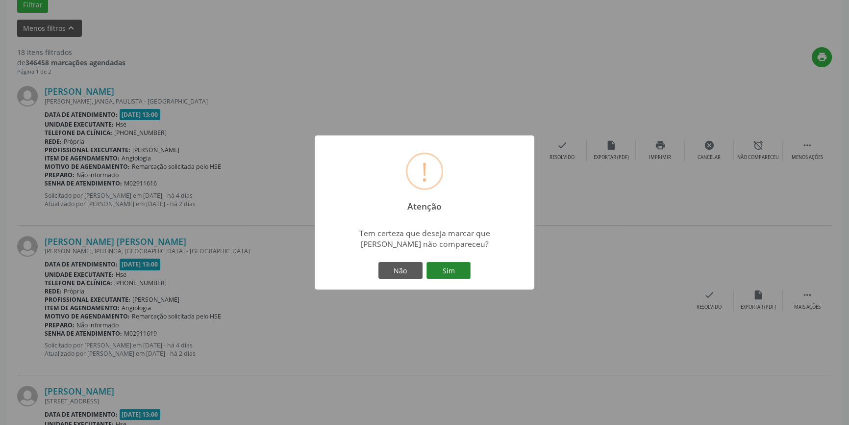
click at [463, 272] on button "Sim" at bounding box center [449, 270] width 44 height 17
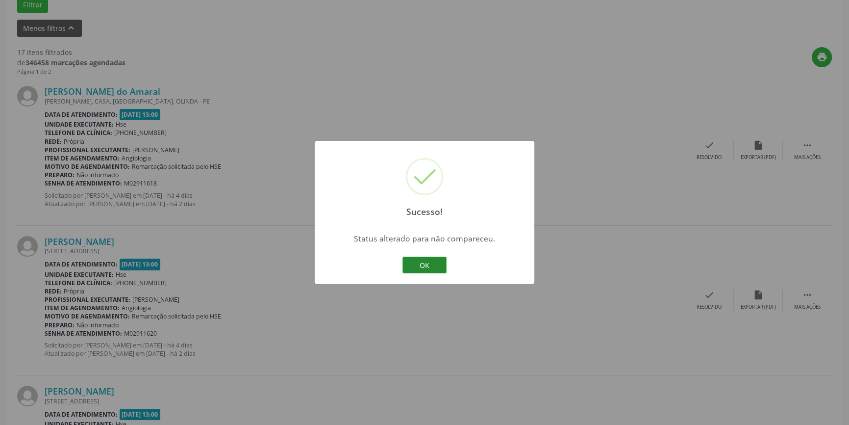
click at [433, 261] on button "OK" at bounding box center [425, 264] width 44 height 17
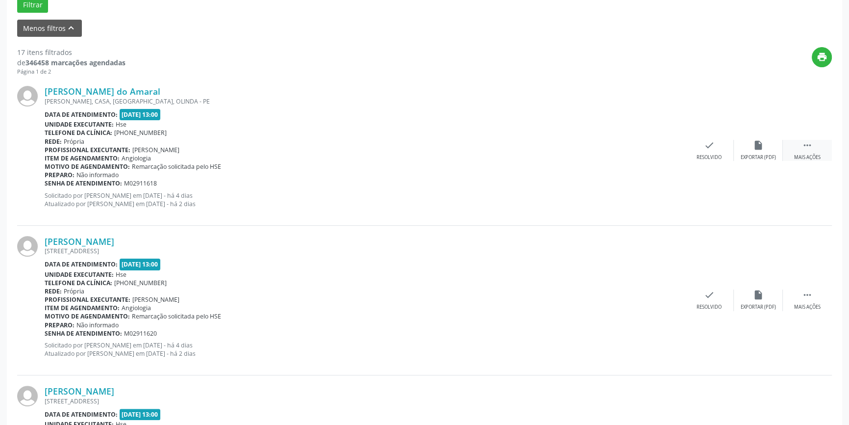
click at [813, 147] on div " Mais ações" at bounding box center [807, 150] width 49 height 21
click at [757, 149] on icon "alarm_off" at bounding box center [758, 145] width 11 height 11
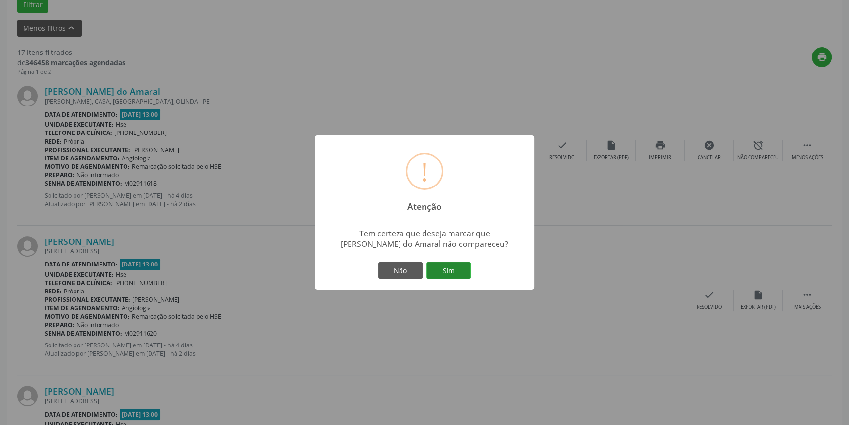
click at [448, 270] on button "Sim" at bounding box center [449, 270] width 44 height 17
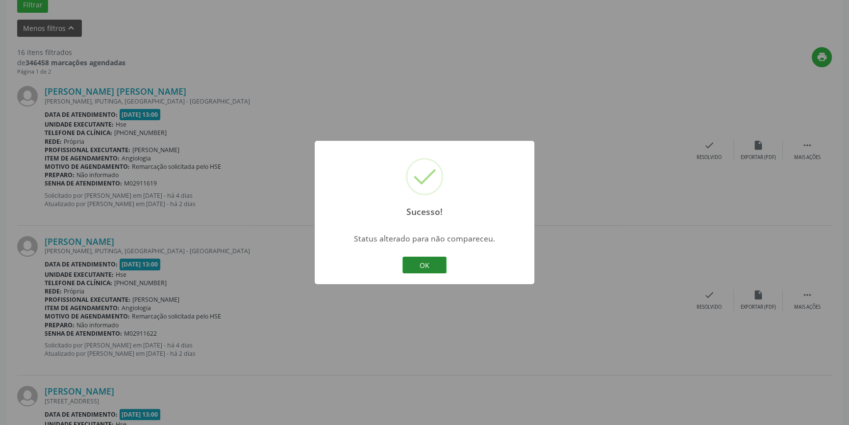
click at [429, 266] on button "OK" at bounding box center [425, 264] width 44 height 17
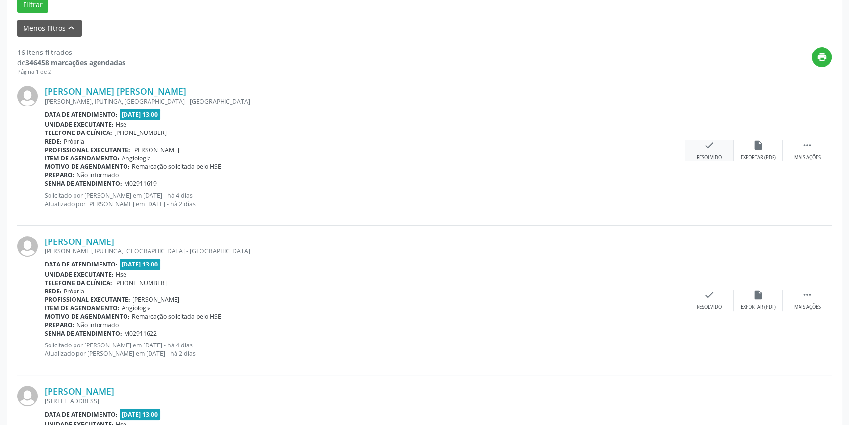
click at [713, 147] on icon "check" at bounding box center [709, 145] width 11 height 11
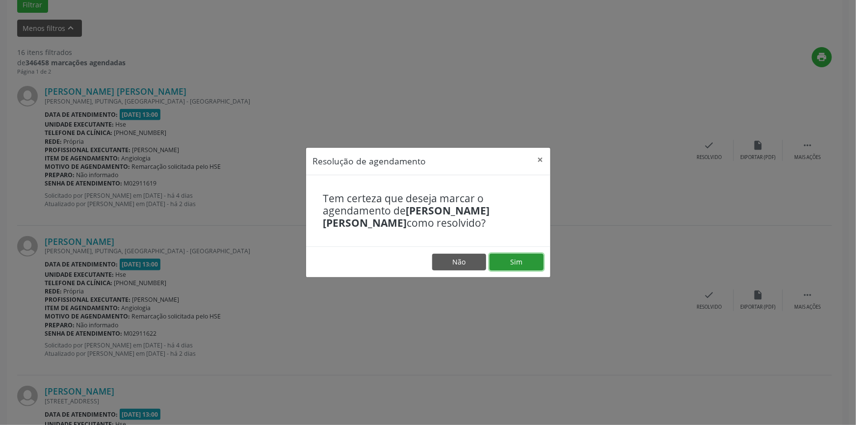
click at [512, 266] on button "Sim" at bounding box center [516, 261] width 54 height 17
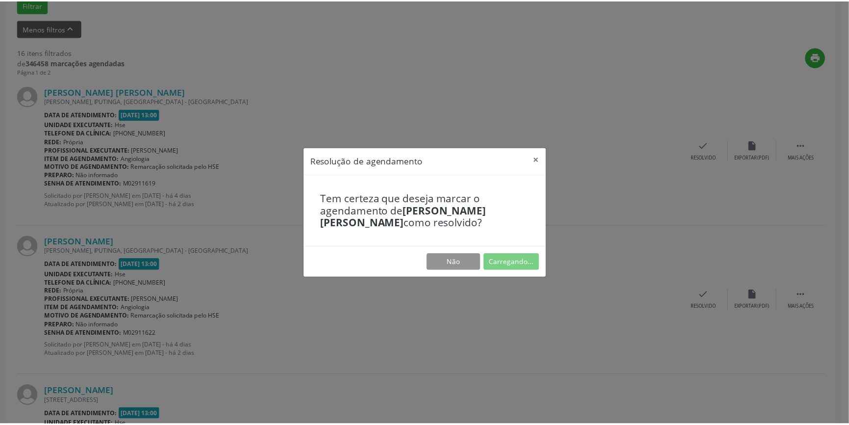
scroll to position [0, 0]
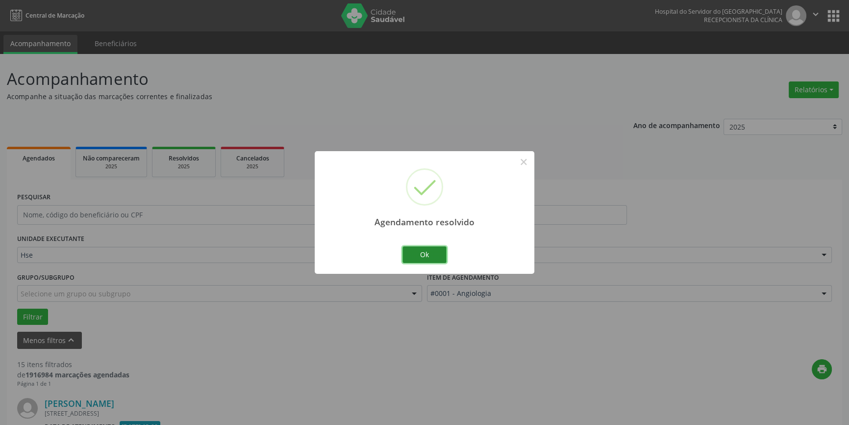
click at [433, 255] on button "Ok" at bounding box center [425, 254] width 44 height 17
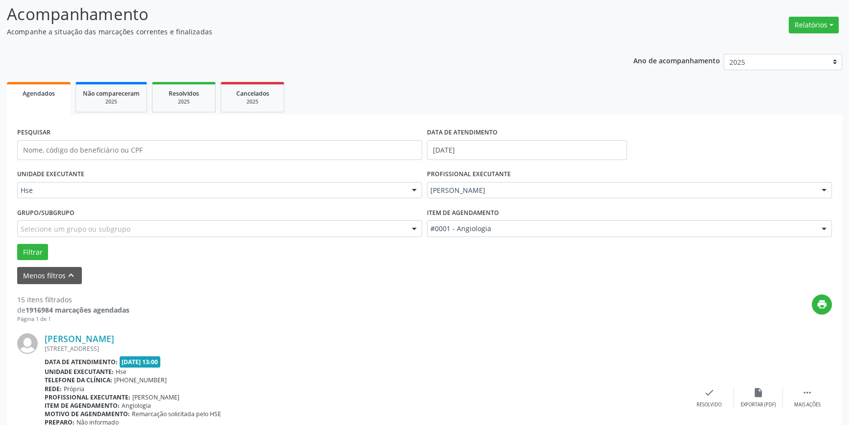
scroll to position [178, 0]
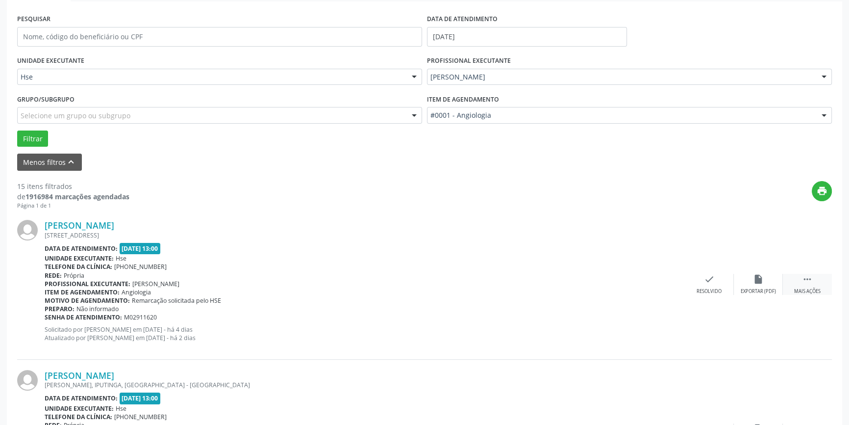
click at [805, 278] on icon "" at bounding box center [807, 279] width 11 height 11
click at [754, 284] on div "alarm_off Não compareceu" at bounding box center [758, 284] width 49 height 21
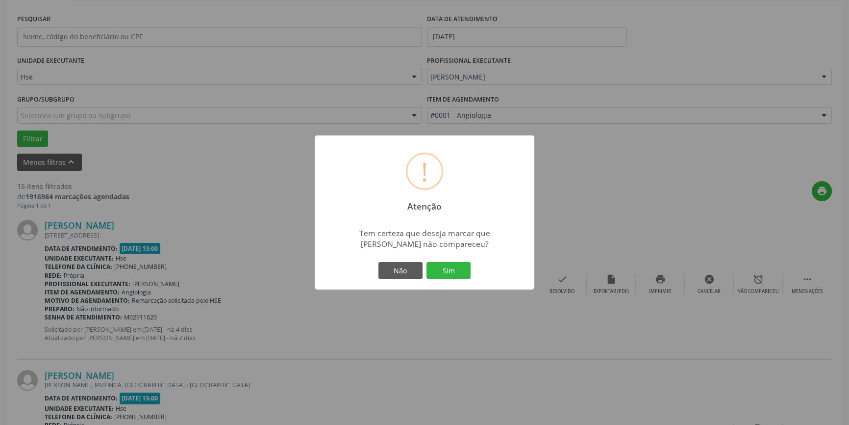
click at [443, 261] on div "Não Sim" at bounding box center [424, 270] width 97 height 21
click at [450, 272] on button "Sim" at bounding box center [449, 270] width 44 height 17
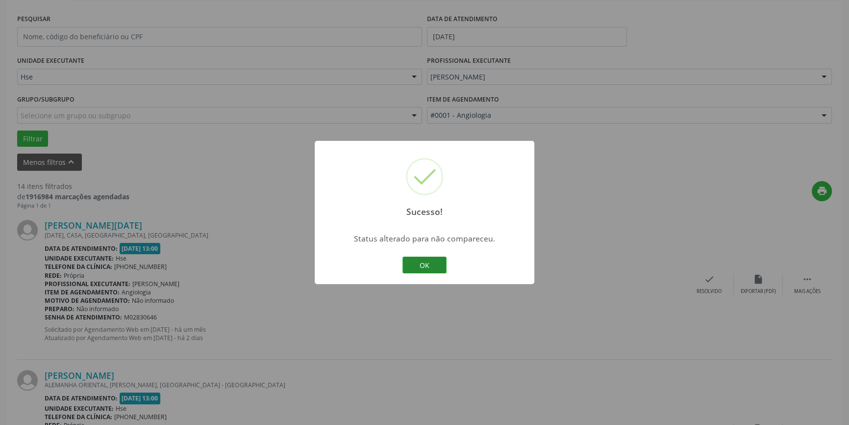
click at [429, 260] on button "OK" at bounding box center [425, 264] width 44 height 17
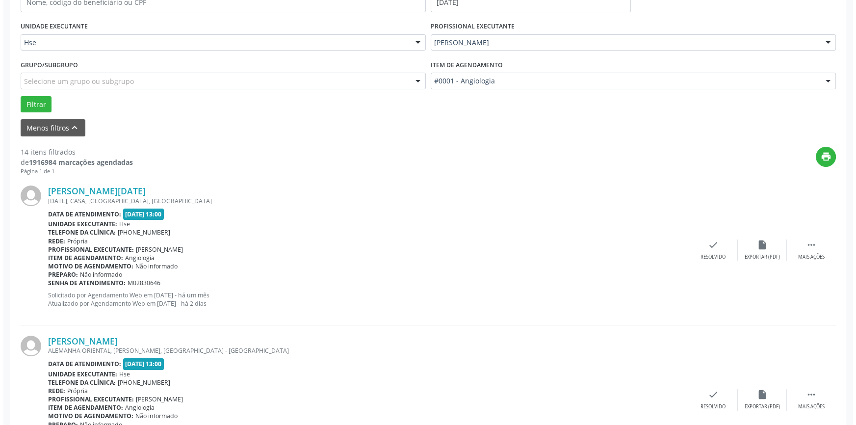
scroll to position [223, 0]
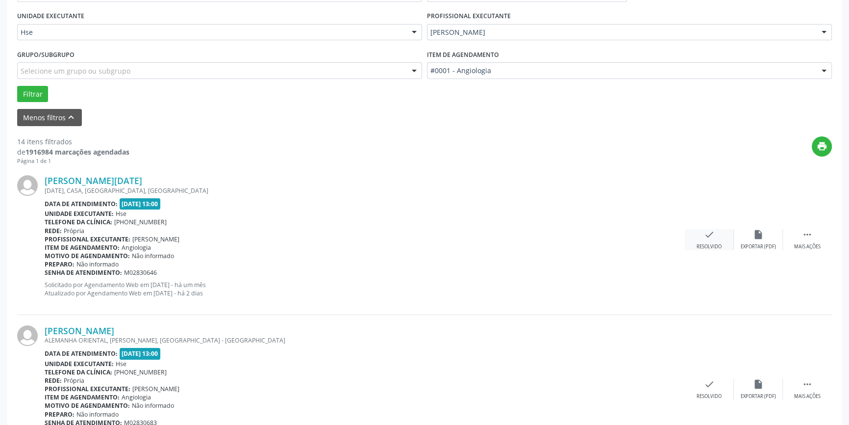
click at [707, 238] on icon "check" at bounding box center [709, 234] width 11 height 11
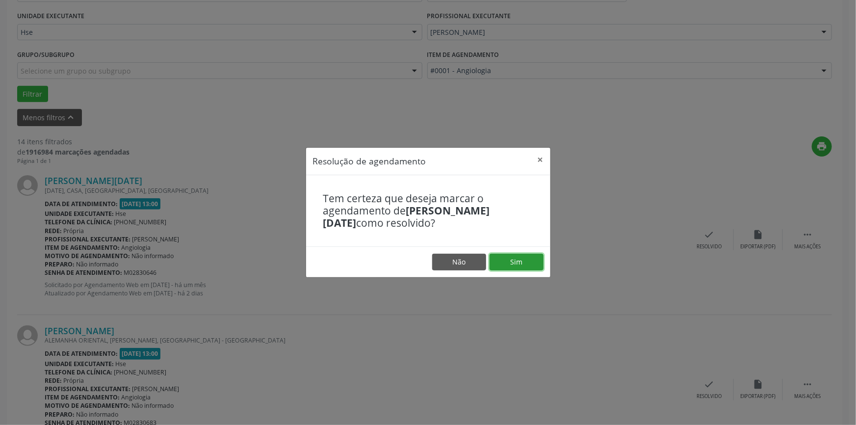
click at [522, 265] on button "Sim" at bounding box center [516, 261] width 54 height 17
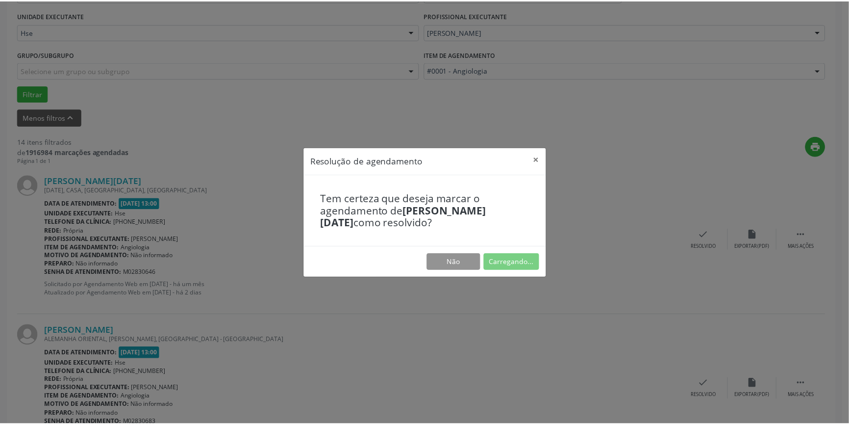
scroll to position [0, 0]
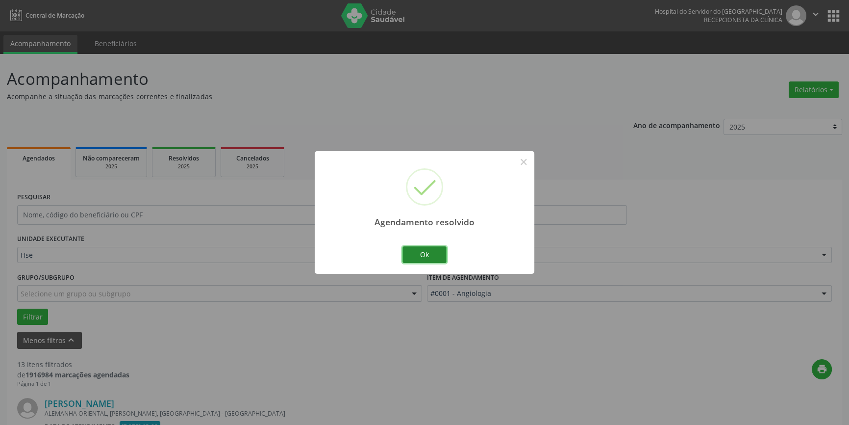
click at [436, 253] on button "Ok" at bounding box center [425, 254] width 44 height 17
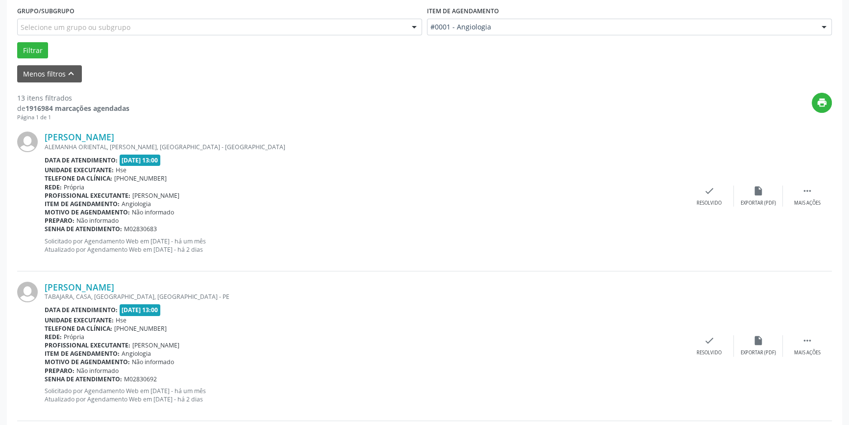
scroll to position [267, 0]
click at [819, 194] on div " Mais ações" at bounding box center [807, 194] width 49 height 21
click at [757, 192] on icon "alarm_off" at bounding box center [758, 189] width 11 height 11
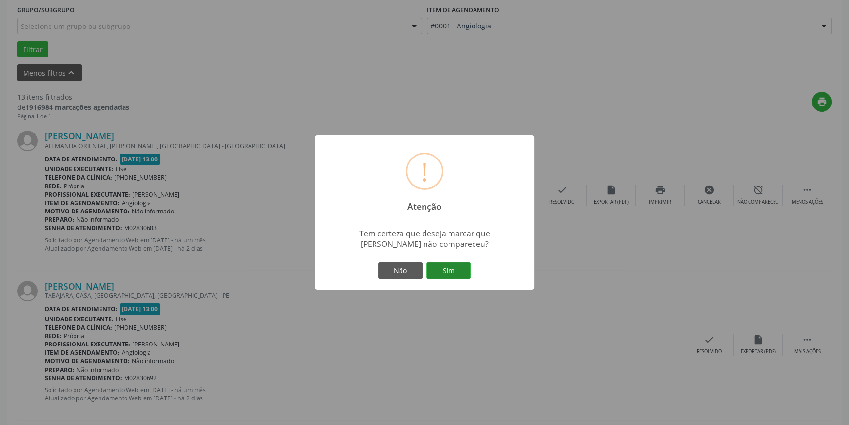
click at [459, 265] on button "Sim" at bounding box center [449, 270] width 44 height 17
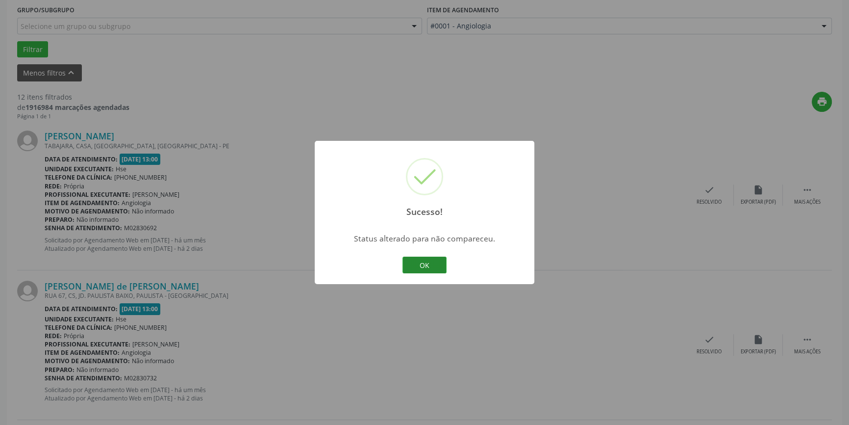
click at [428, 258] on button "OK" at bounding box center [425, 264] width 44 height 17
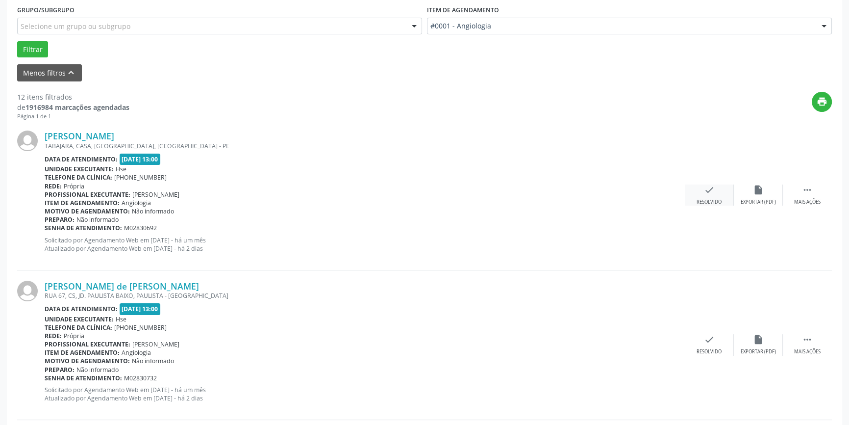
click at [706, 190] on icon "check" at bounding box center [709, 189] width 11 height 11
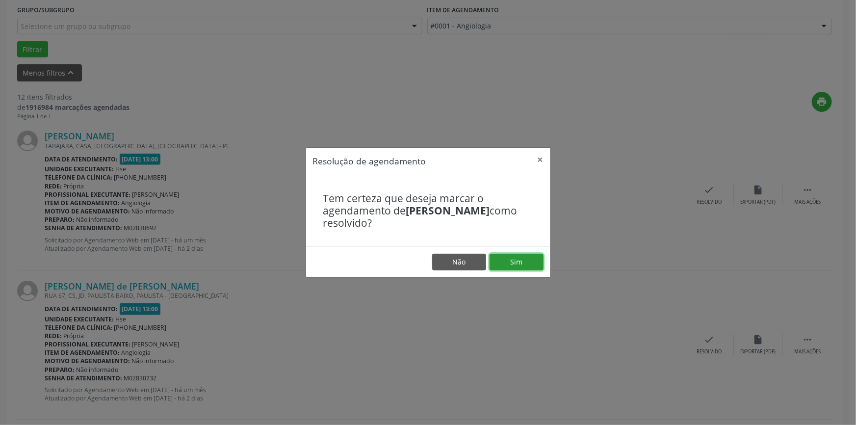
click at [520, 257] on button "Sim" at bounding box center [516, 261] width 54 height 17
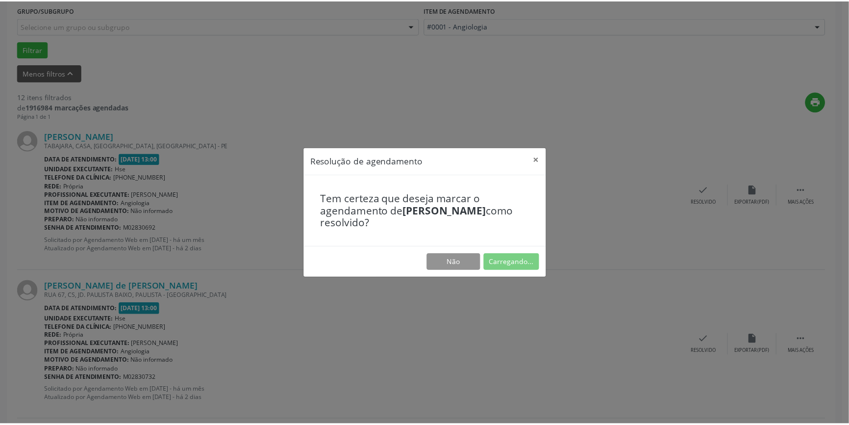
scroll to position [0, 0]
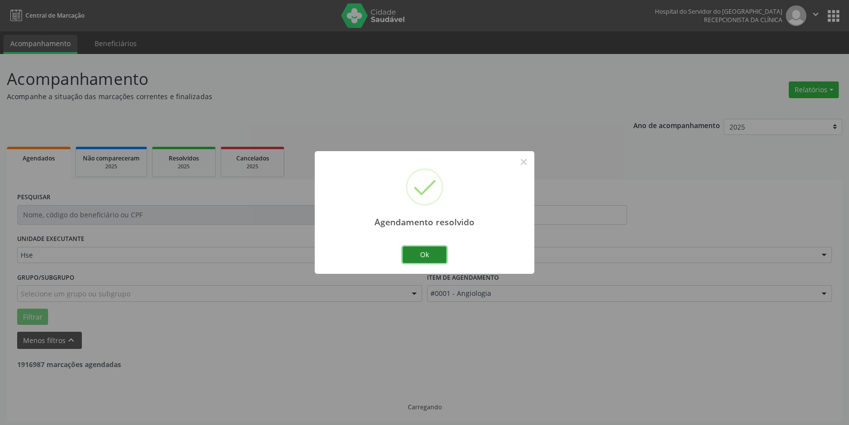
click at [415, 255] on button "Ok" at bounding box center [425, 254] width 44 height 17
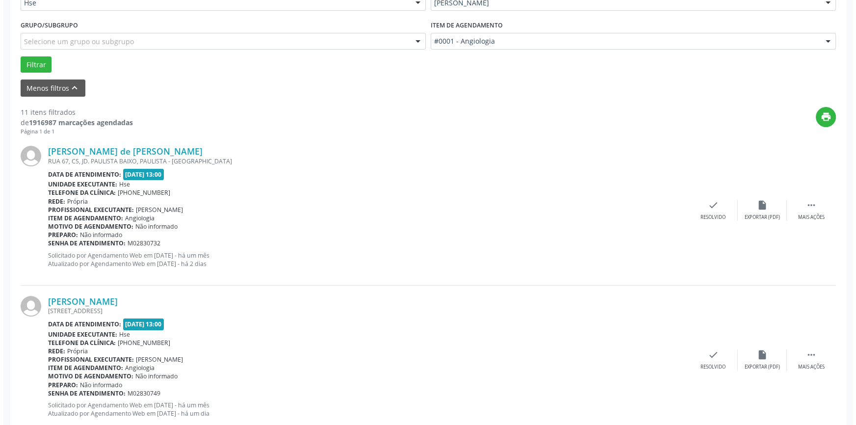
scroll to position [267, 0]
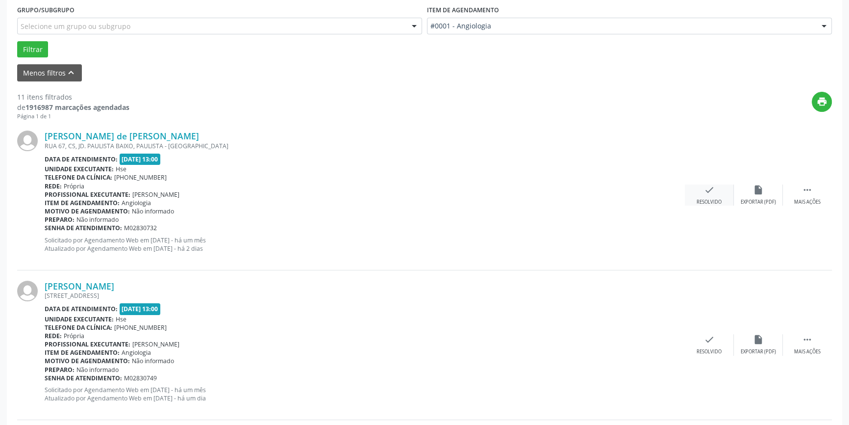
click at [703, 193] on div "check Resolvido" at bounding box center [709, 194] width 49 height 21
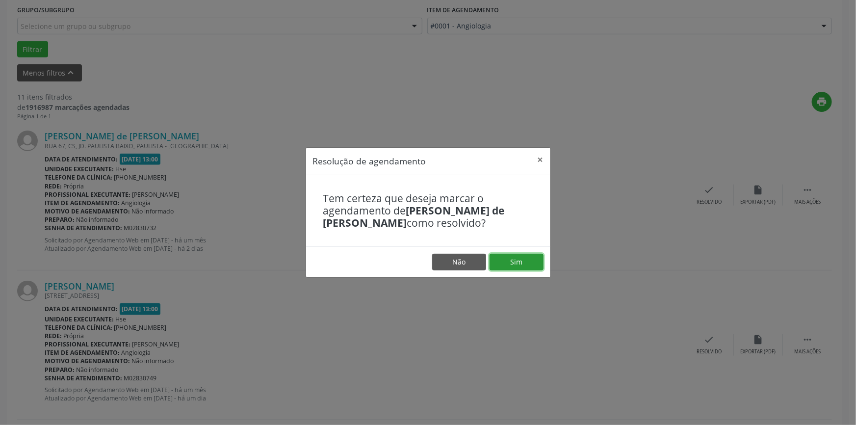
click at [517, 256] on button "Sim" at bounding box center [516, 261] width 54 height 17
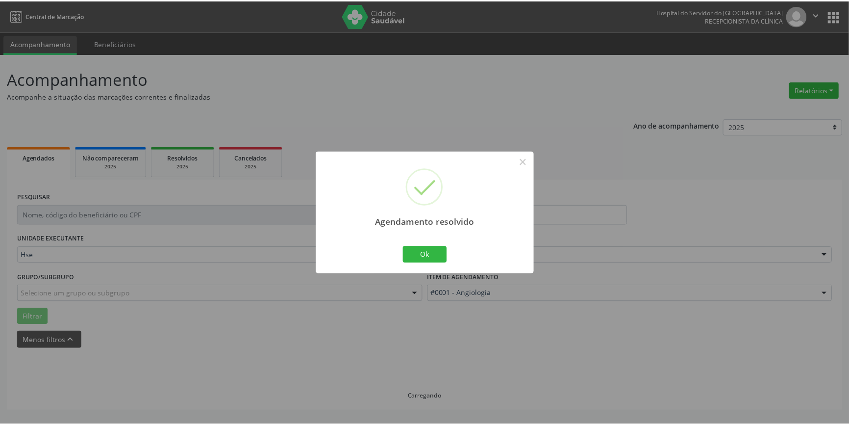
scroll to position [0, 0]
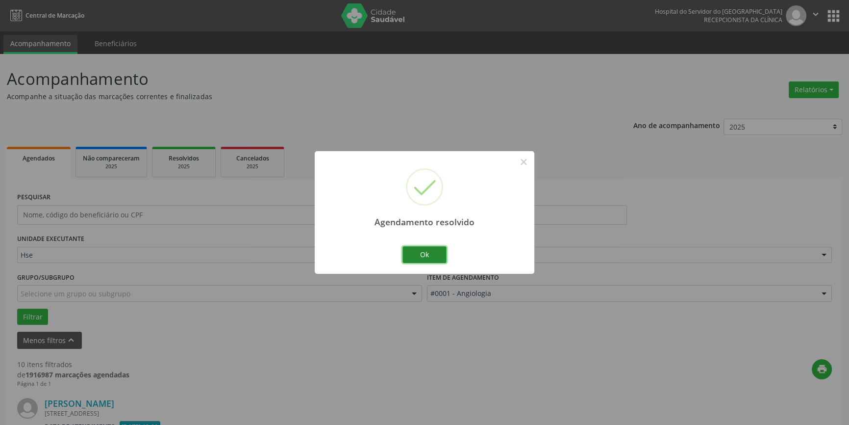
click at [431, 251] on button "Ok" at bounding box center [425, 254] width 44 height 17
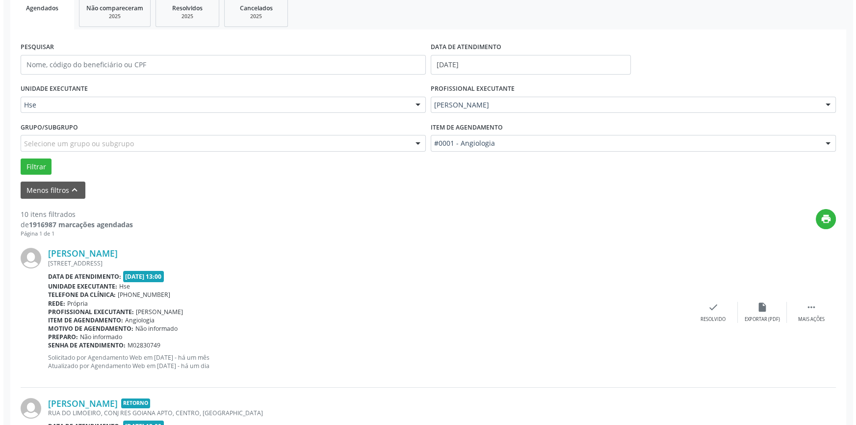
scroll to position [178, 0]
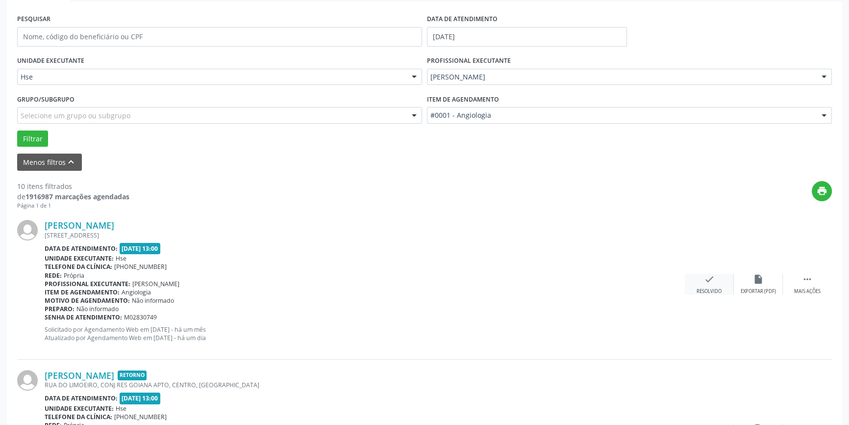
click at [705, 281] on icon "check" at bounding box center [709, 279] width 11 height 11
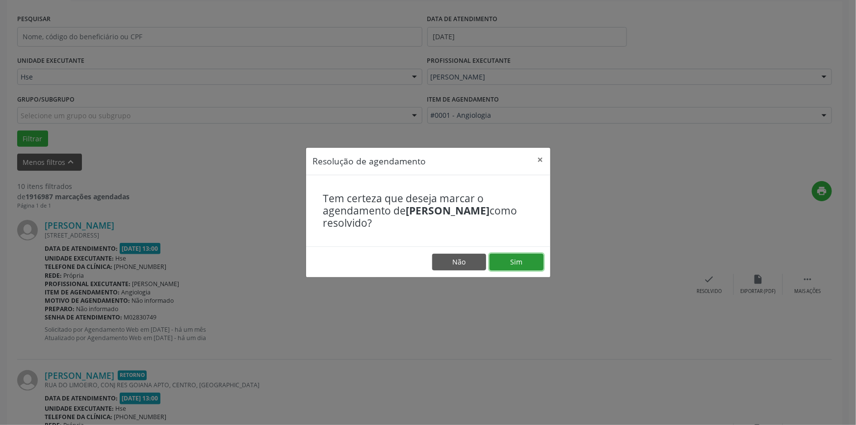
click at [505, 265] on button "Sim" at bounding box center [516, 261] width 54 height 17
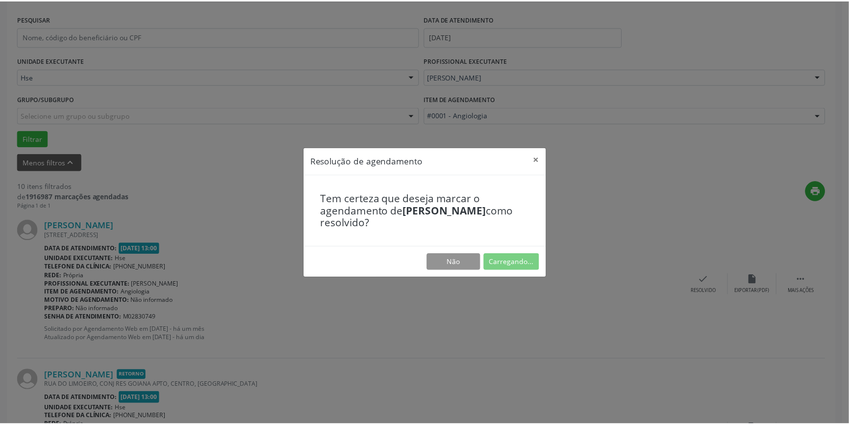
scroll to position [0, 0]
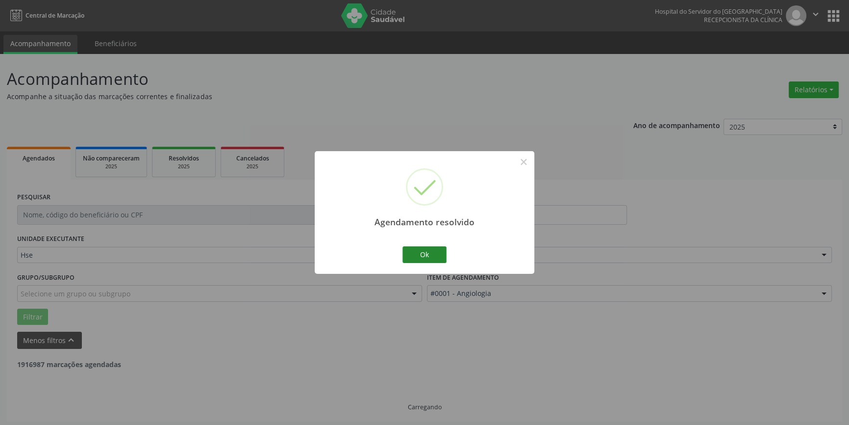
click at [432, 258] on button "Ok" at bounding box center [425, 254] width 44 height 17
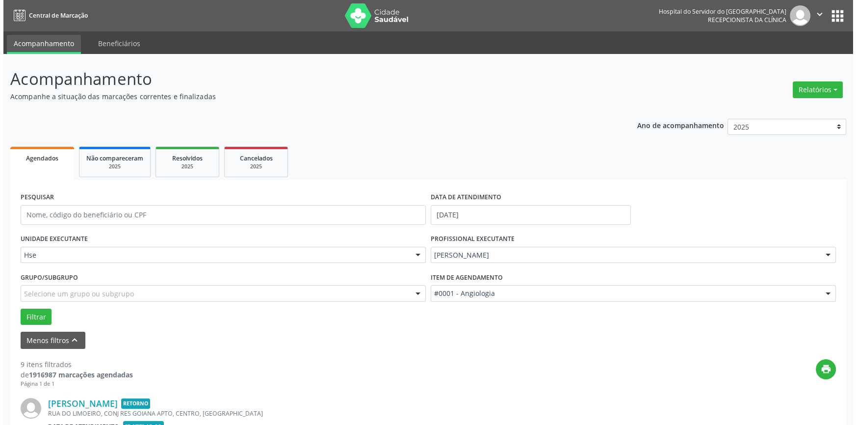
scroll to position [178, 0]
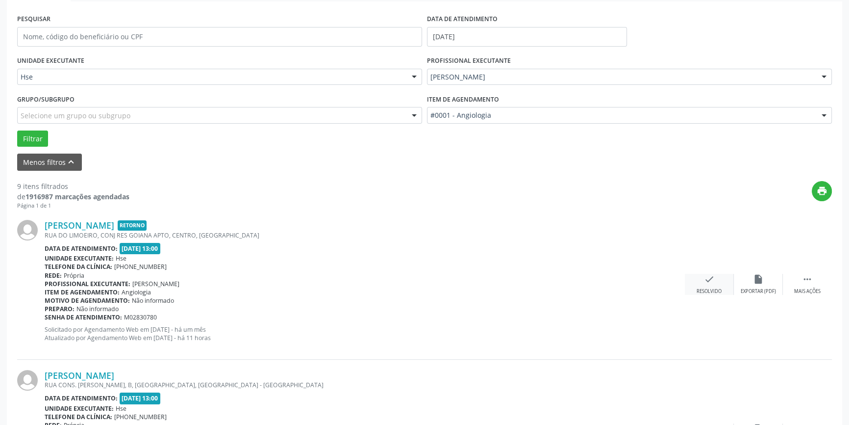
click at [702, 278] on div "check Resolvido" at bounding box center [709, 284] width 49 height 21
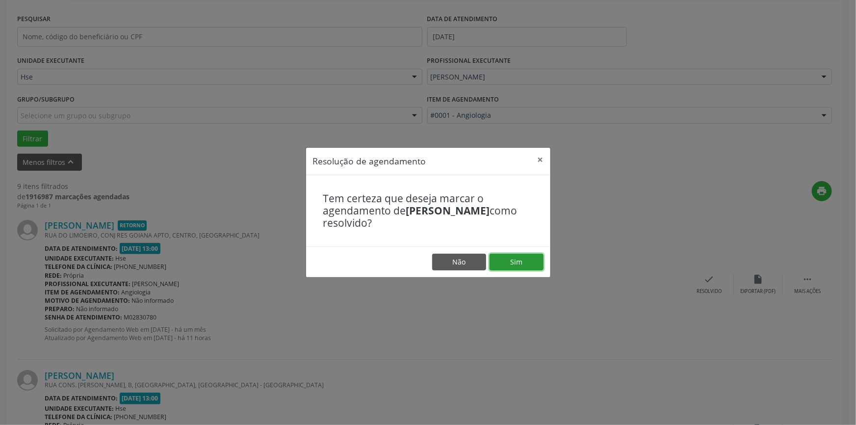
click at [530, 264] on button "Sim" at bounding box center [516, 261] width 54 height 17
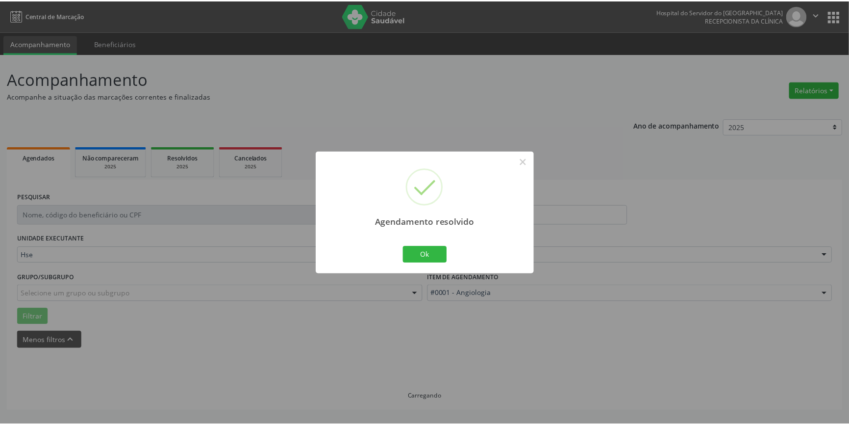
scroll to position [0, 0]
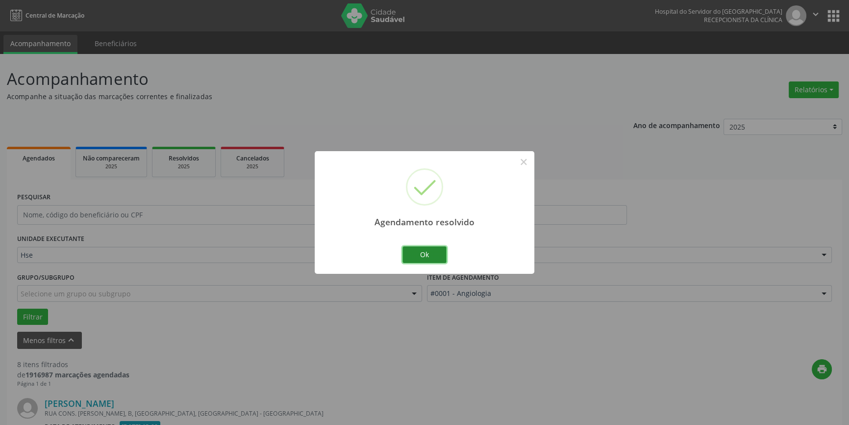
click at [434, 259] on button "Ok" at bounding box center [425, 254] width 44 height 17
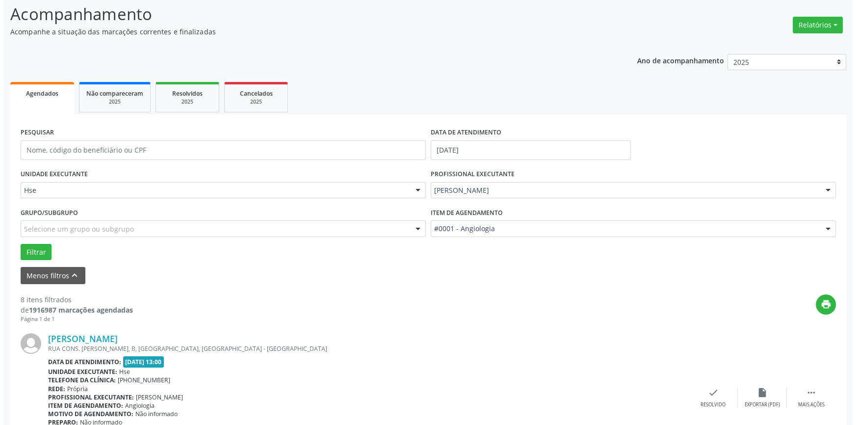
scroll to position [178, 0]
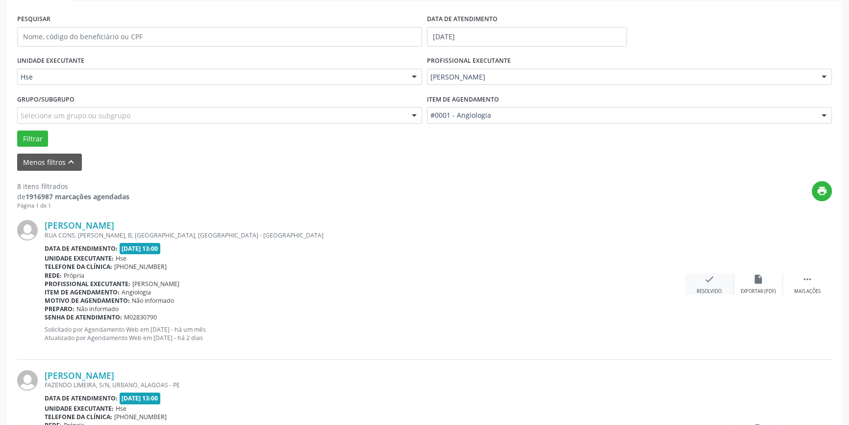
click at [708, 279] on icon "check" at bounding box center [709, 279] width 11 height 11
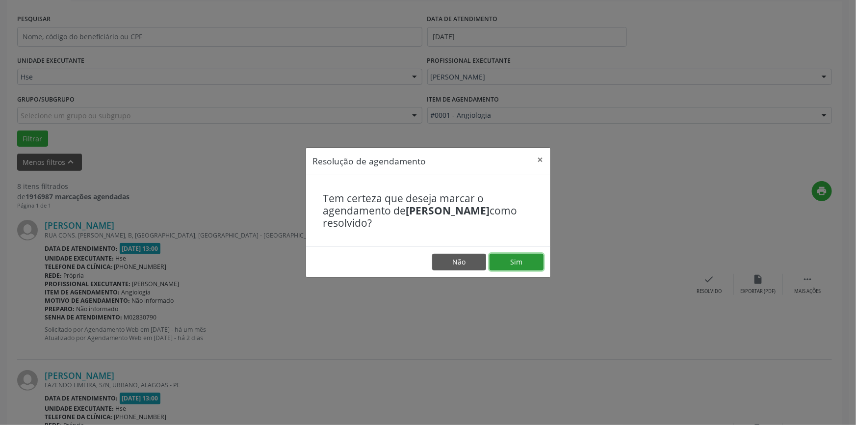
click at [531, 263] on button "Sim" at bounding box center [516, 261] width 54 height 17
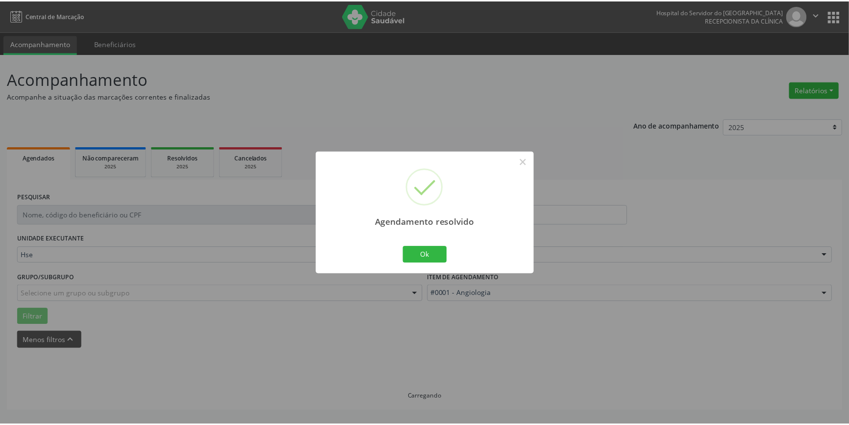
scroll to position [0, 0]
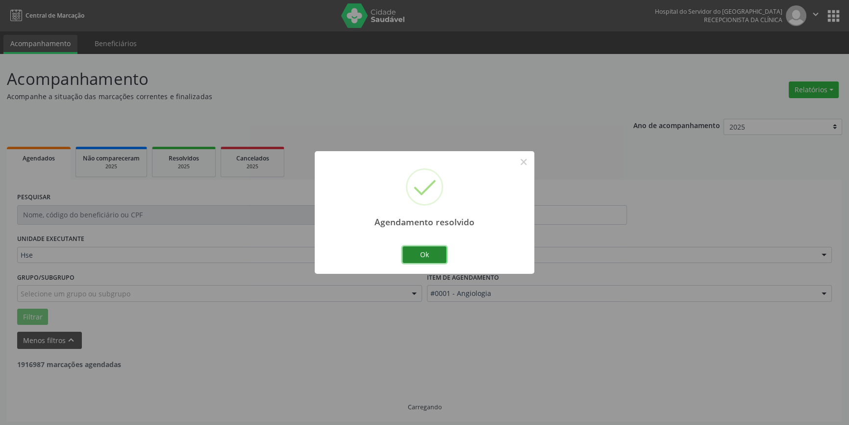
click at [422, 256] on button "Ok" at bounding box center [425, 254] width 44 height 17
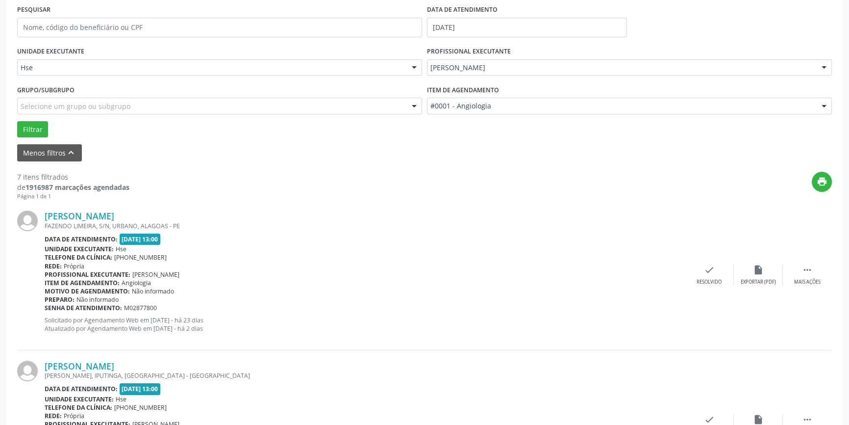
scroll to position [267, 0]
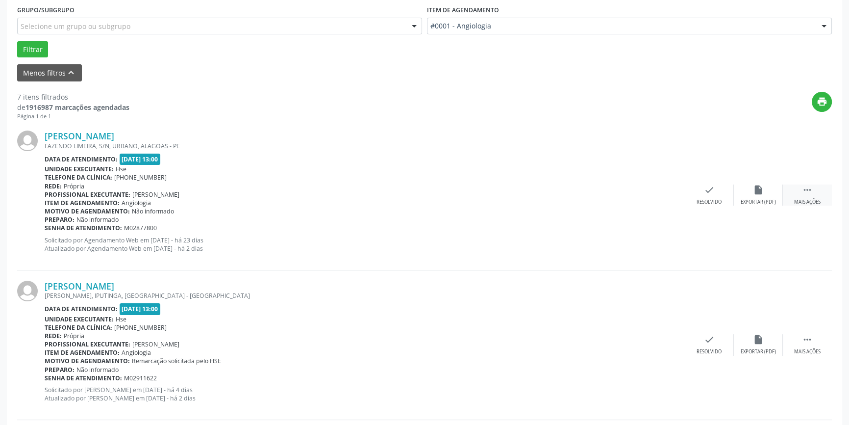
click at [810, 191] on icon "" at bounding box center [807, 189] width 11 height 11
click at [757, 190] on icon "alarm_off" at bounding box center [758, 189] width 11 height 11
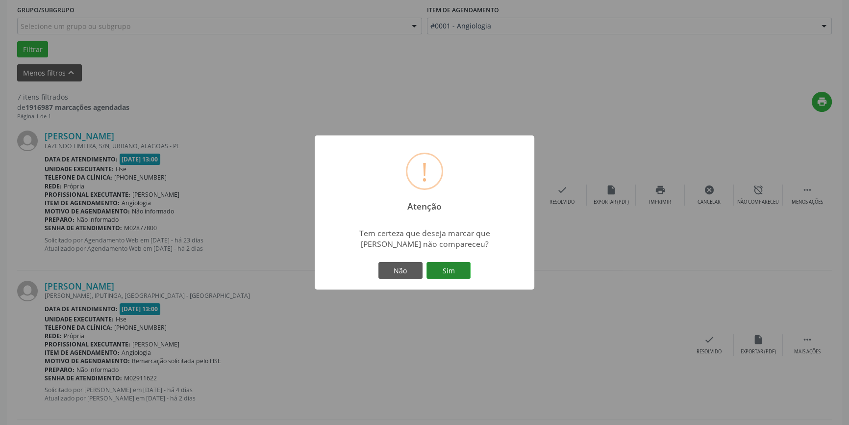
click at [448, 272] on button "Sim" at bounding box center [449, 270] width 44 height 17
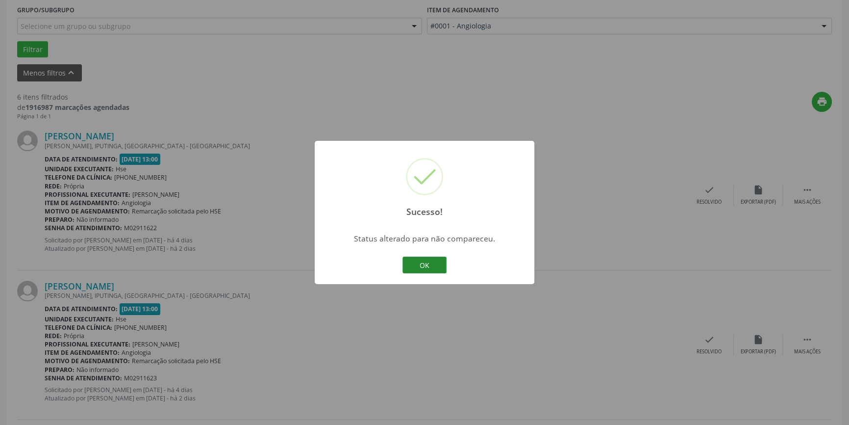
click at [430, 259] on button "OK" at bounding box center [425, 264] width 44 height 17
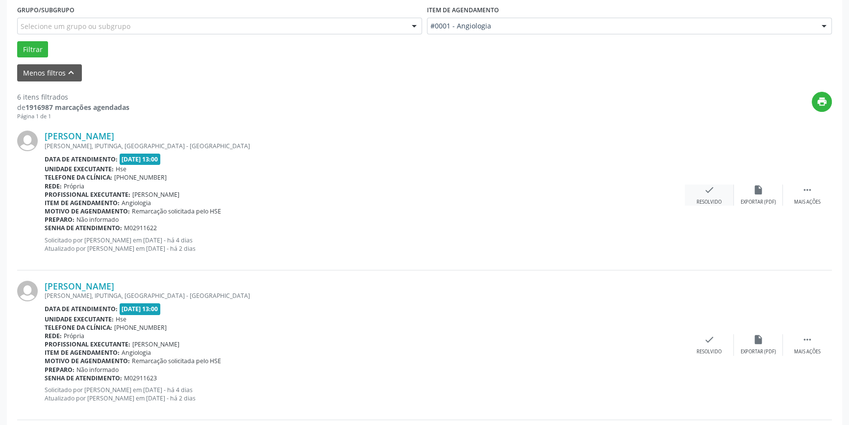
click at [705, 191] on icon "check" at bounding box center [709, 189] width 11 height 11
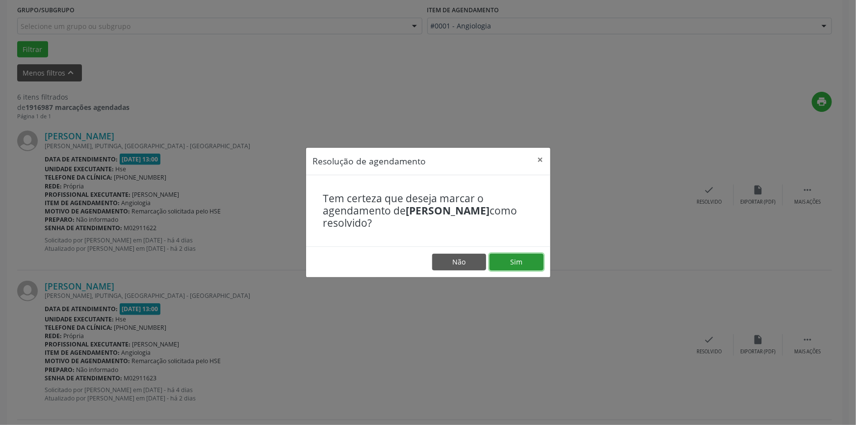
click at [500, 259] on button "Sim" at bounding box center [516, 261] width 54 height 17
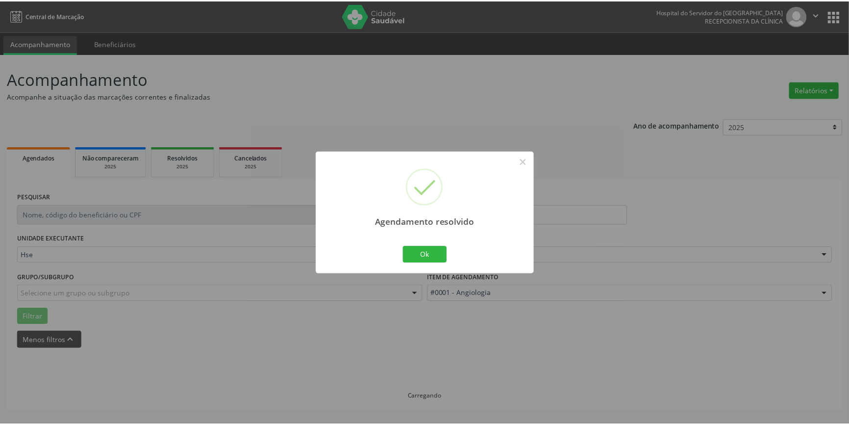
scroll to position [0, 0]
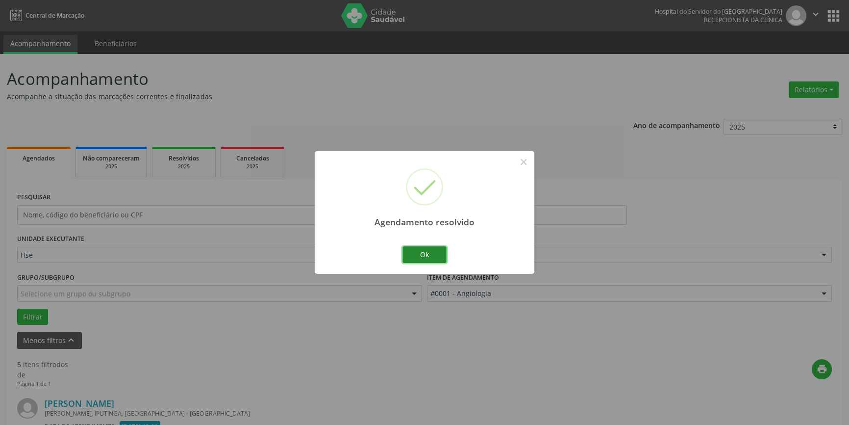
click at [432, 254] on button "Ok" at bounding box center [425, 254] width 44 height 17
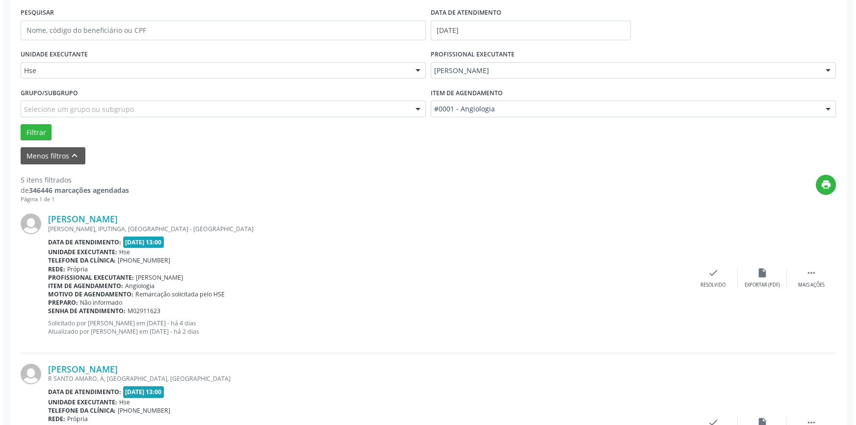
scroll to position [312, 0]
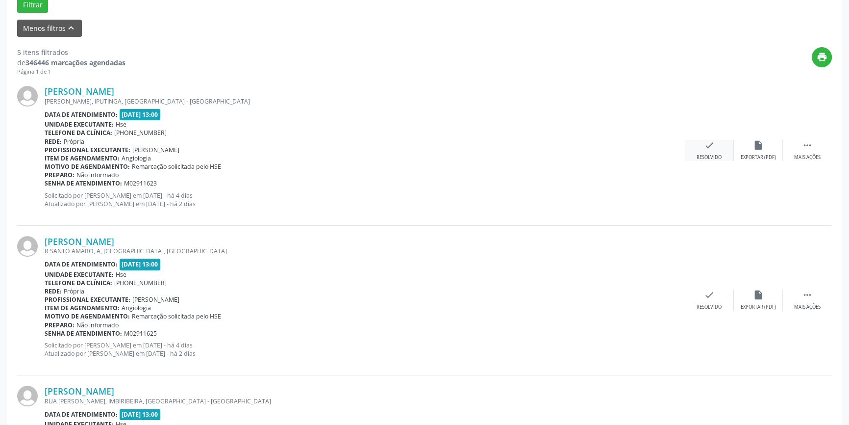
click at [706, 149] on icon "check" at bounding box center [709, 145] width 11 height 11
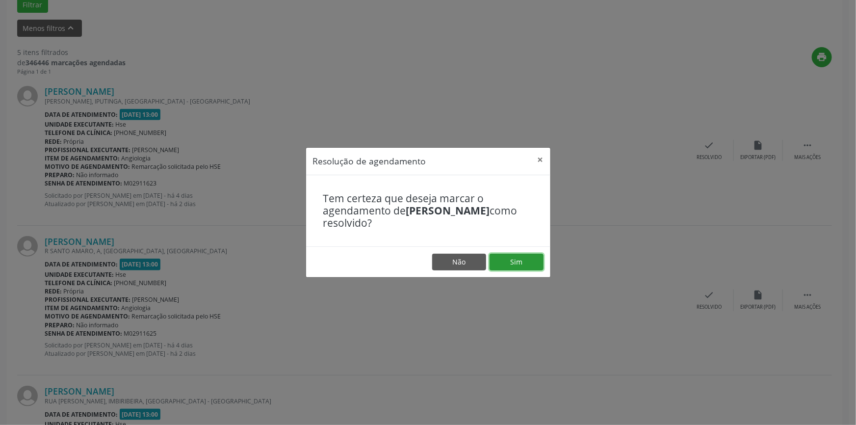
click at [526, 257] on button "Sim" at bounding box center [516, 261] width 54 height 17
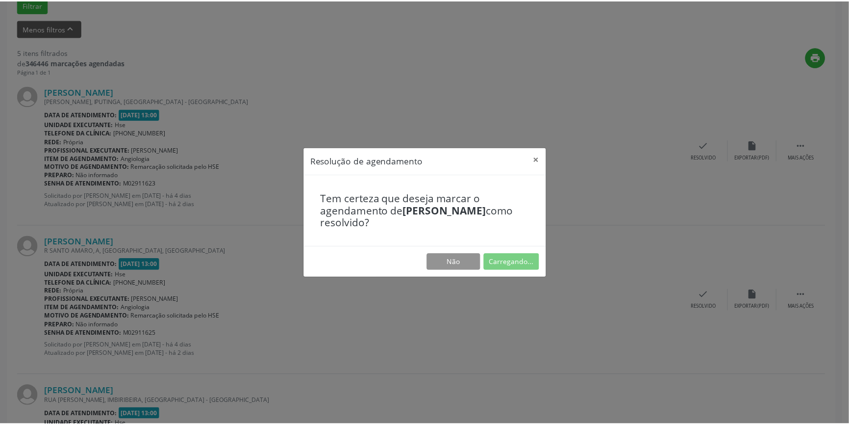
scroll to position [0, 0]
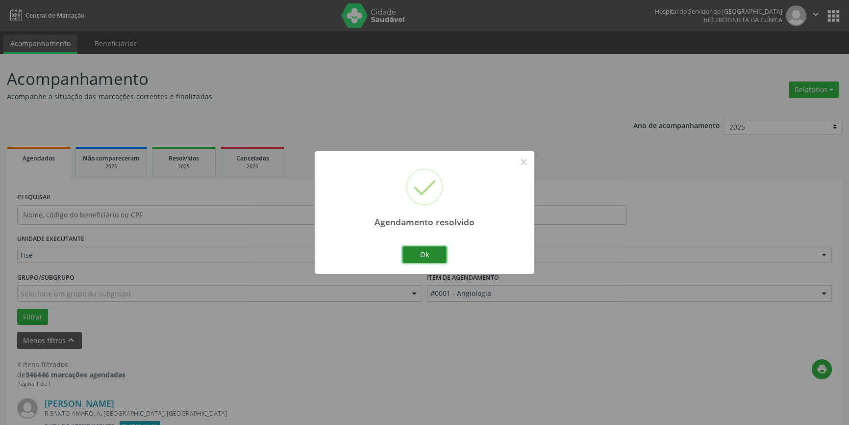
click at [425, 246] on button "Ok" at bounding box center [425, 254] width 44 height 17
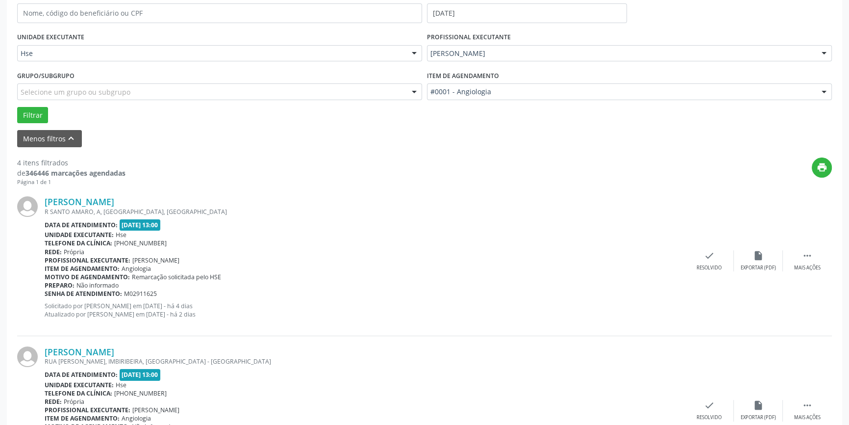
scroll to position [223, 0]
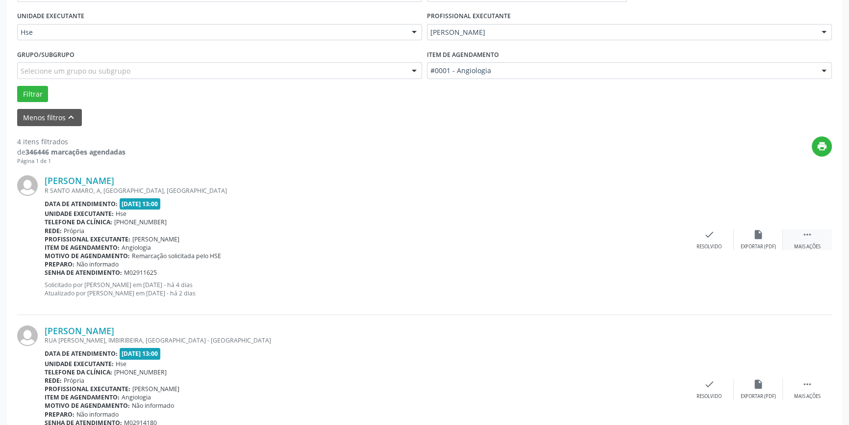
click at [803, 233] on icon "" at bounding box center [807, 234] width 11 height 11
click at [761, 237] on icon "alarm_off" at bounding box center [758, 234] width 11 height 11
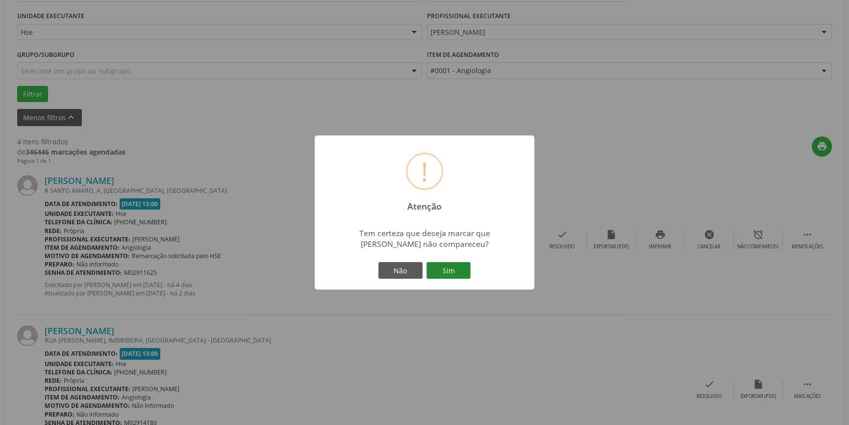
click at [442, 271] on button "Sim" at bounding box center [449, 270] width 44 height 17
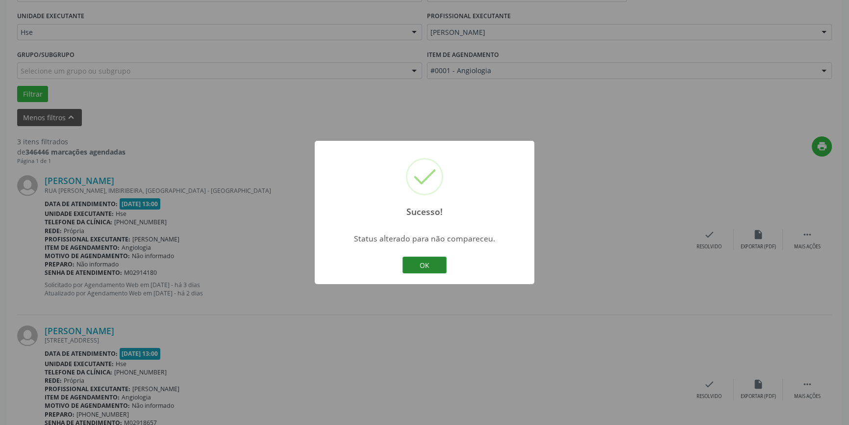
click at [428, 261] on button "OK" at bounding box center [425, 264] width 44 height 17
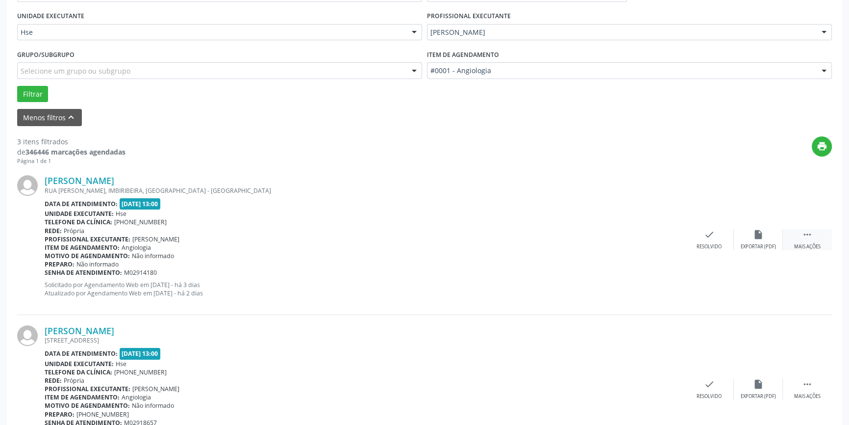
click at [809, 238] on icon "" at bounding box center [807, 234] width 11 height 11
click at [763, 238] on icon "alarm_off" at bounding box center [758, 234] width 11 height 11
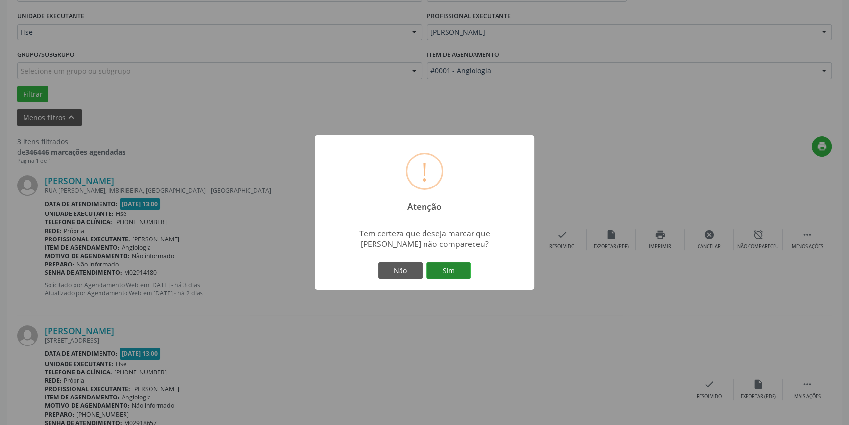
click at [444, 268] on button "Sim" at bounding box center [449, 270] width 44 height 17
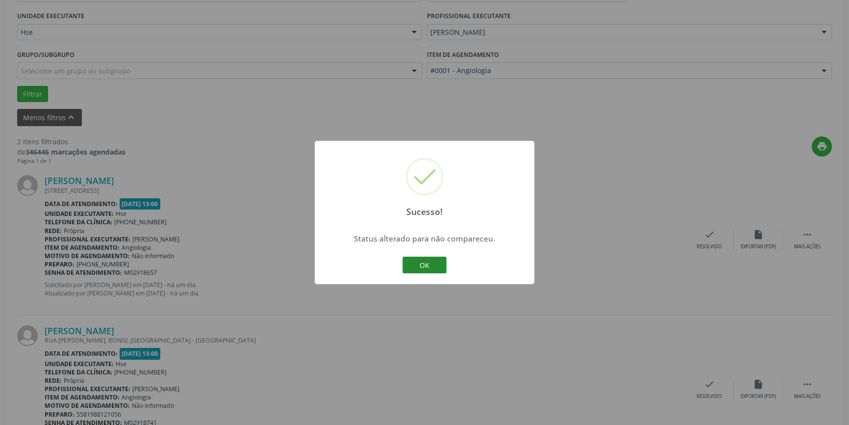
click at [437, 265] on button "OK" at bounding box center [425, 264] width 44 height 17
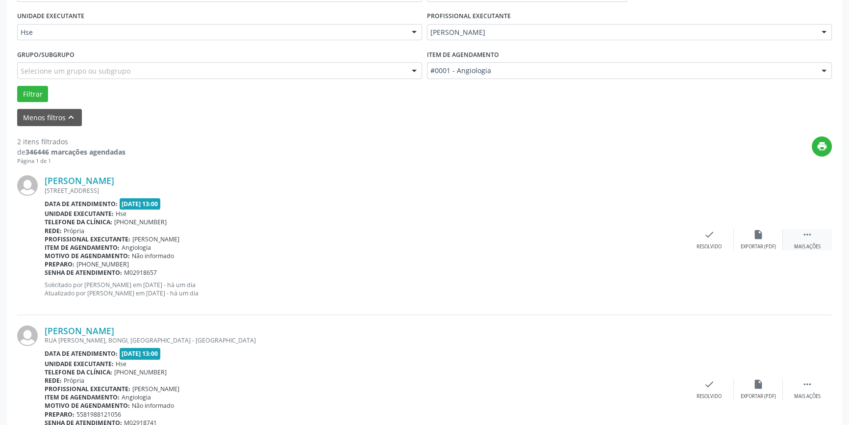
click at [815, 238] on div " Mais ações" at bounding box center [807, 239] width 49 height 21
click at [770, 239] on div "alarm_off Não compareceu" at bounding box center [758, 239] width 49 height 21
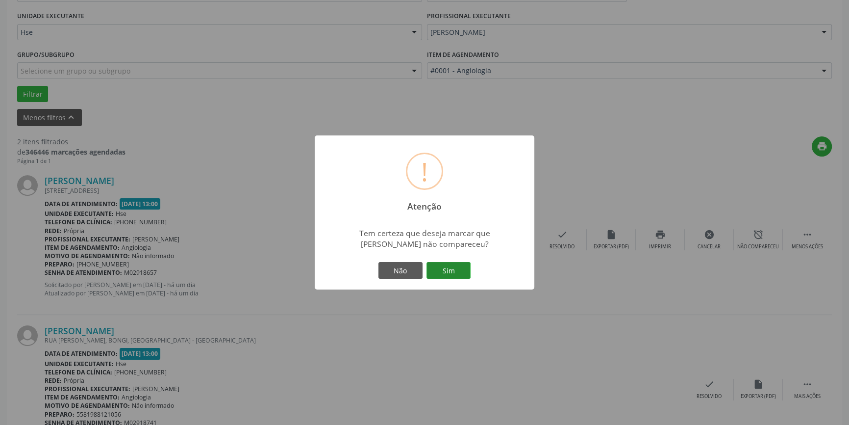
click at [442, 271] on button "Sim" at bounding box center [449, 270] width 44 height 17
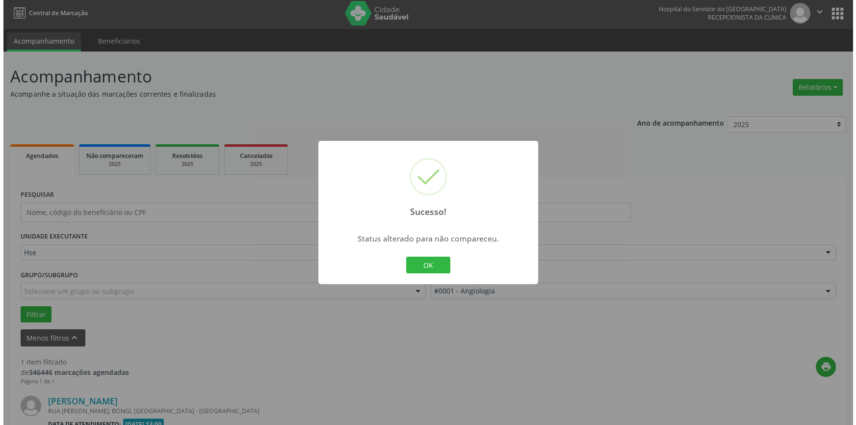
scroll to position [128, 0]
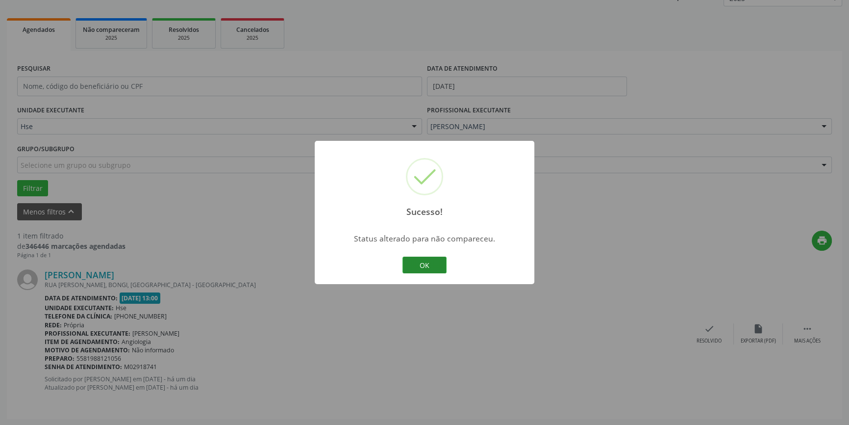
click at [419, 265] on button "OK" at bounding box center [425, 264] width 44 height 17
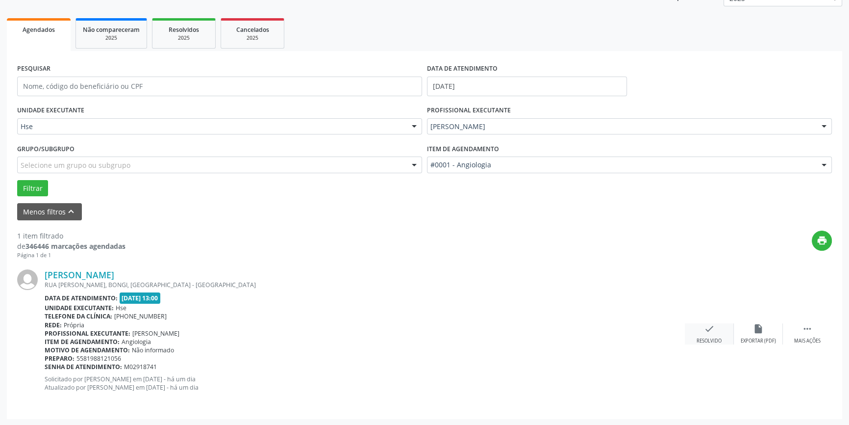
click at [705, 331] on icon "check" at bounding box center [709, 328] width 11 height 11
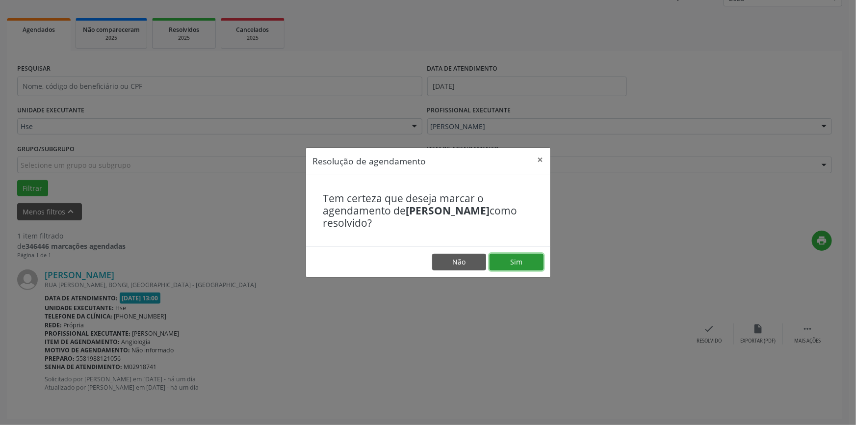
click at [512, 257] on button "Sim" at bounding box center [516, 261] width 54 height 17
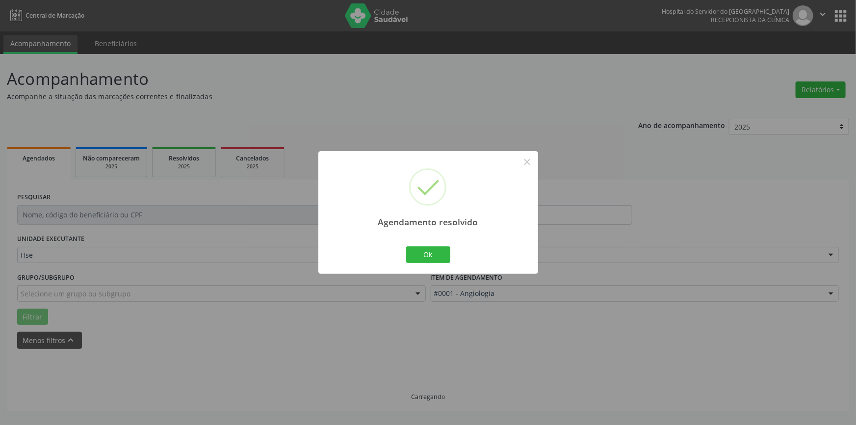
scroll to position [0, 0]
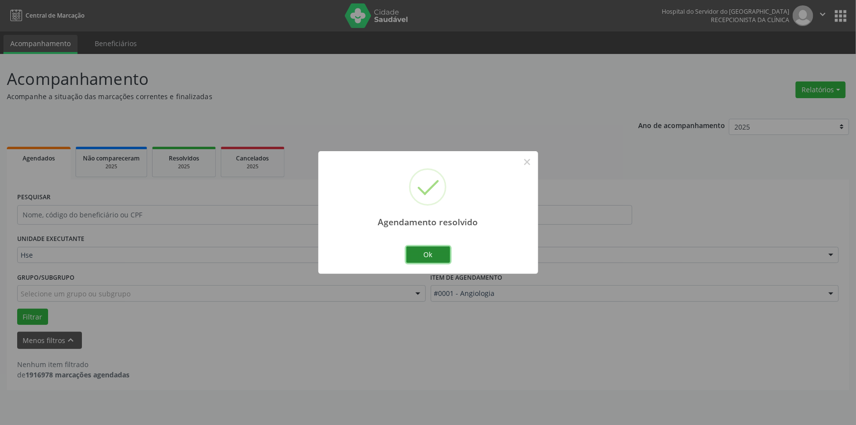
click at [422, 251] on button "Ok" at bounding box center [428, 254] width 44 height 17
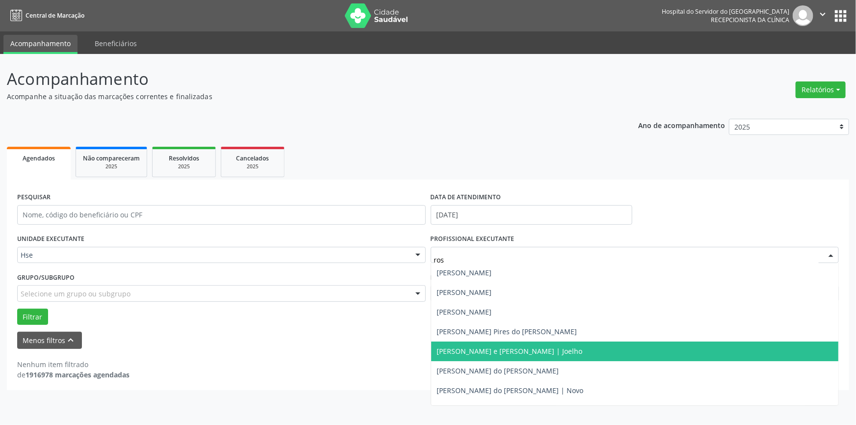
type input "rosa"
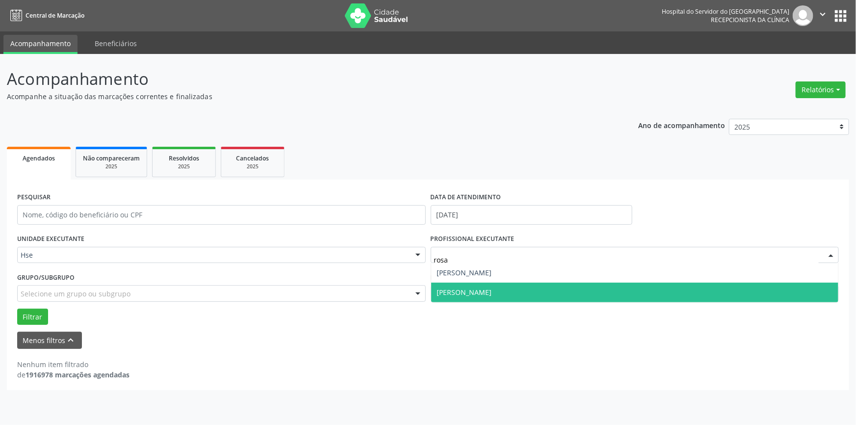
click at [477, 292] on span "[PERSON_NAME]" at bounding box center [464, 291] width 55 height 9
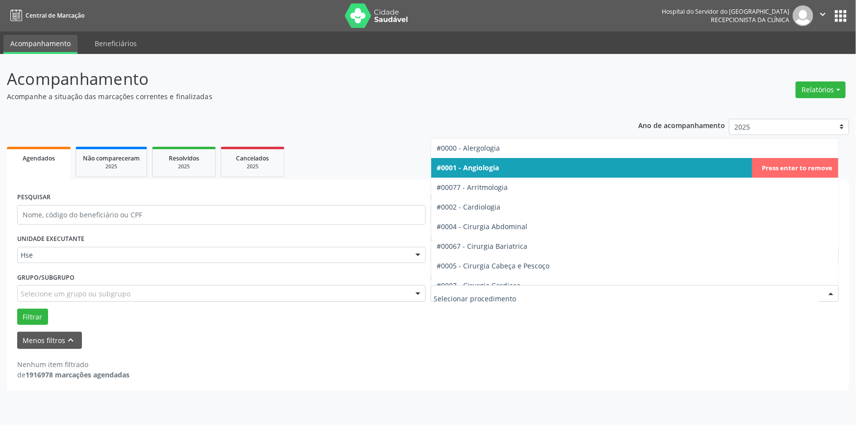
click at [827, 292] on div at bounding box center [830, 293] width 15 height 17
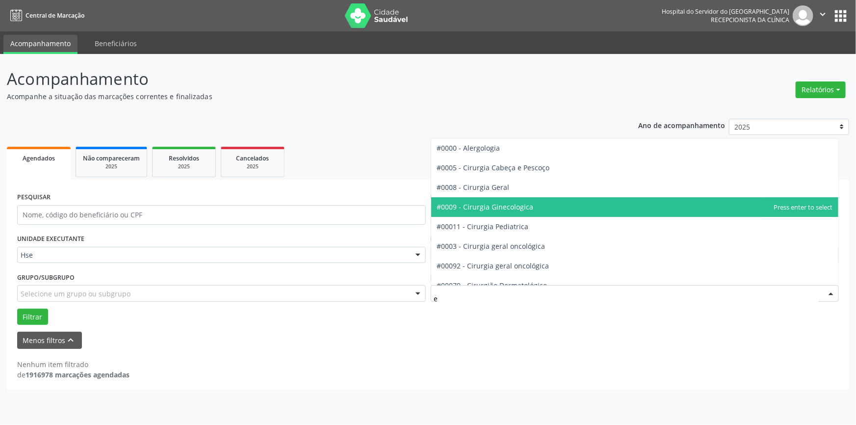
type input "en"
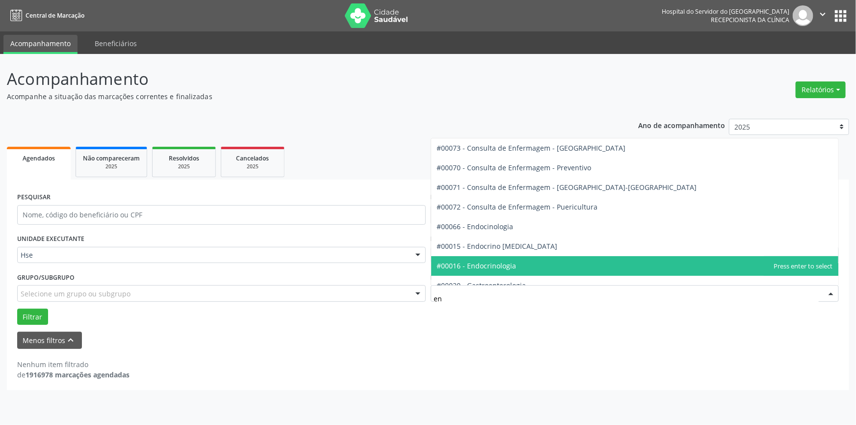
click at [493, 269] on span "#00016 - Endocrinologia" at bounding box center [476, 265] width 79 height 9
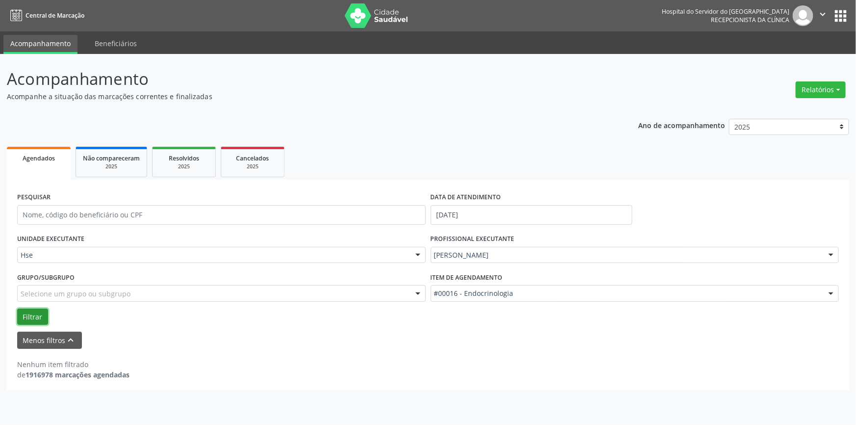
click at [37, 314] on button "Filtrar" at bounding box center [32, 316] width 31 height 17
